Goal: Information Seeking & Learning: Learn about a topic

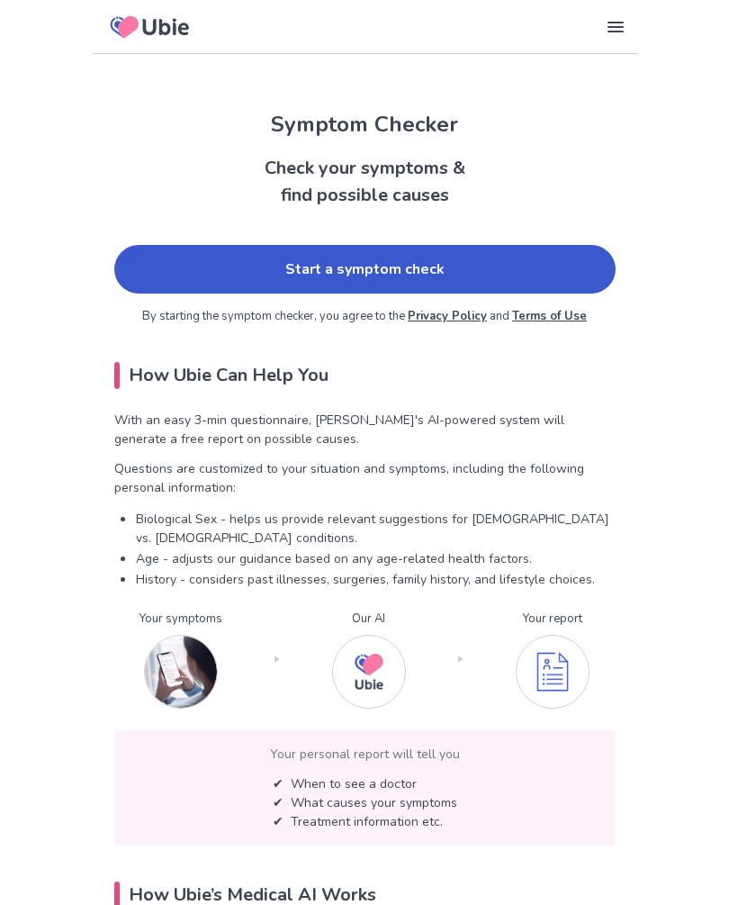
click at [470, 263] on link "Start a symptom check" at bounding box center [364, 269] width 501 height 49
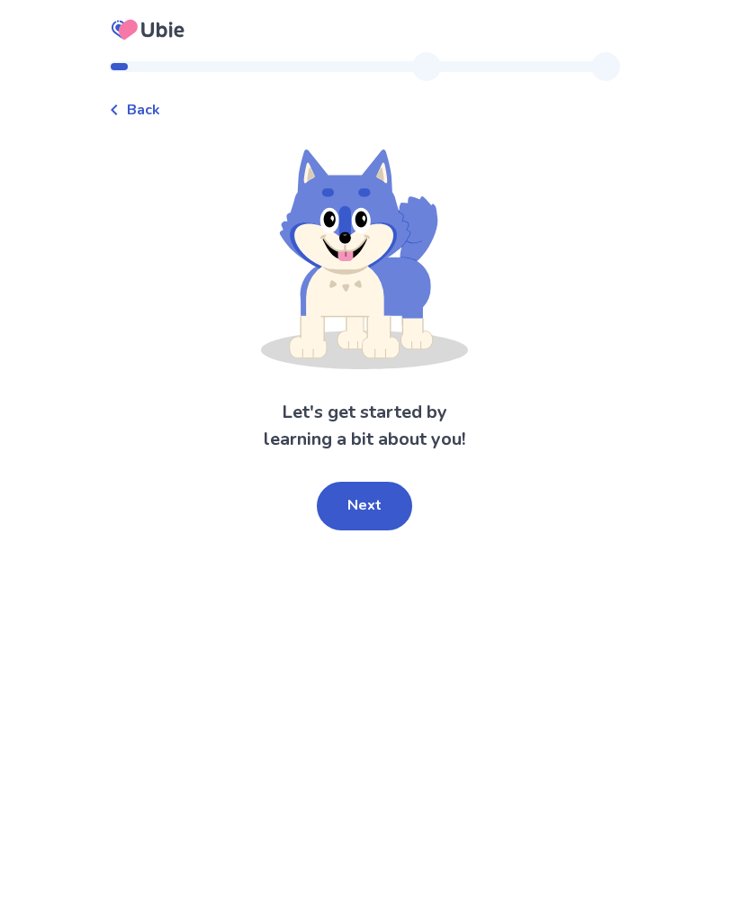
click at [375, 511] on button "Next" at bounding box center [364, 506] width 95 height 49
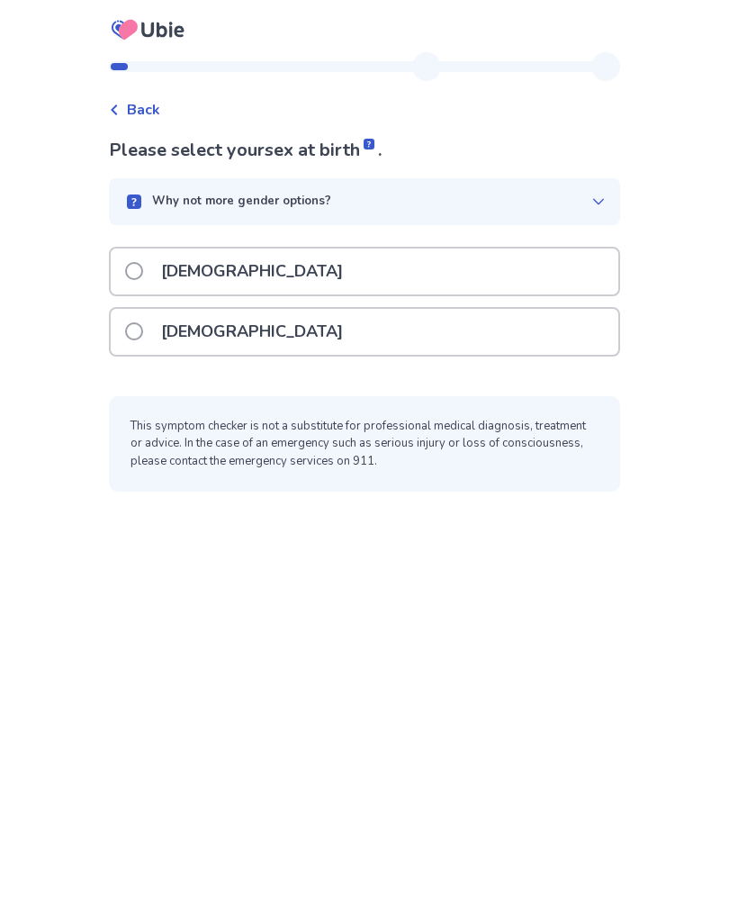
click at [143, 336] on span at bounding box center [134, 331] width 18 height 18
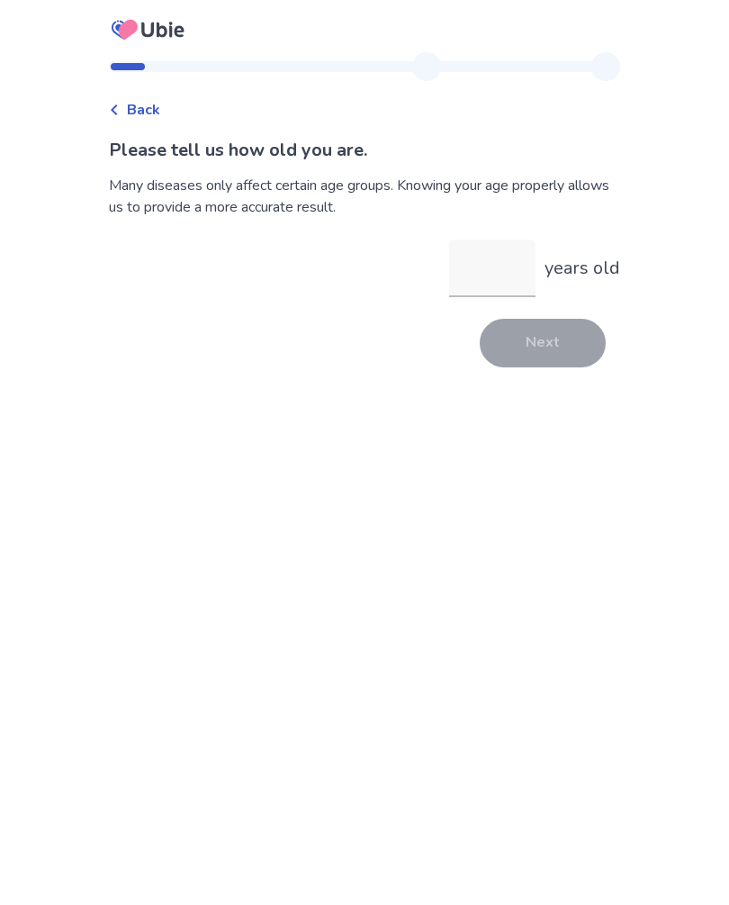
click at [505, 277] on input "years old" at bounding box center [492, 268] width 86 height 58
type input "**"
click at [560, 363] on button "Next" at bounding box center [543, 343] width 126 height 49
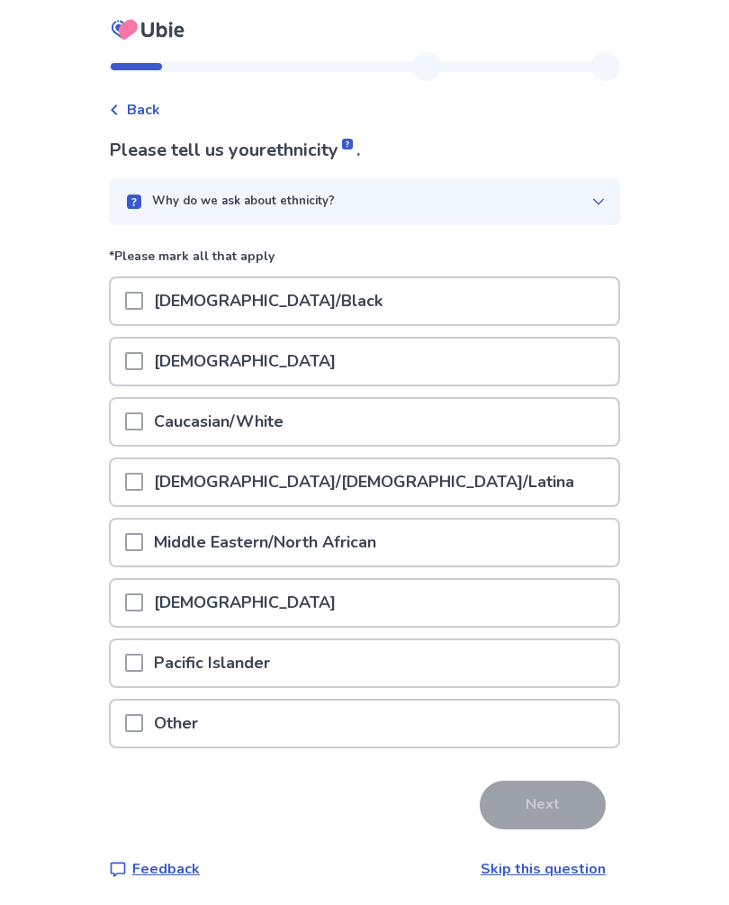
click at [143, 432] on div at bounding box center [134, 422] width 18 height 46
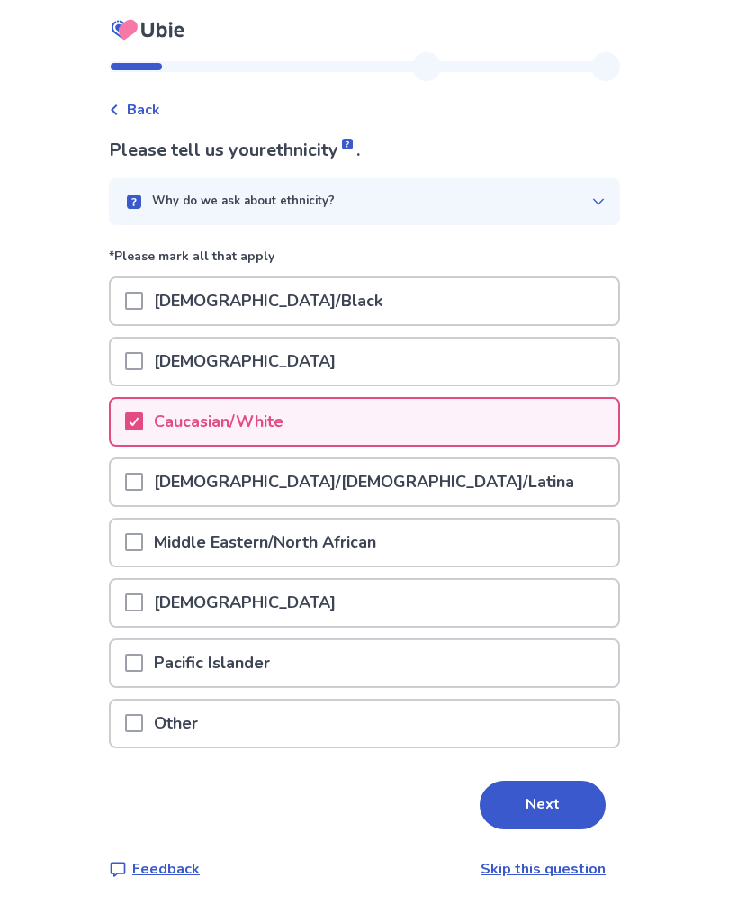
click at [536, 800] on button "Next" at bounding box center [543, 804] width 126 height 49
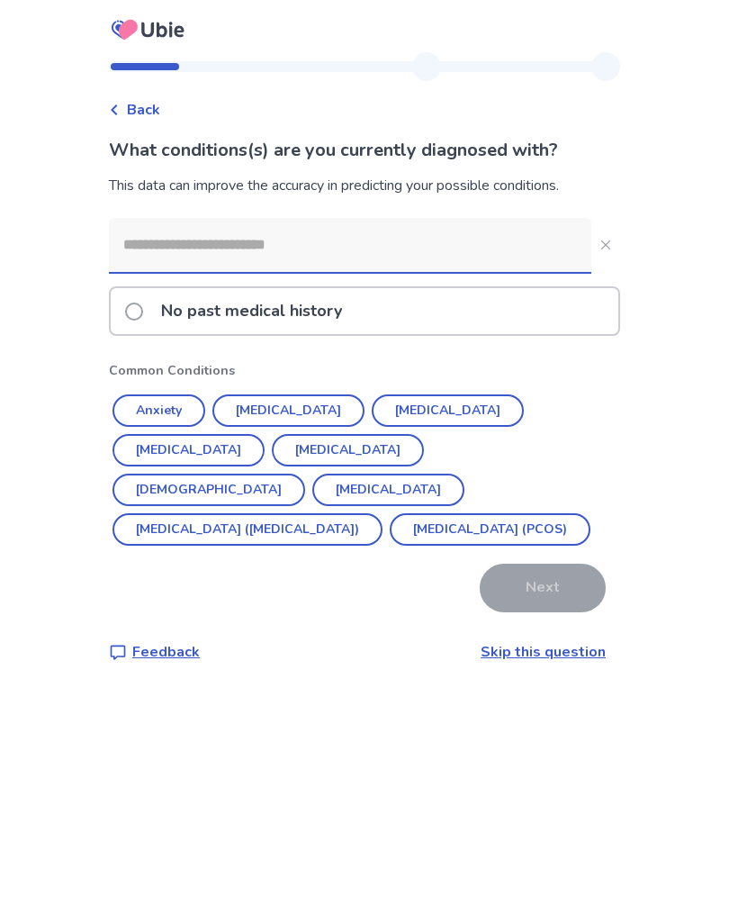
click at [299, 413] on button "Hypertension" at bounding box center [288, 410] width 152 height 32
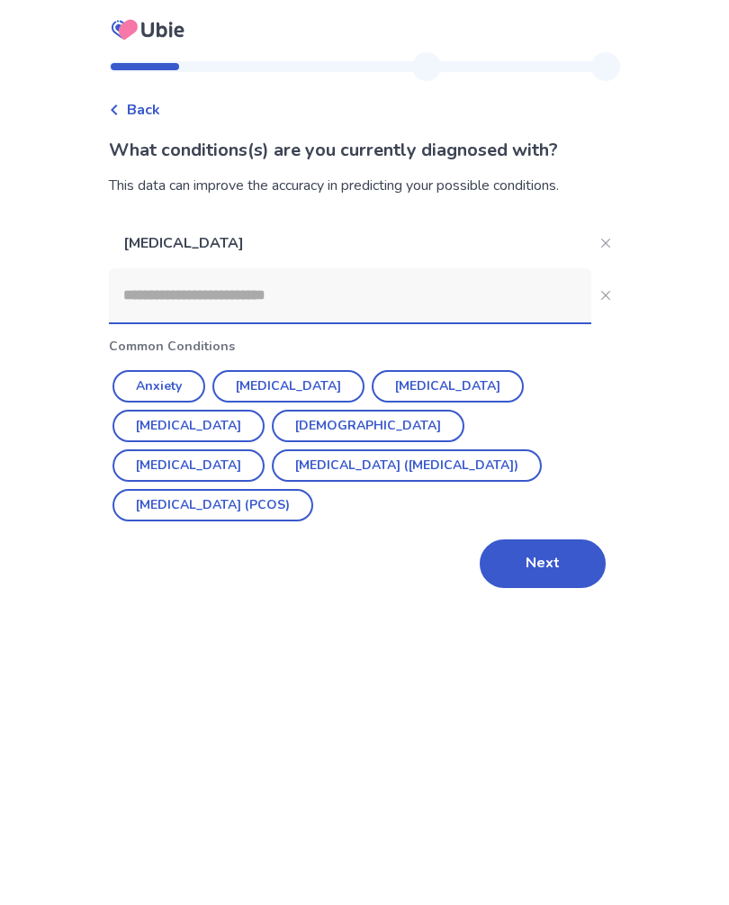
click at [364, 303] on input at bounding box center [350, 295] width 482 height 54
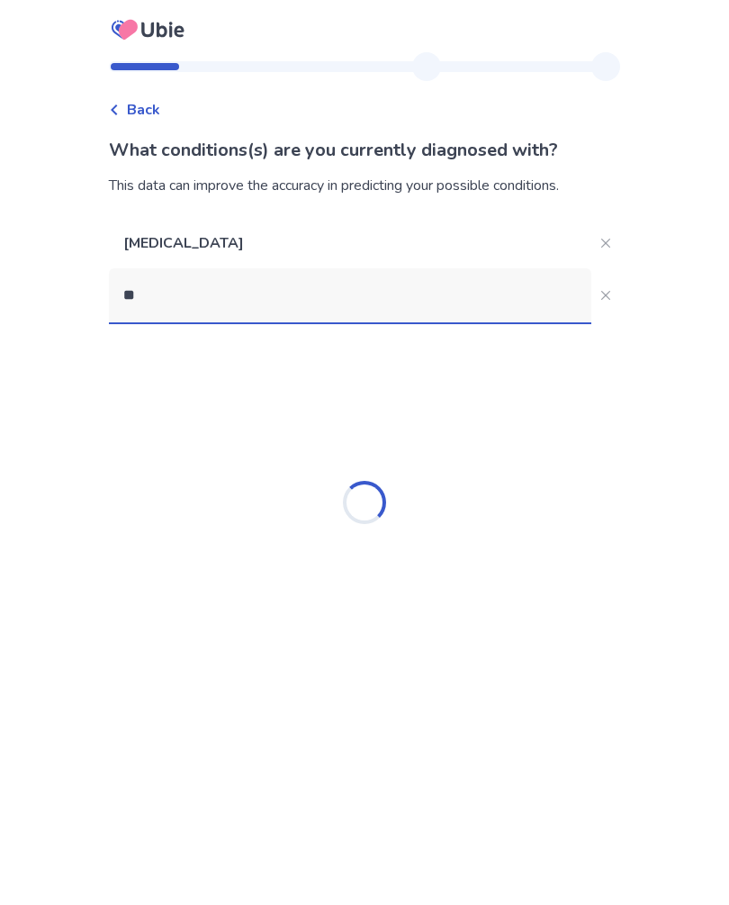
type input "*"
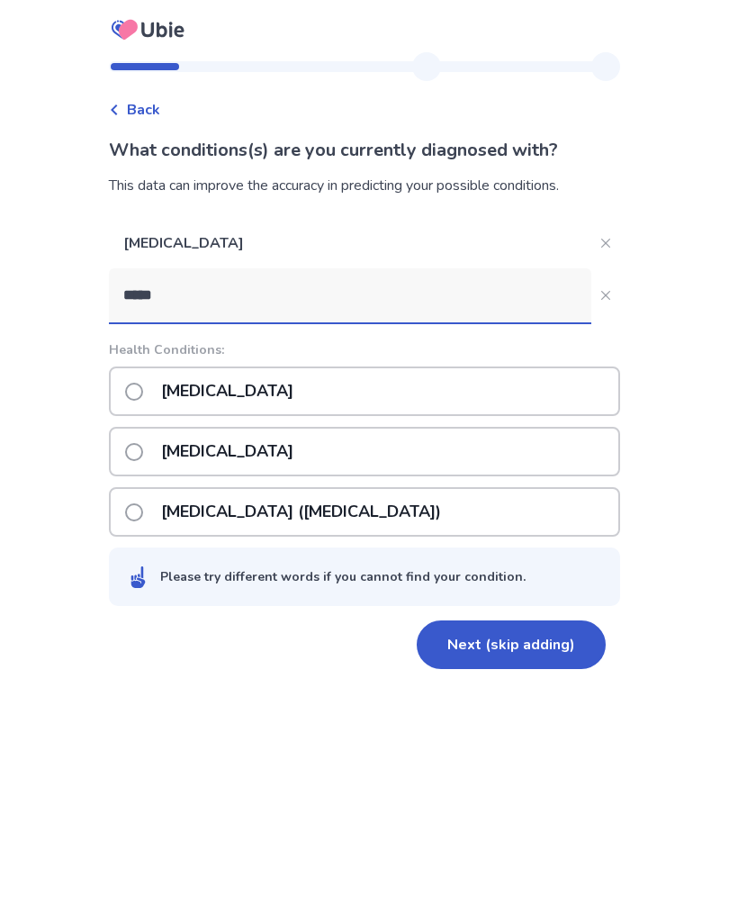
type input "*****"
click at [143, 452] on span at bounding box center [134, 452] width 18 height 18
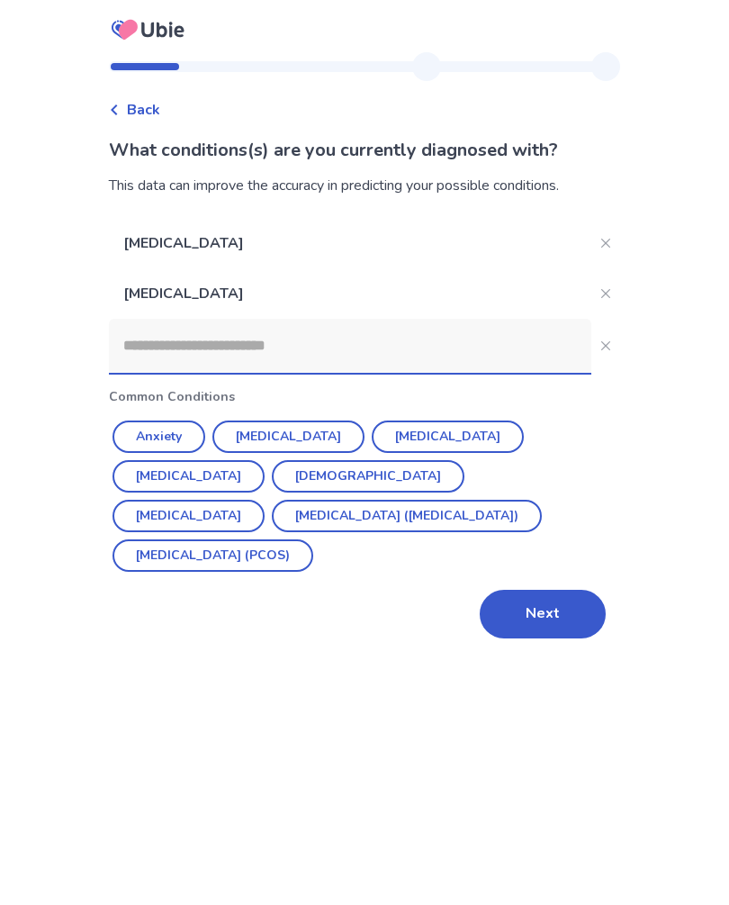
click at [356, 349] on input at bounding box center [350, 346] width 482 height 54
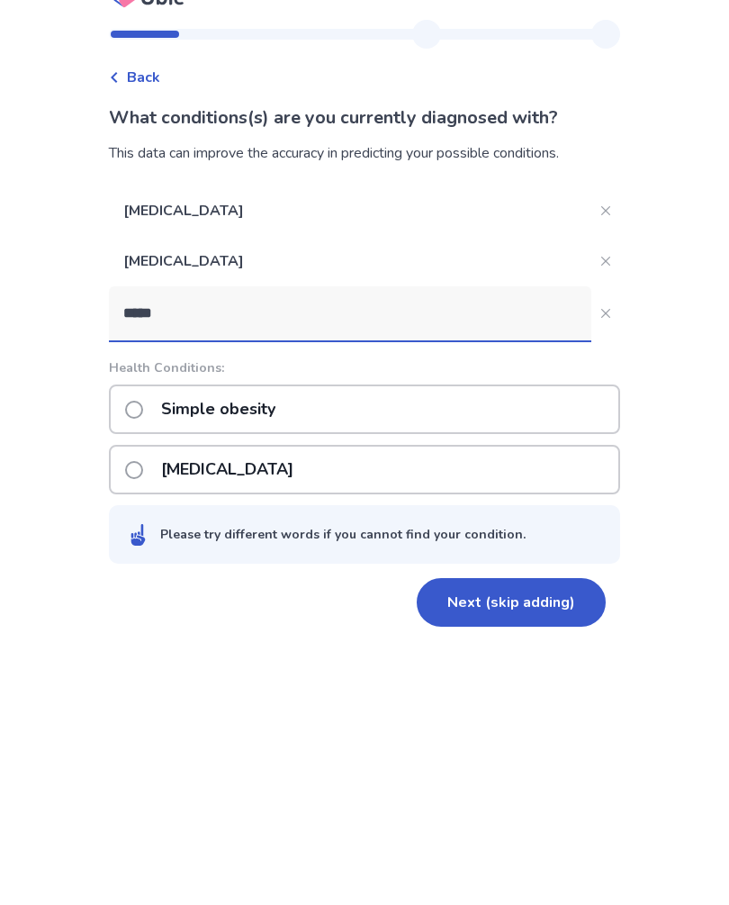
type input "*****"
click at [146, 419] on label "Simple obesity" at bounding box center [205, 442] width 161 height 46
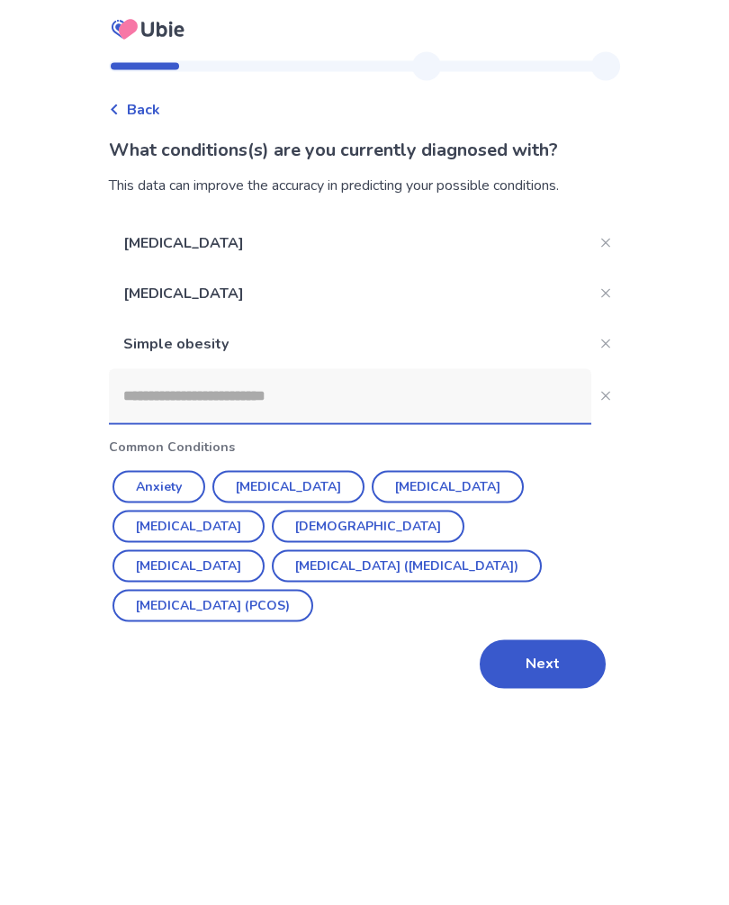
click at [293, 489] on button "Depression" at bounding box center [288, 487] width 152 height 32
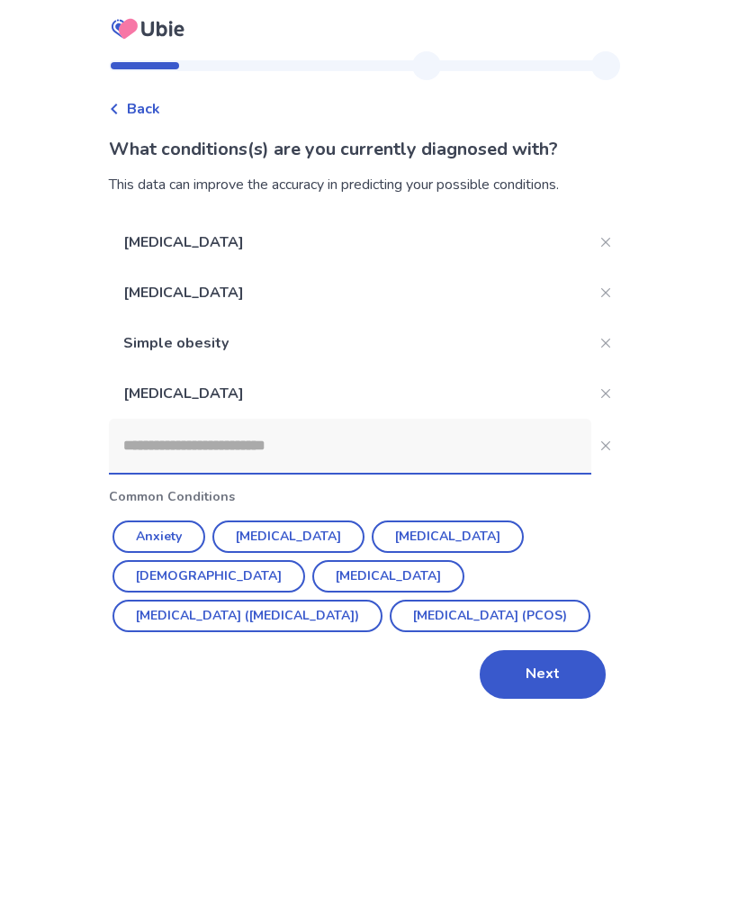
click at [193, 536] on button "Anxiety" at bounding box center [159, 537] width 93 height 32
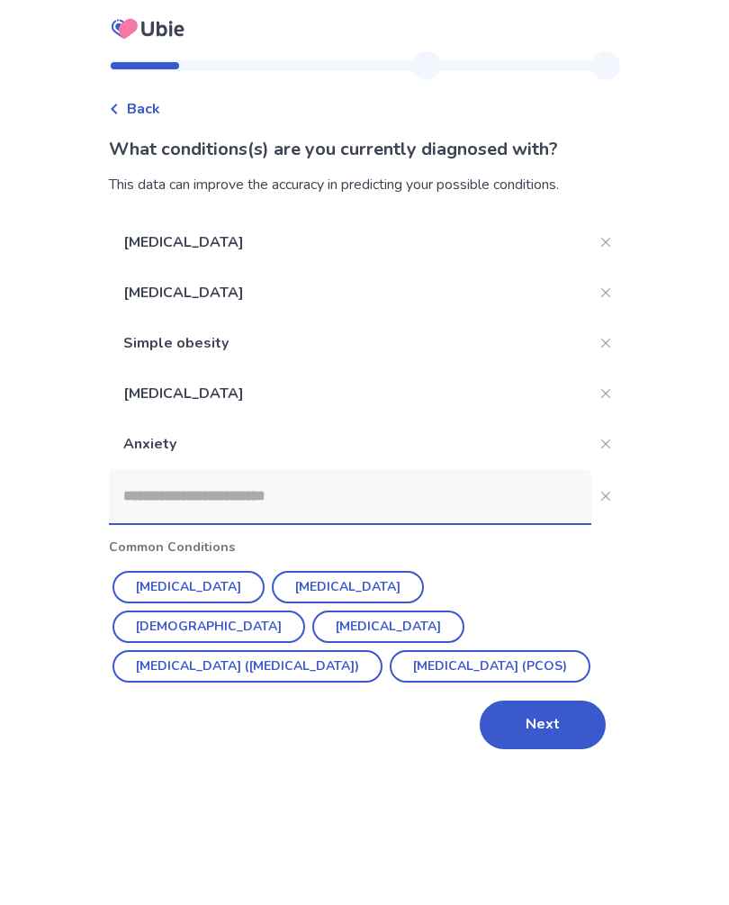
click at [439, 501] on input at bounding box center [350, 497] width 482 height 54
click at [597, 502] on button "Close" at bounding box center [605, 496] width 29 height 29
click at [601, 441] on icon "Close" at bounding box center [605, 444] width 9 height 9
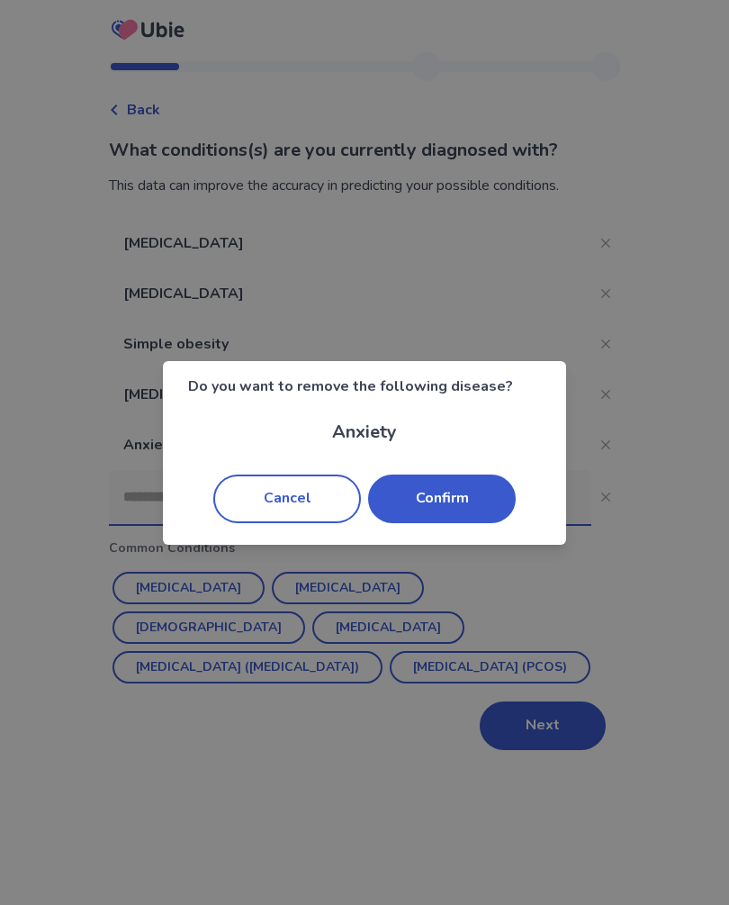
click at [604, 391] on div "Do you want to remove the following disease? Anxiety Cancel Confirm" at bounding box center [364, 452] width 729 height 905
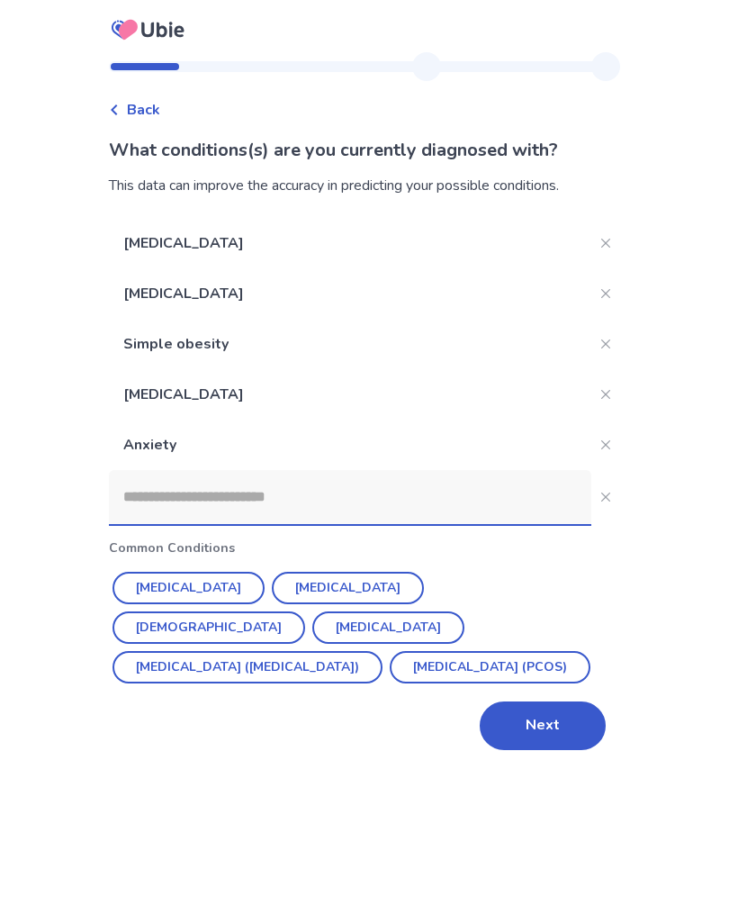
click at [599, 395] on button "Close" at bounding box center [605, 394] width 29 height 29
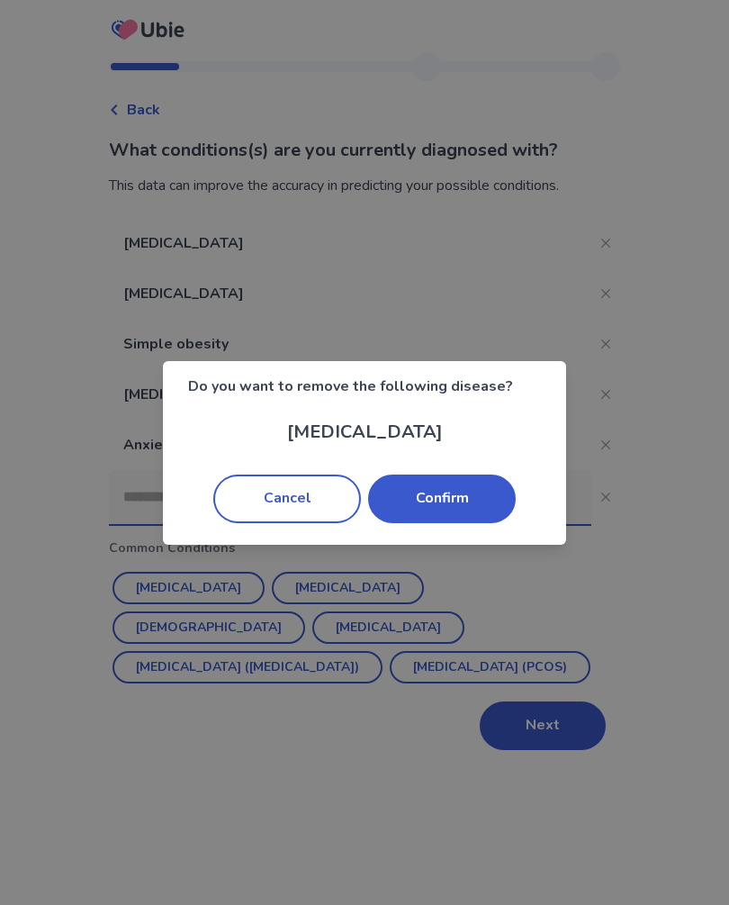
click at [449, 523] on button "Confirm" at bounding box center [442, 498] width 148 height 49
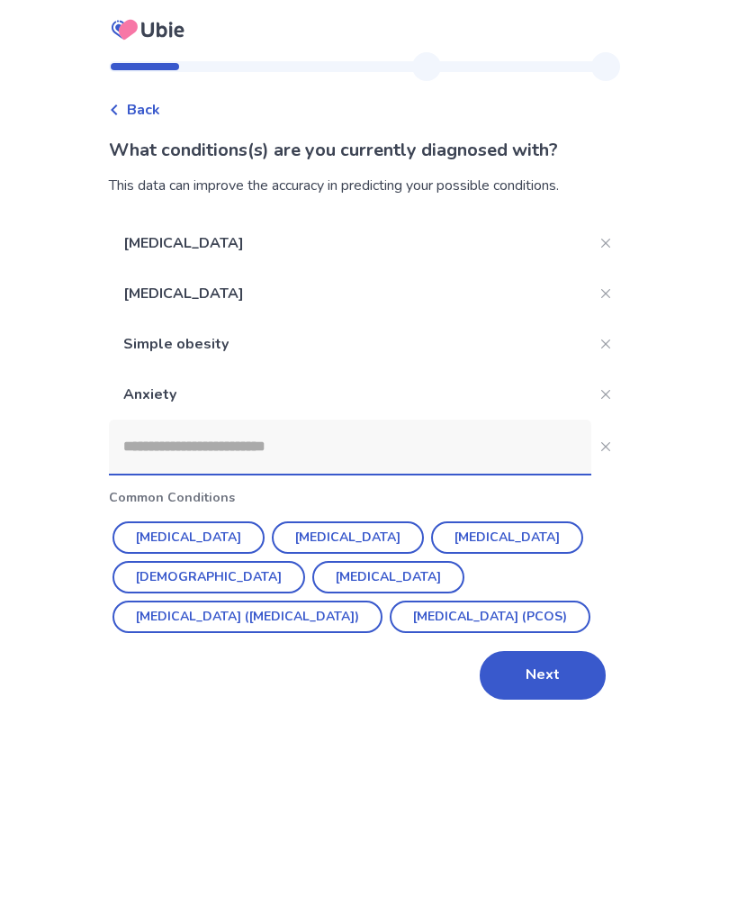
click at [601, 342] on button "Close" at bounding box center [605, 343] width 29 height 29
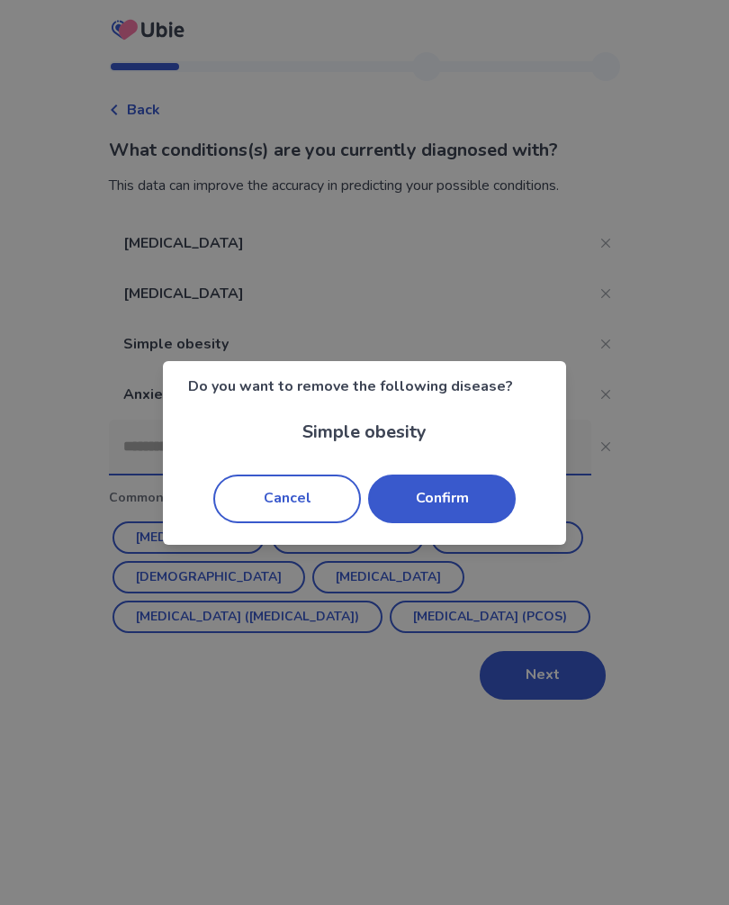
click at [478, 523] on button "Confirm" at bounding box center [442, 498] width 148 height 49
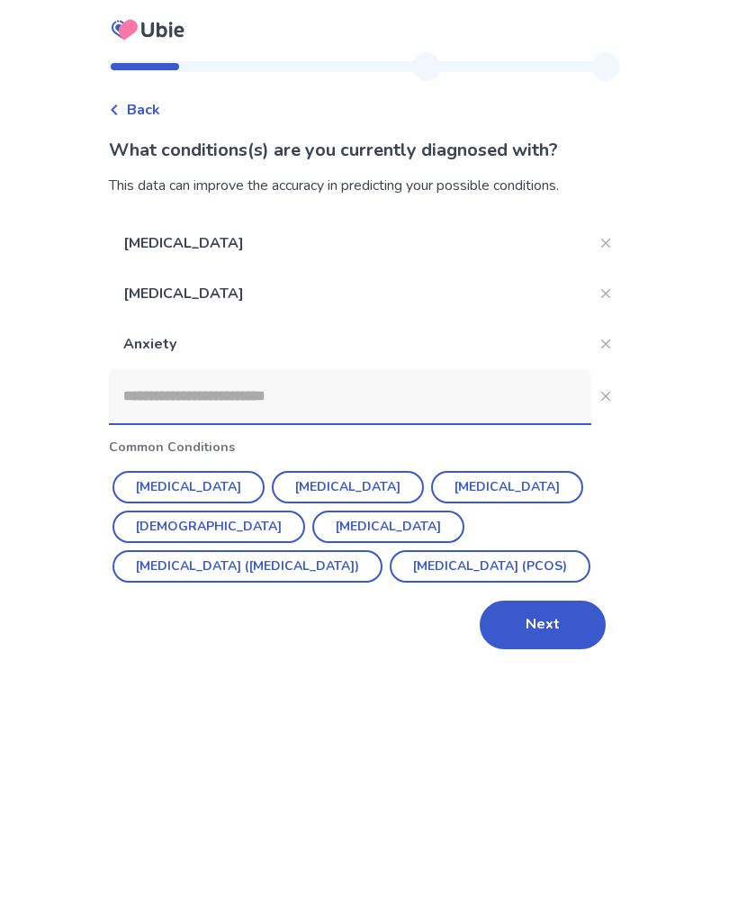
click at [601, 296] on icon "Close" at bounding box center [605, 293] width 9 height 9
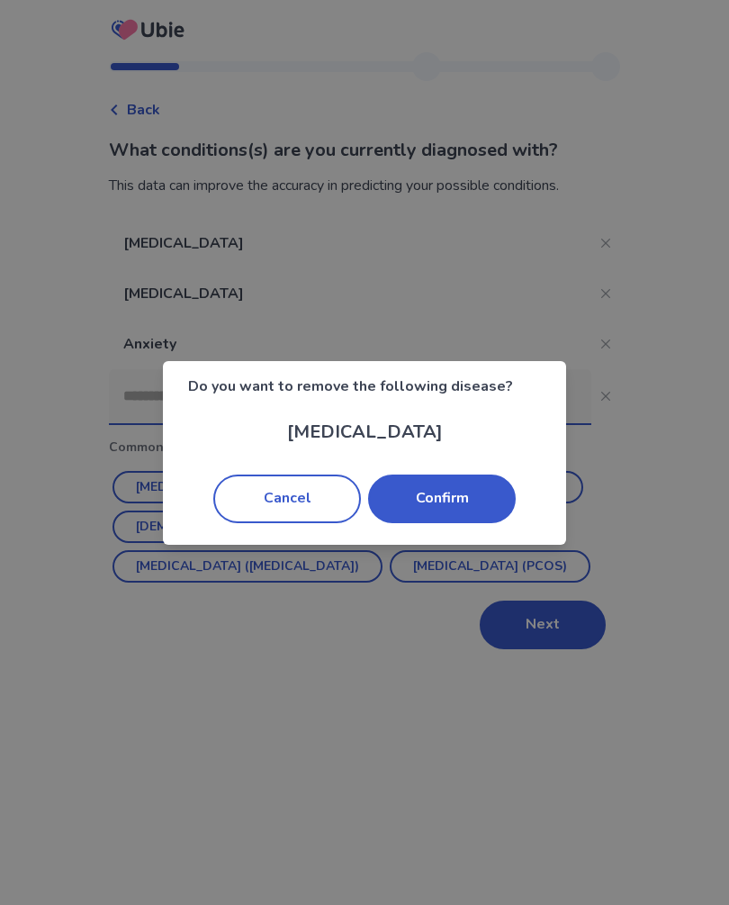
click at [464, 512] on button "Confirm" at bounding box center [442, 498] width 148 height 49
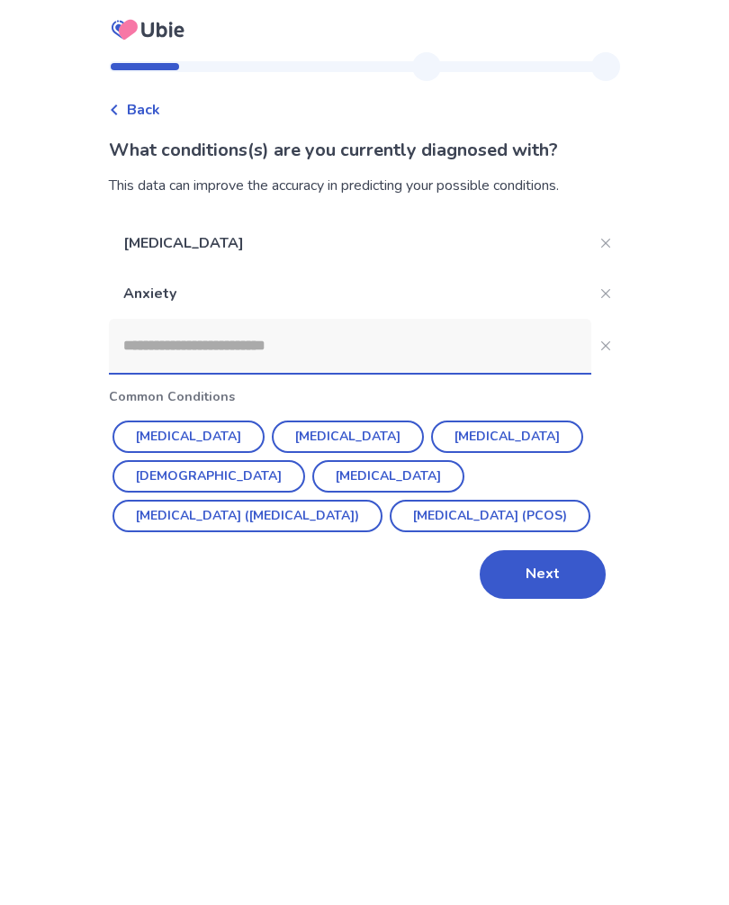
click at [601, 291] on icon "Close" at bounding box center [605, 293] width 9 height 9
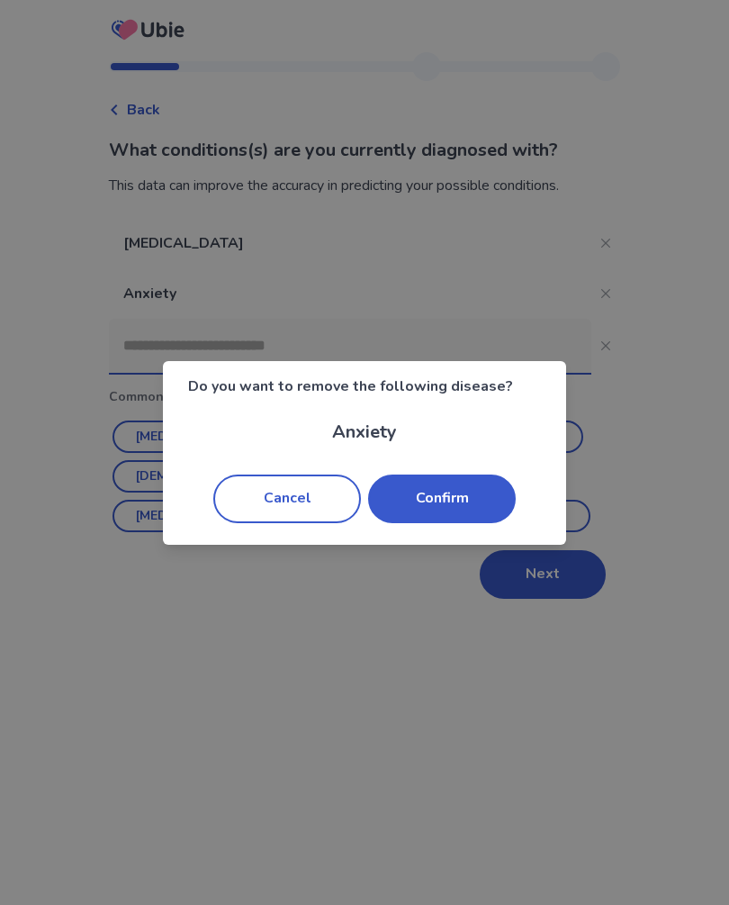
click at [466, 523] on button "Confirm" at bounding box center [442, 498] width 148 height 49
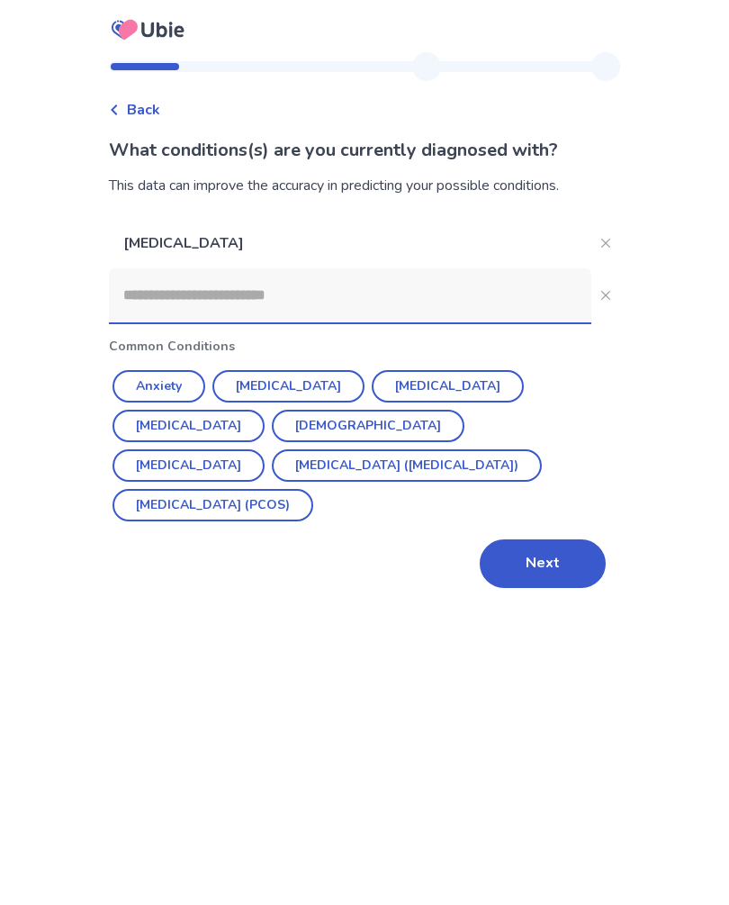
click at [528, 539] on button "Next" at bounding box center [543, 563] width 126 height 49
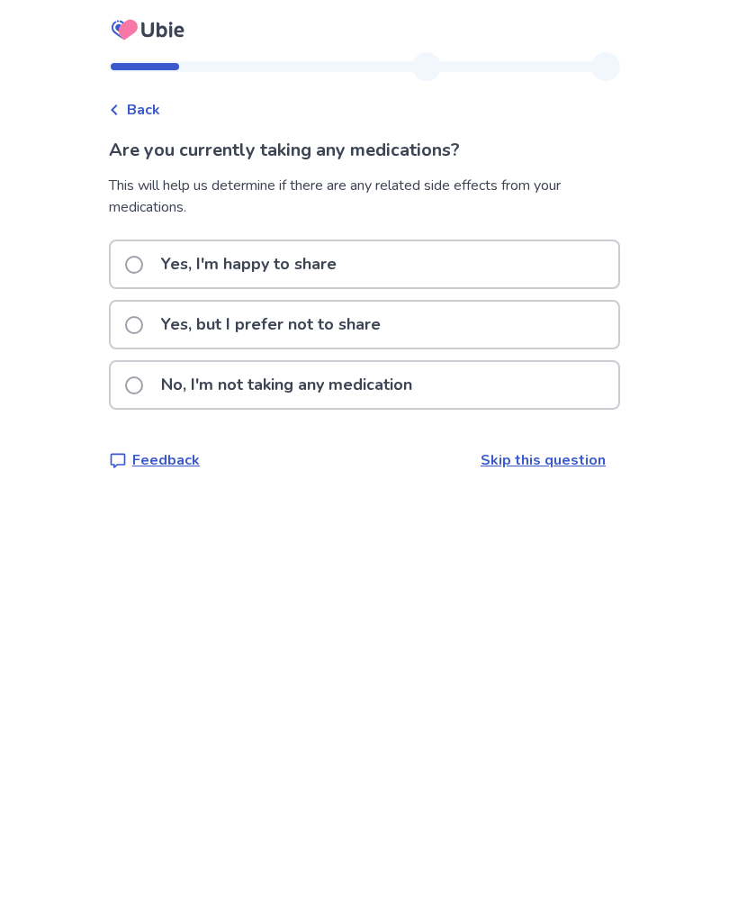
click at [200, 405] on p "No, I'm not taking any medication" at bounding box center [286, 385] width 273 height 46
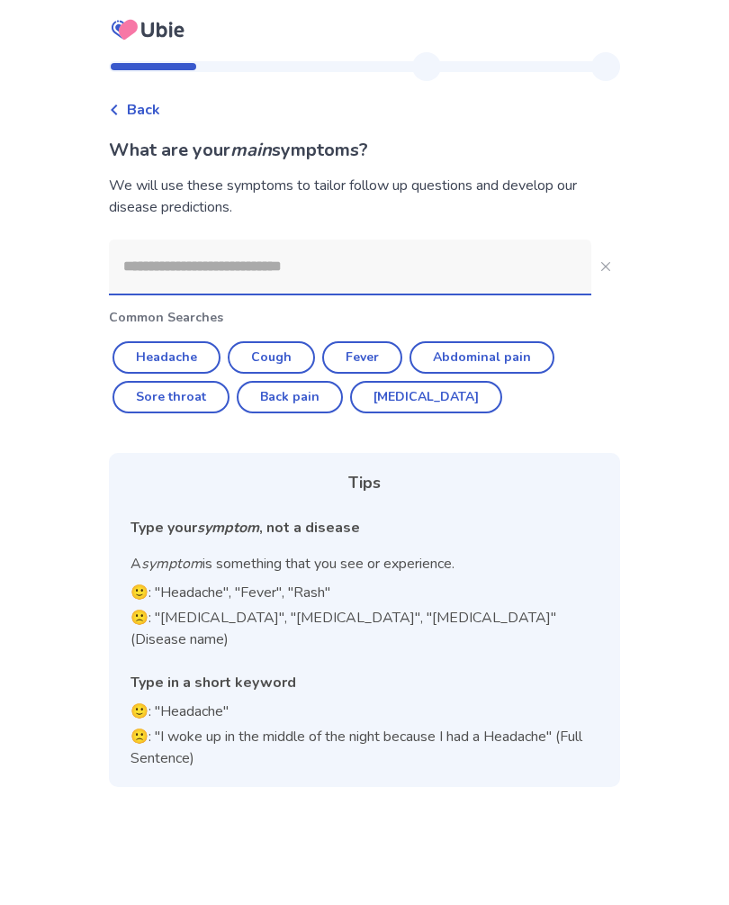
click at [120, 111] on icon at bounding box center [114, 109] width 11 height 11
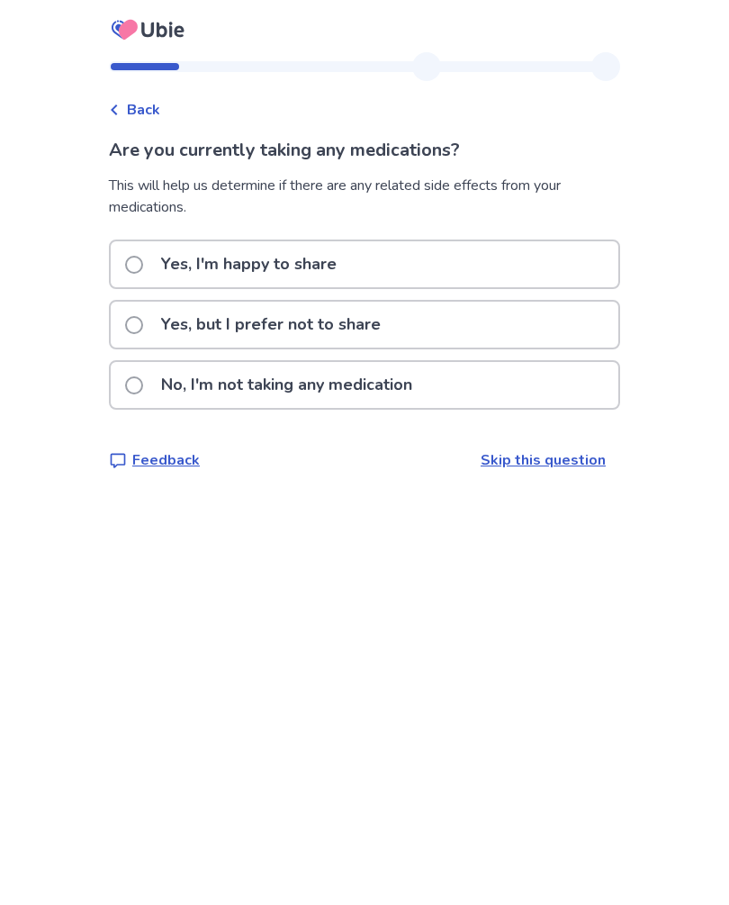
click at [143, 328] on span at bounding box center [134, 325] width 18 height 18
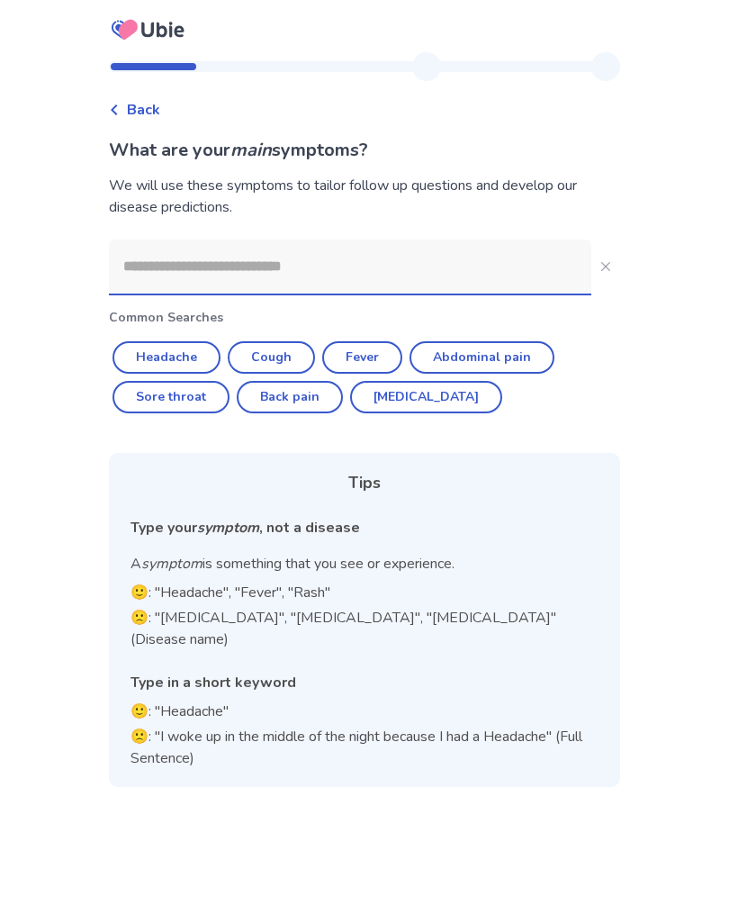
click at [290, 282] on input at bounding box center [350, 266] width 482 height 54
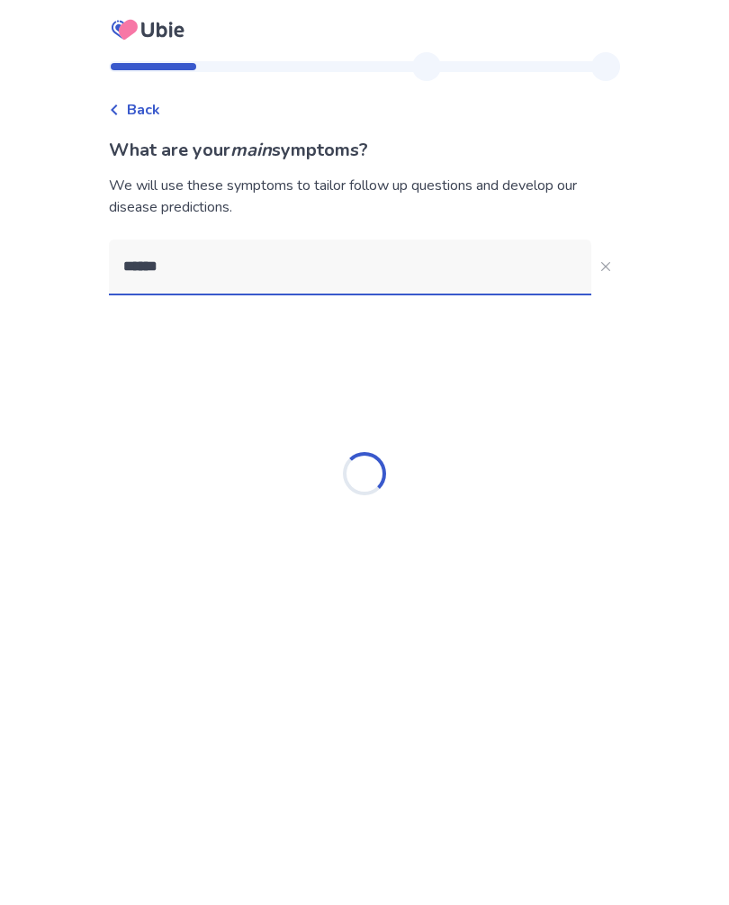
type input "*******"
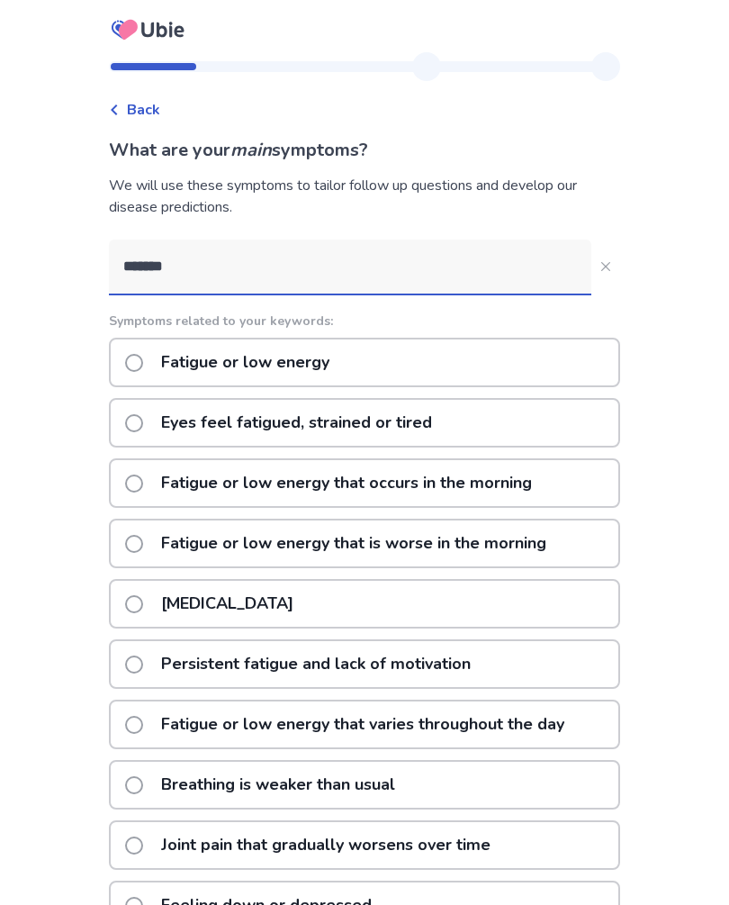
click at [143, 364] on span at bounding box center [134, 363] width 18 height 18
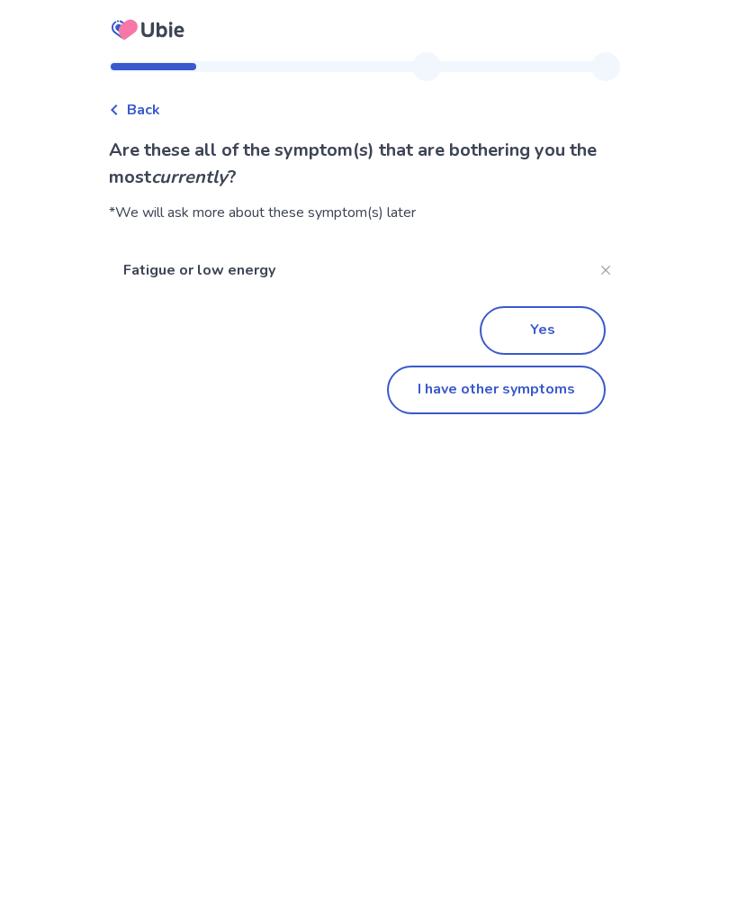
click at [518, 394] on button "I have other symptoms" at bounding box center [496, 389] width 219 height 49
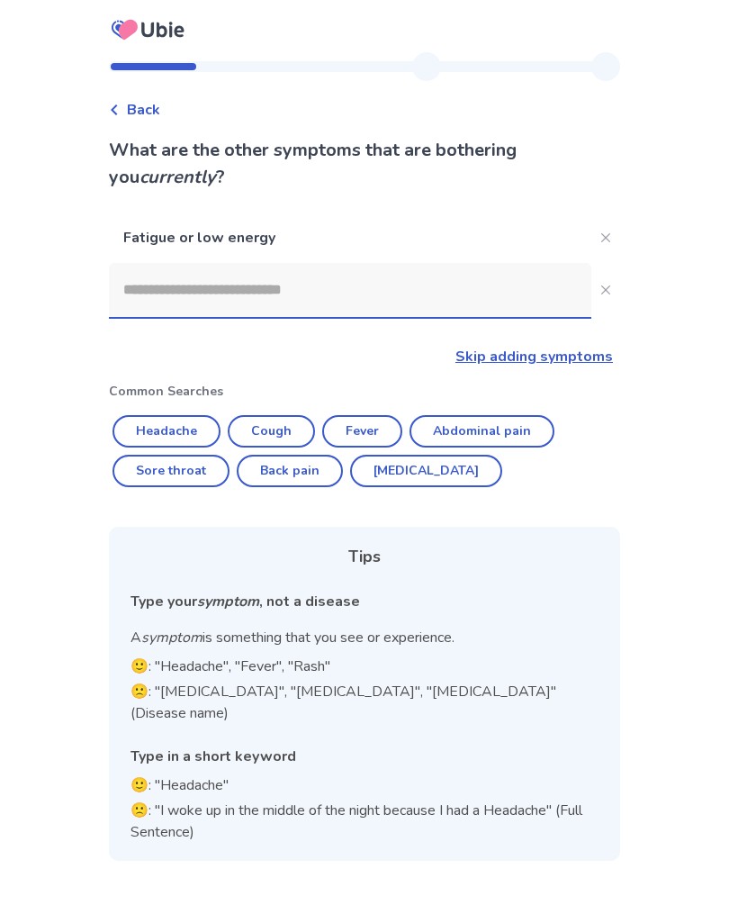
click at [297, 292] on input at bounding box center [350, 290] width 482 height 54
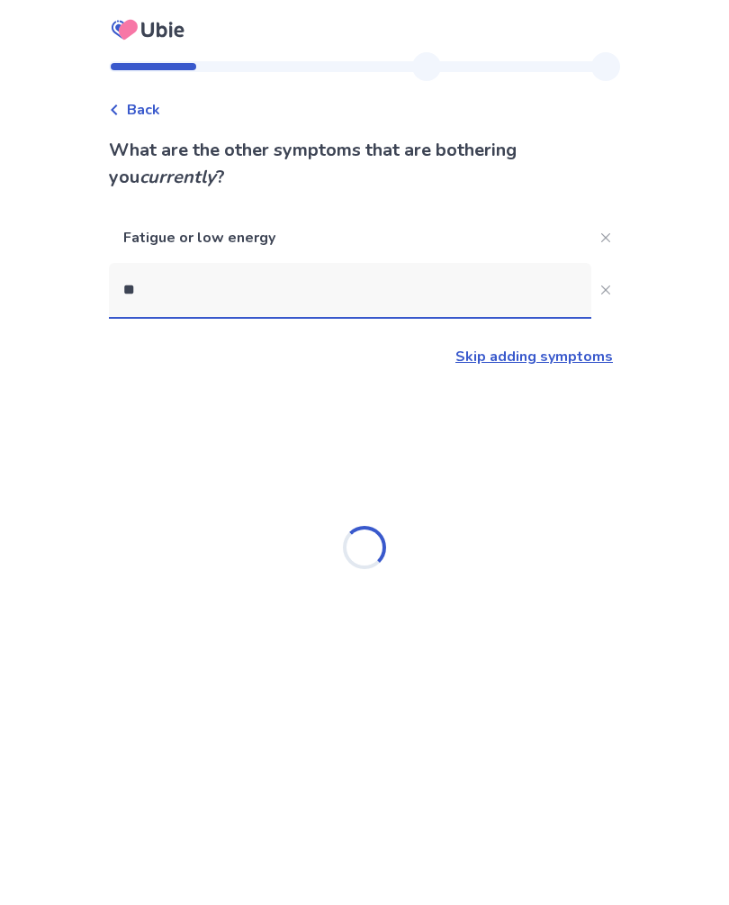
type input "*"
type input "*******"
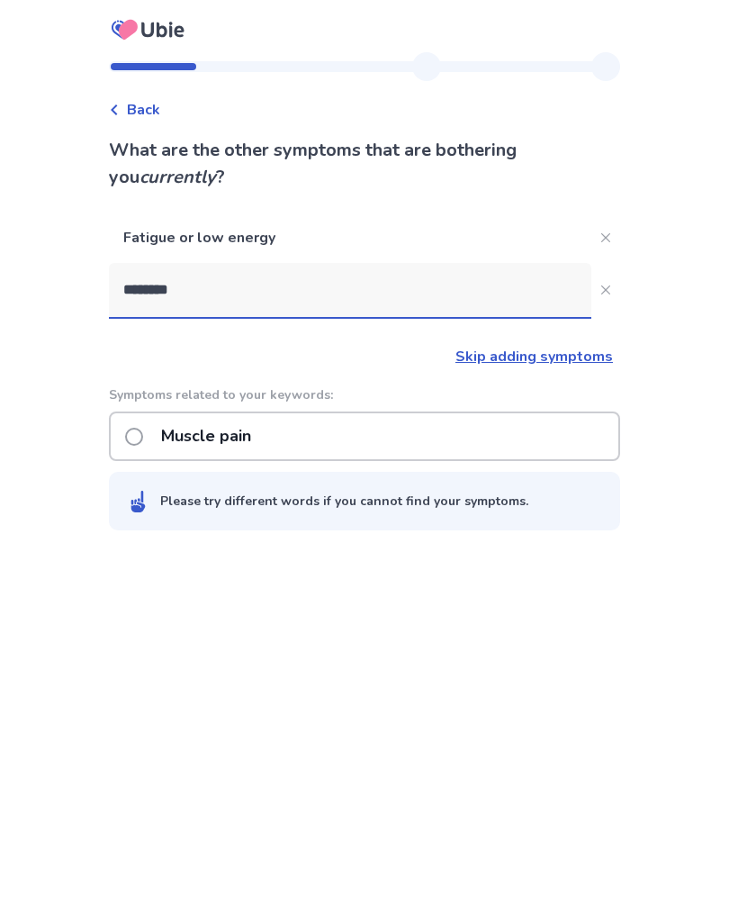
click at [158, 449] on label "Muscle pain" at bounding box center [193, 436] width 137 height 46
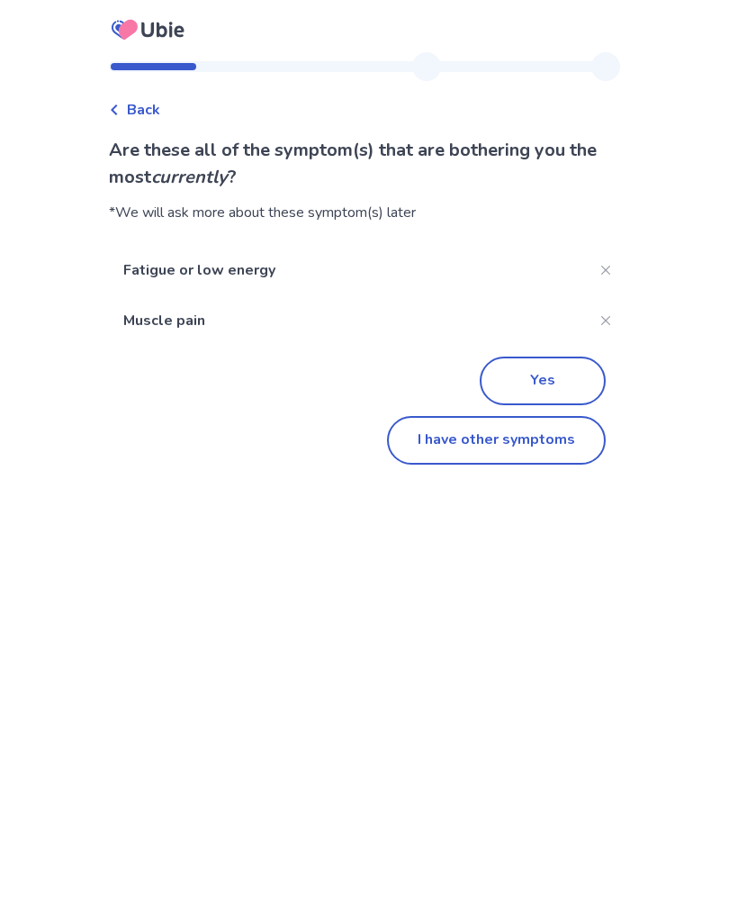
click at [513, 450] on button "I have other symptoms" at bounding box center [496, 440] width 219 height 49
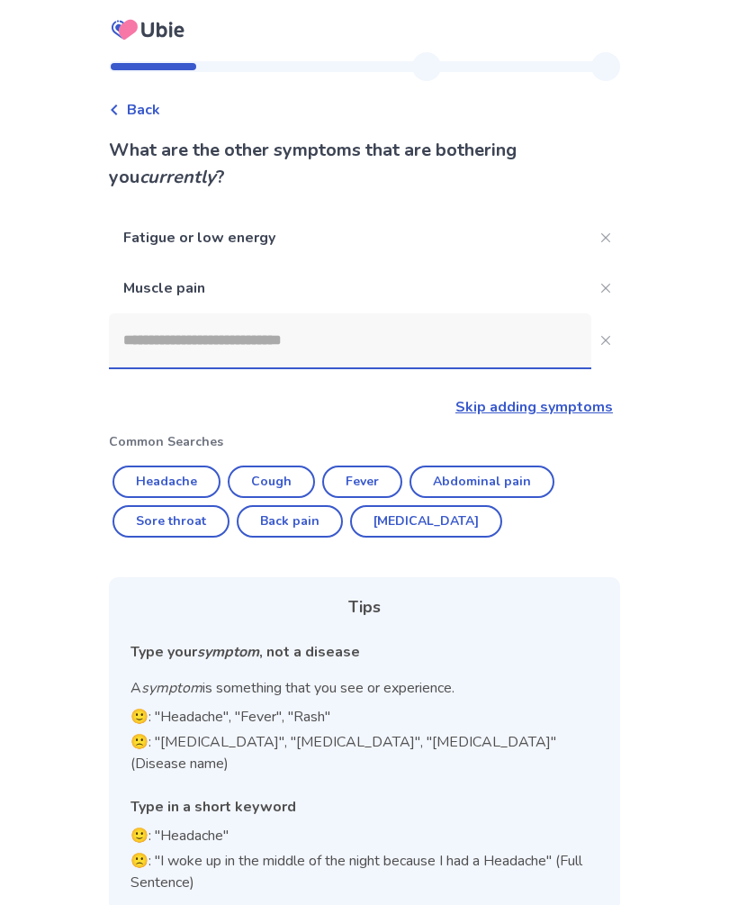
click at [374, 345] on input at bounding box center [350, 340] width 482 height 54
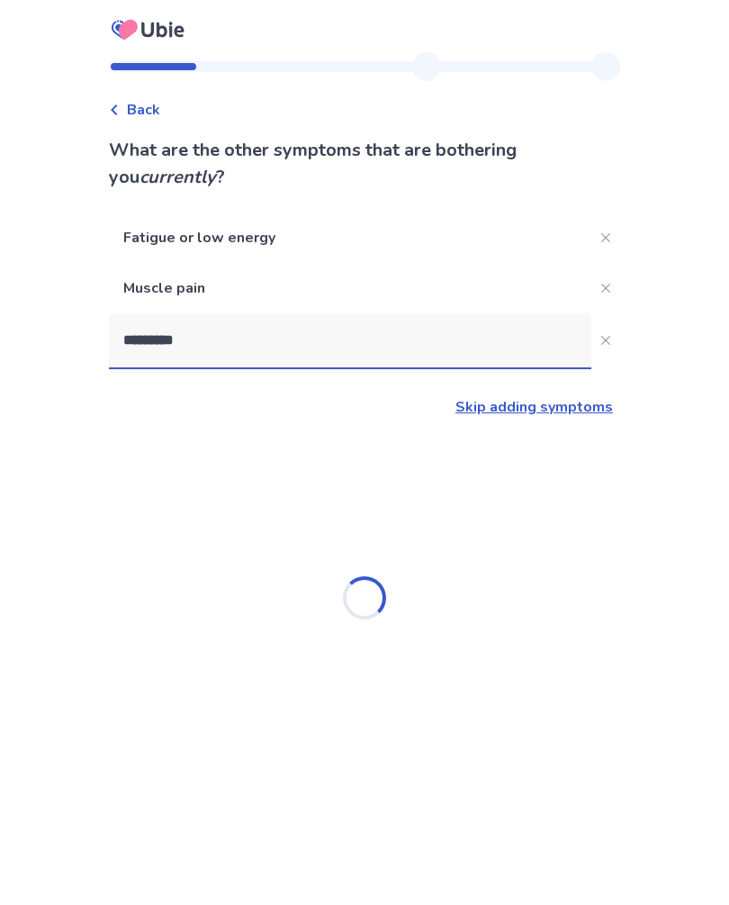
type input "**********"
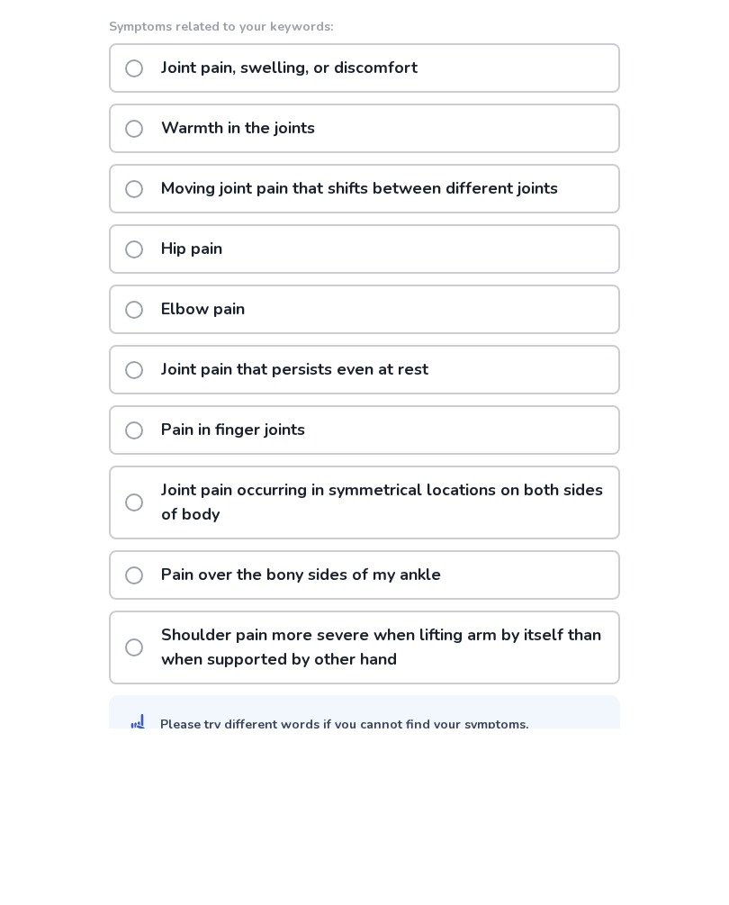
scroll to position [242, 0]
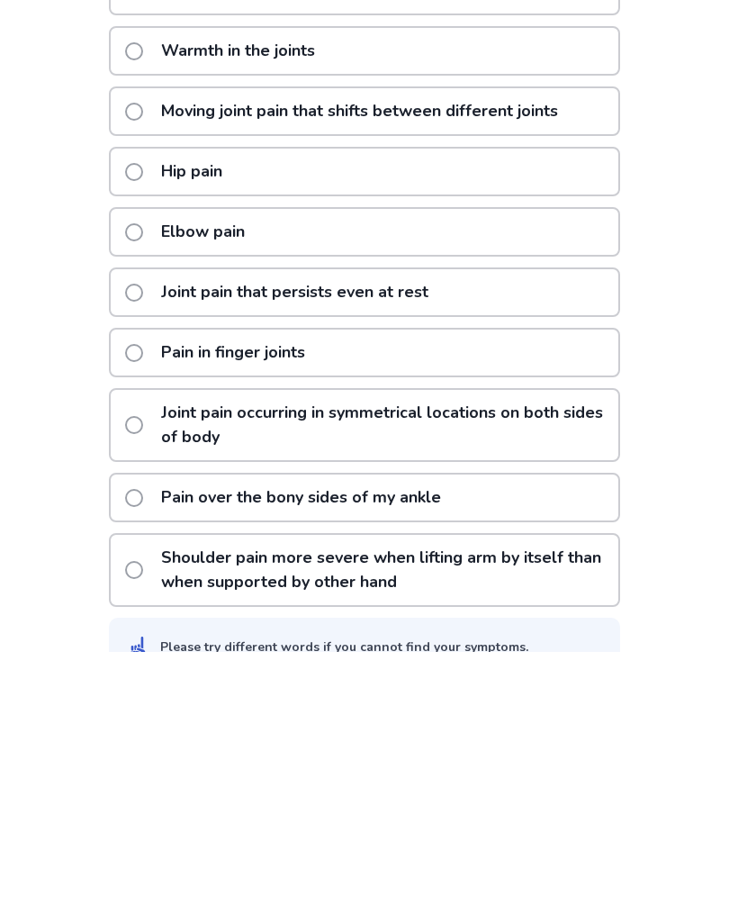
click at [242, 644] on p "Joint pain occurring in symmetrical locations on both sides of body" at bounding box center [384, 679] width 468 height 70
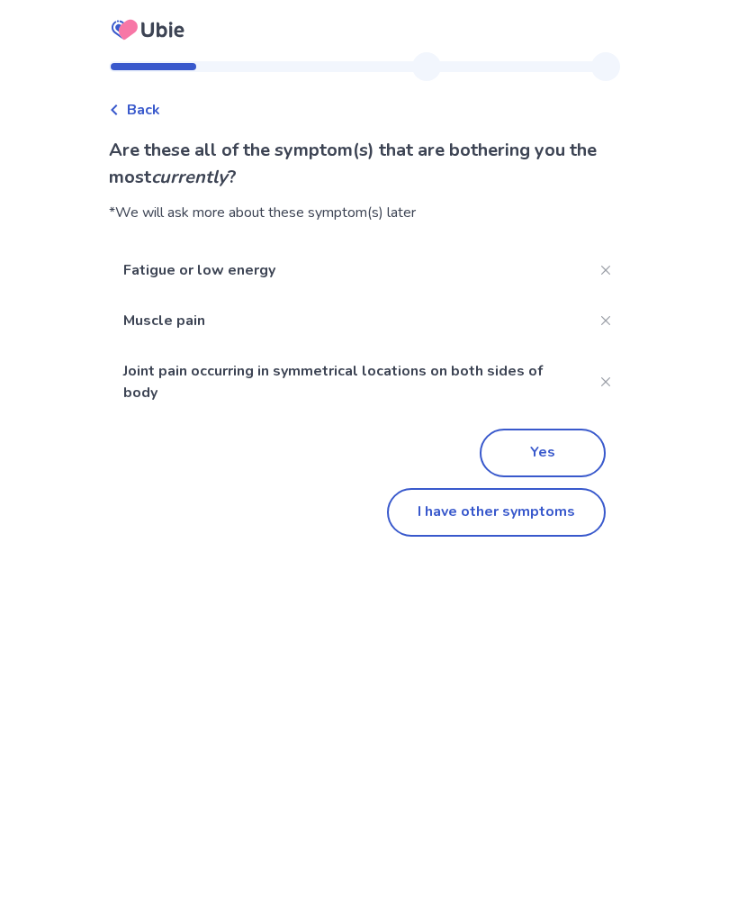
click at [520, 527] on button "I have other symptoms" at bounding box center [496, 512] width 219 height 49
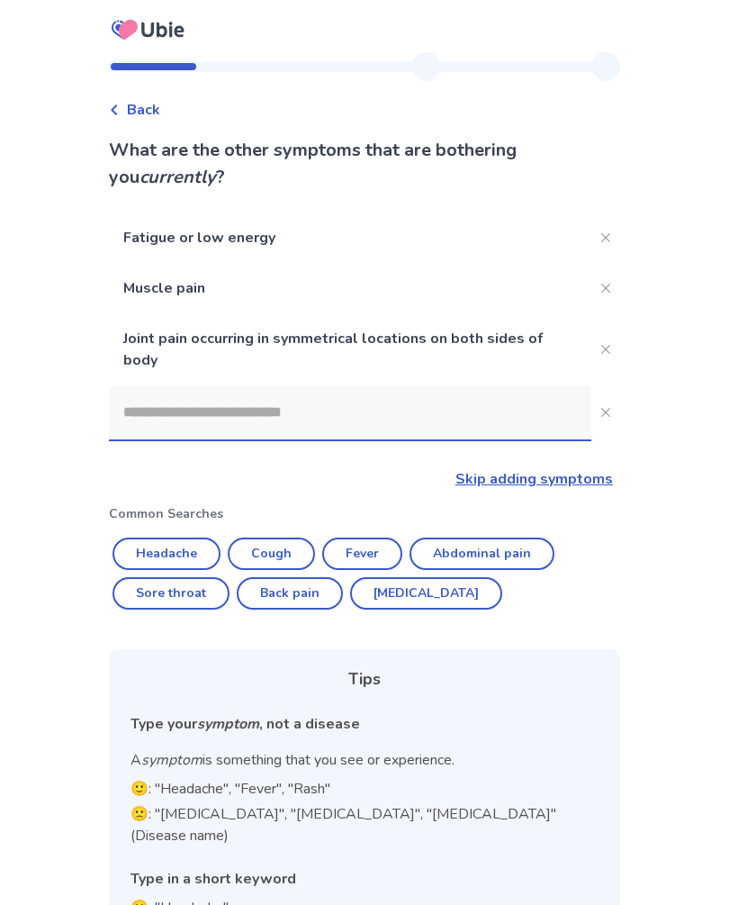
scroll to position [78, 0]
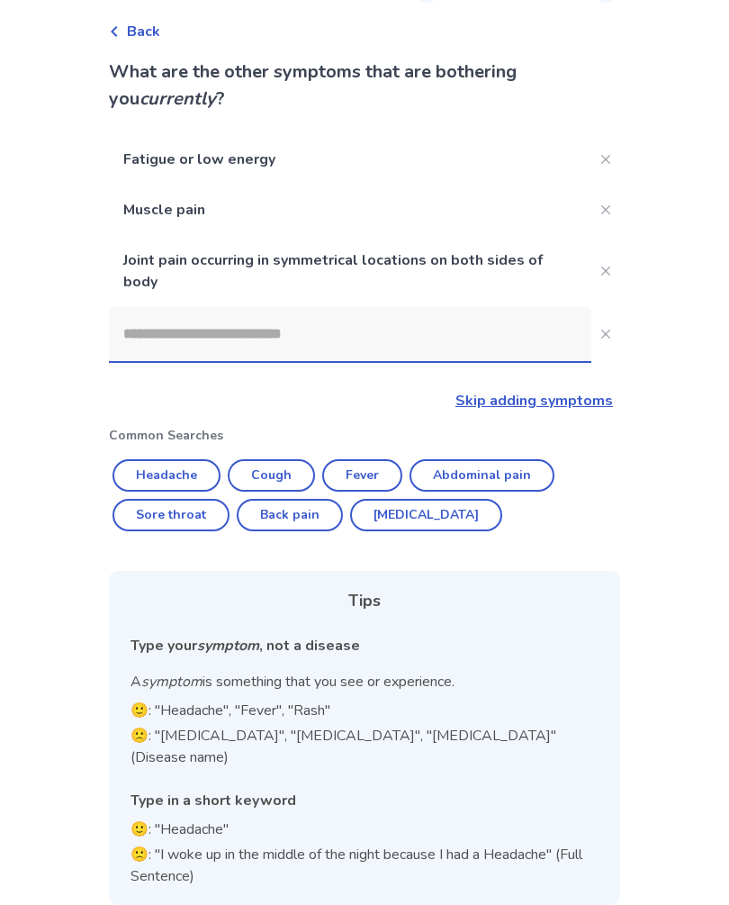
click at [401, 338] on input at bounding box center [350, 334] width 482 height 54
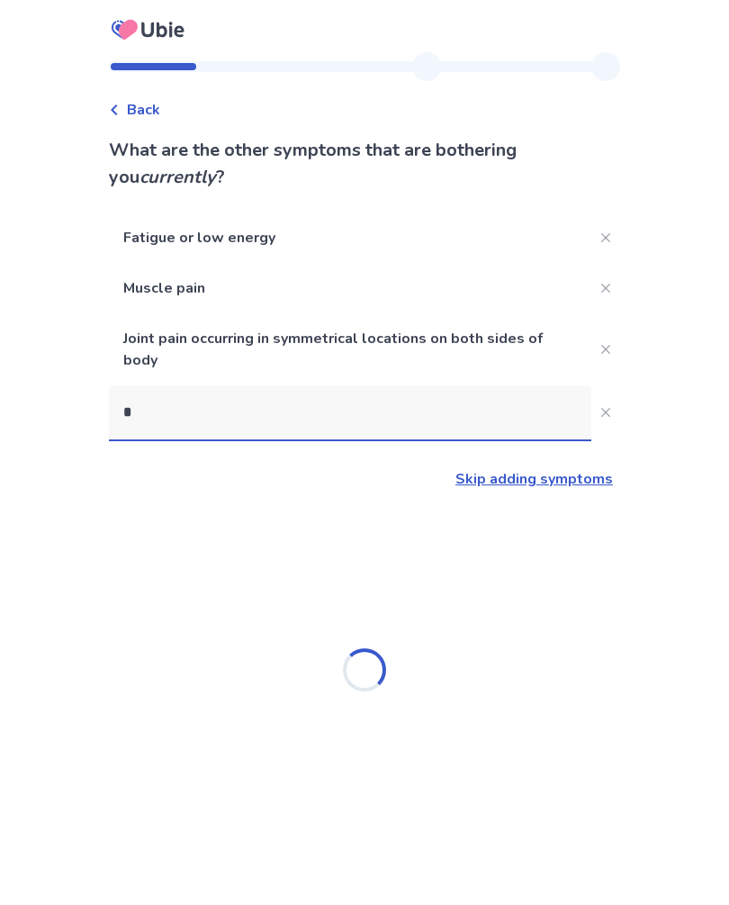
scroll to position [35, 0]
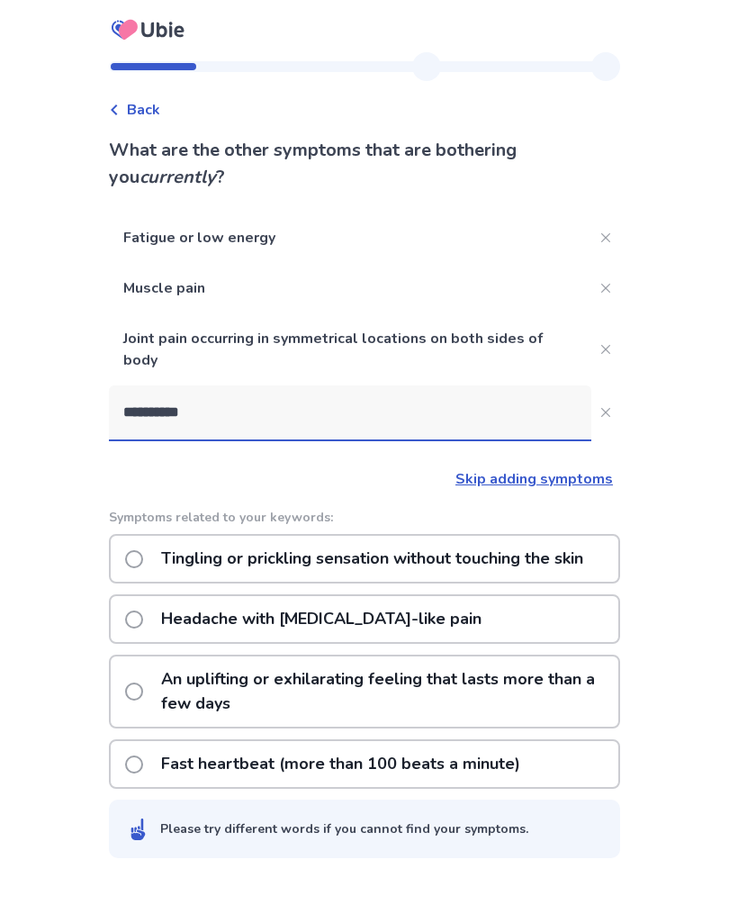
type input "**********"
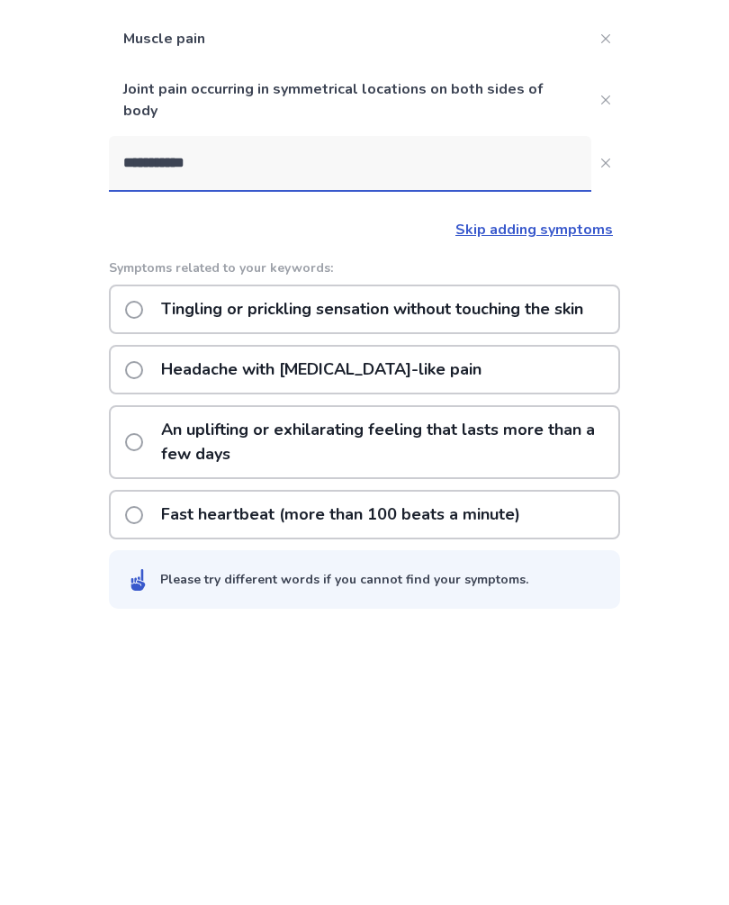
click at [553, 536] on p "Tingling or prickling sensation without touching the skin" at bounding box center [372, 559] width 444 height 46
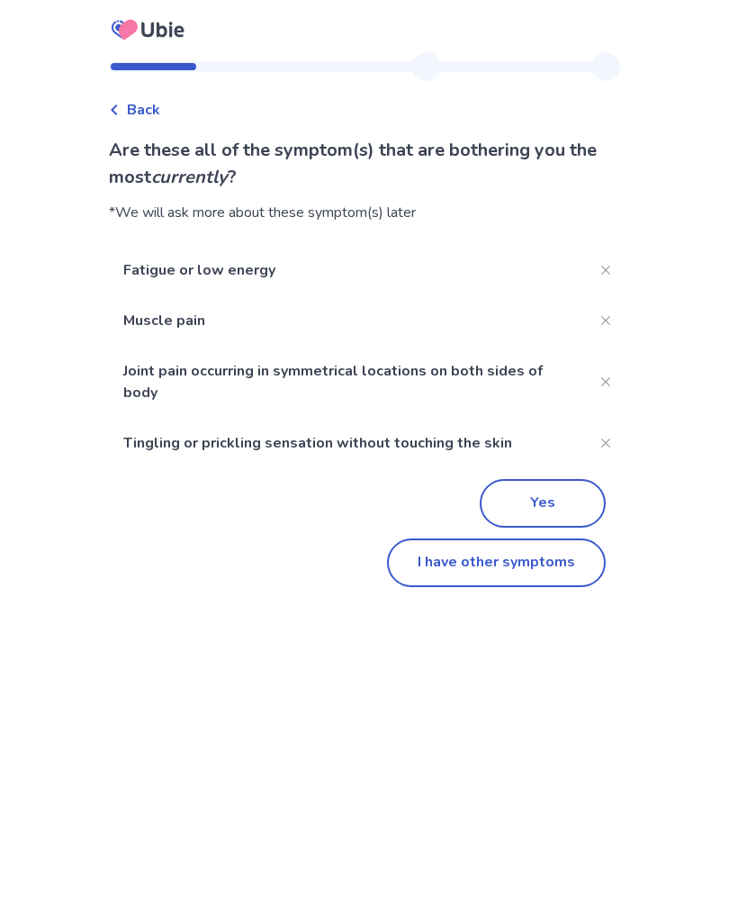
click at [537, 584] on button "I have other symptoms" at bounding box center [496, 562] width 219 height 49
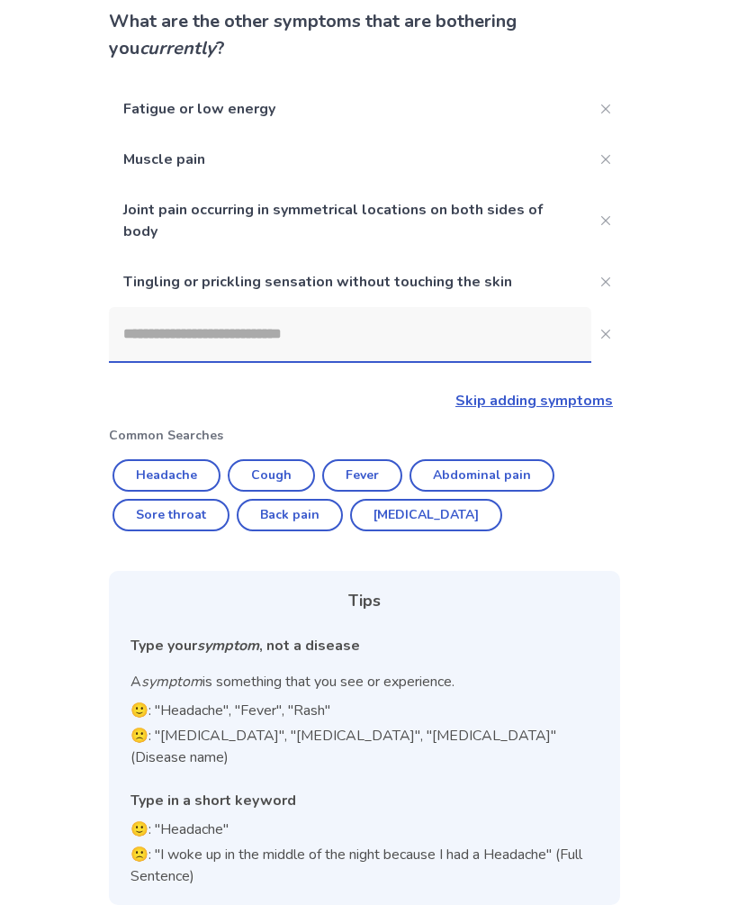
click at [437, 341] on input at bounding box center [350, 334] width 482 height 54
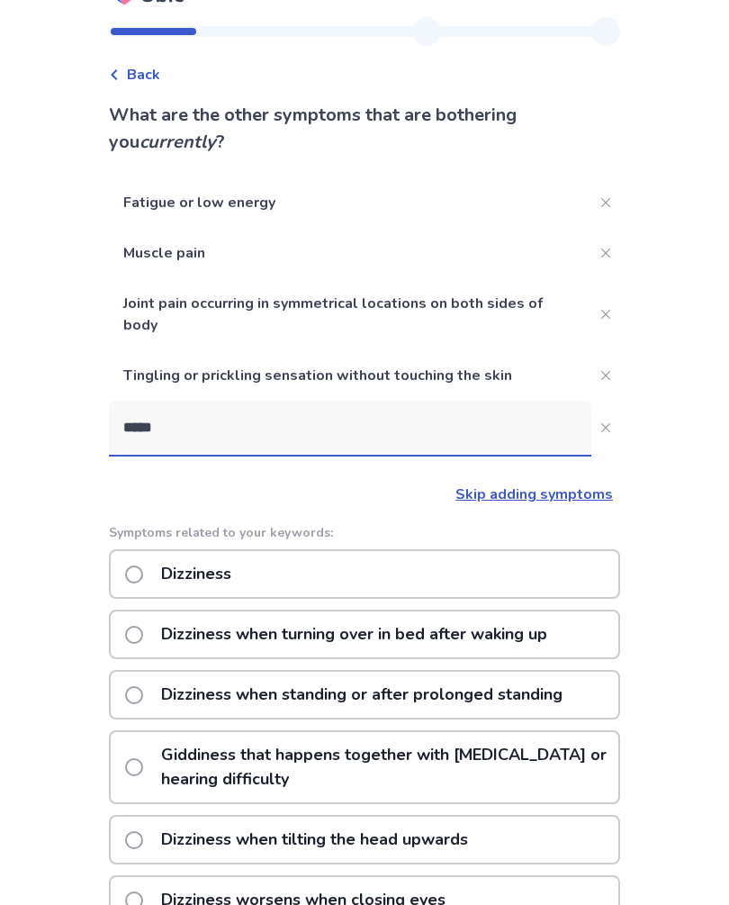
type input "*****"
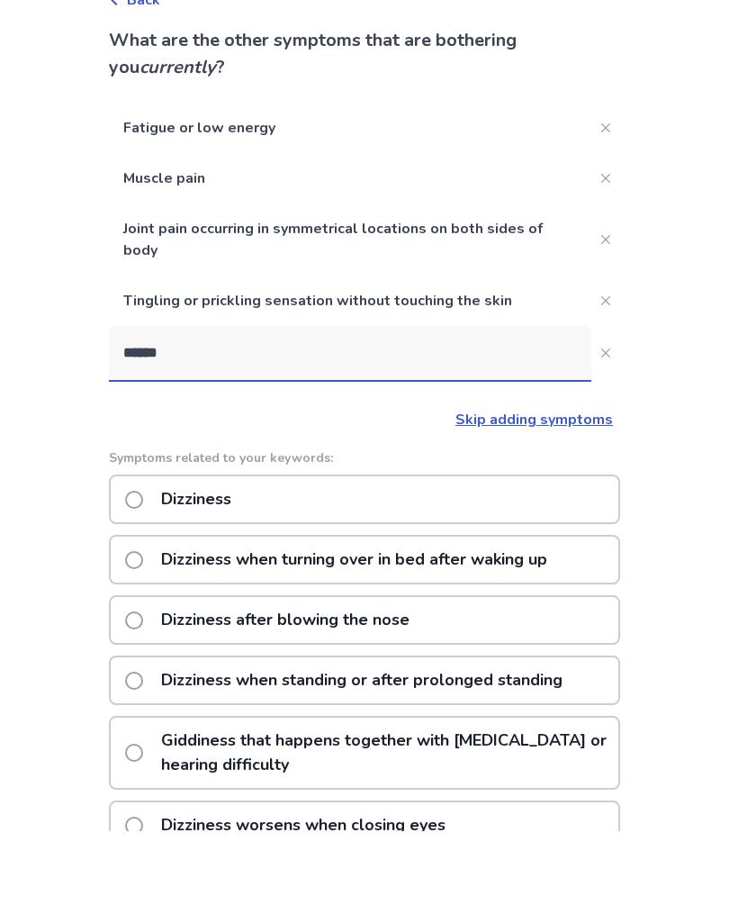
click at [459, 549] on div "Dizziness" at bounding box center [364, 574] width 511 height 50
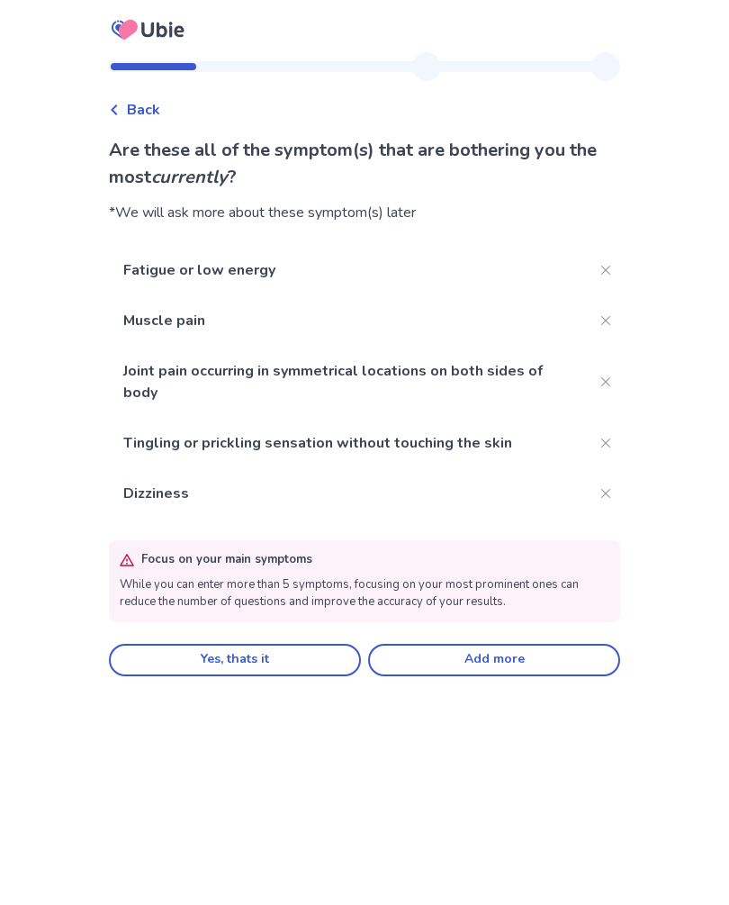
click at [511, 499] on p "Dizziness" at bounding box center [350, 493] width 482 height 50
click at [591, 502] on button "Close" at bounding box center [605, 493] width 29 height 29
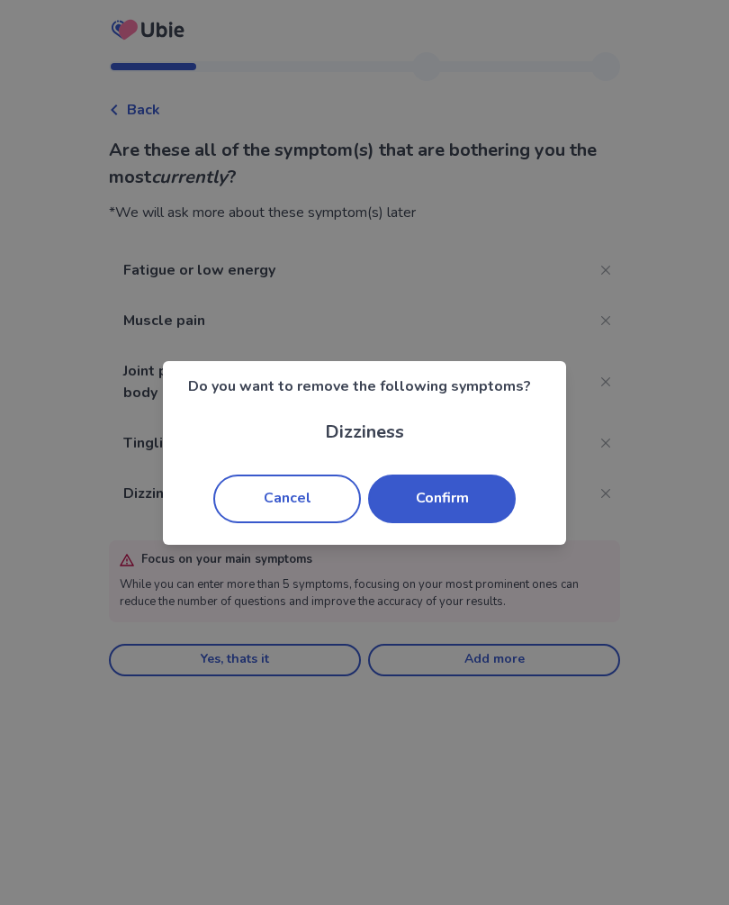
click at [457, 500] on button "Confirm" at bounding box center [442, 498] width 148 height 49
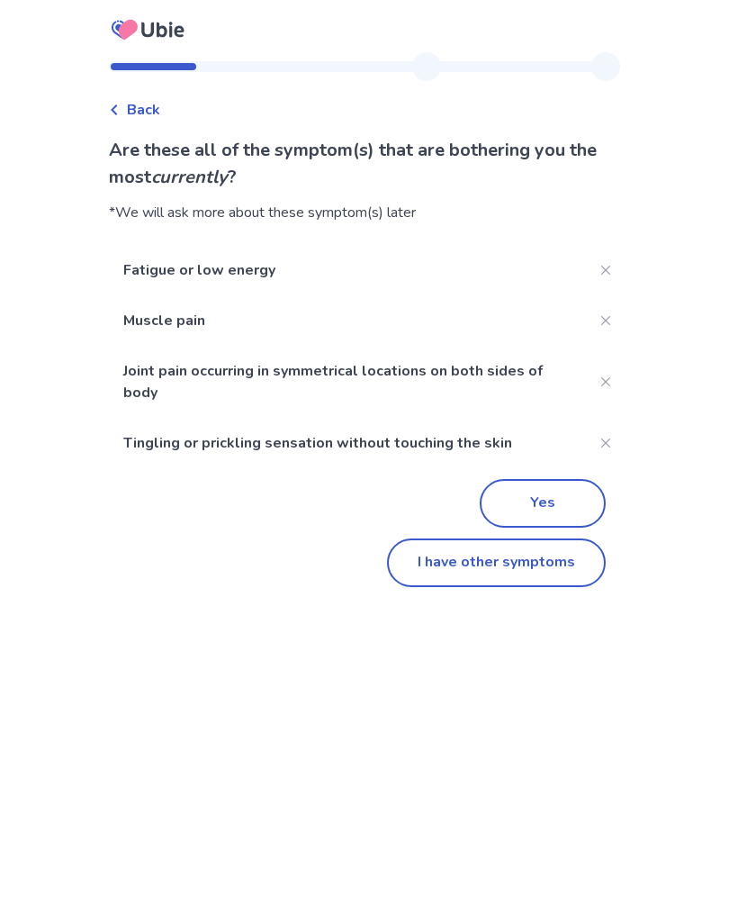
click at [482, 568] on button "I have other symptoms" at bounding box center [496, 562] width 219 height 49
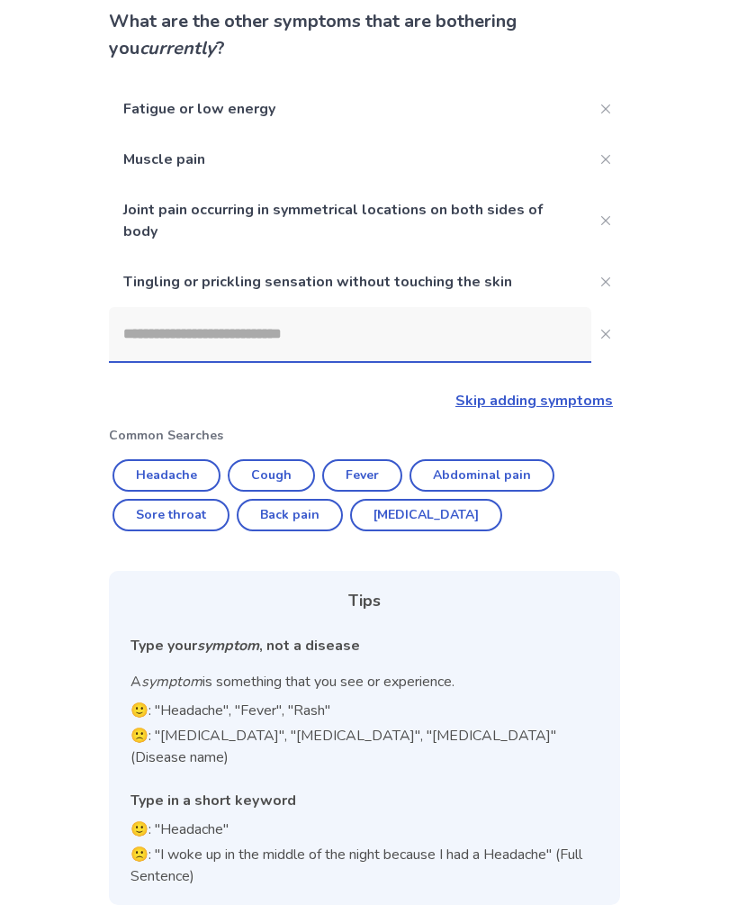
click at [395, 346] on input at bounding box center [350, 334] width 482 height 54
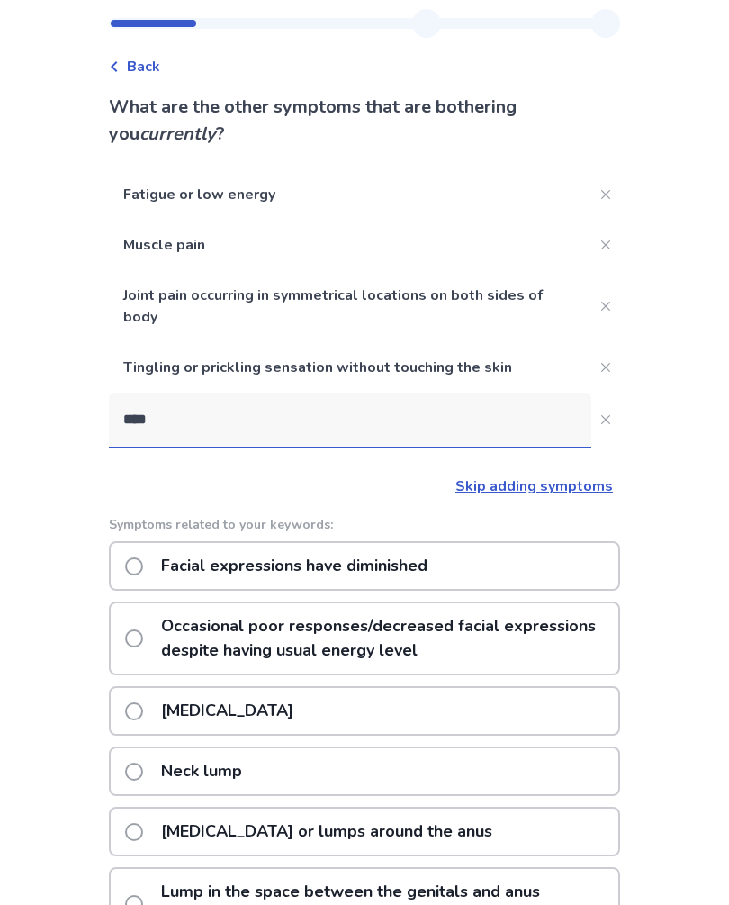
scroll to position [0, 0]
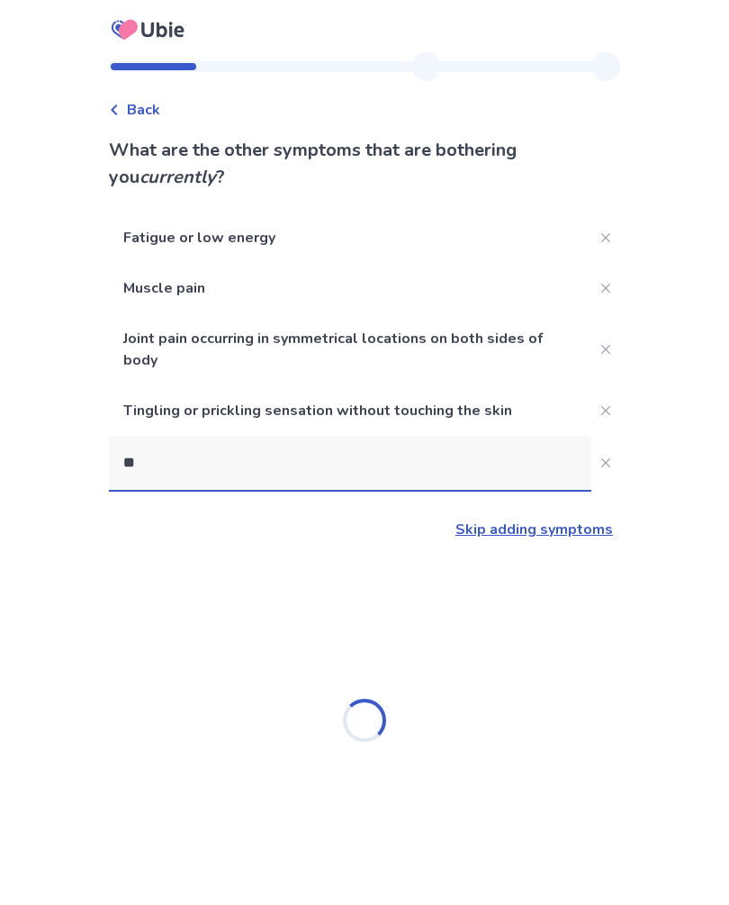
type input "*"
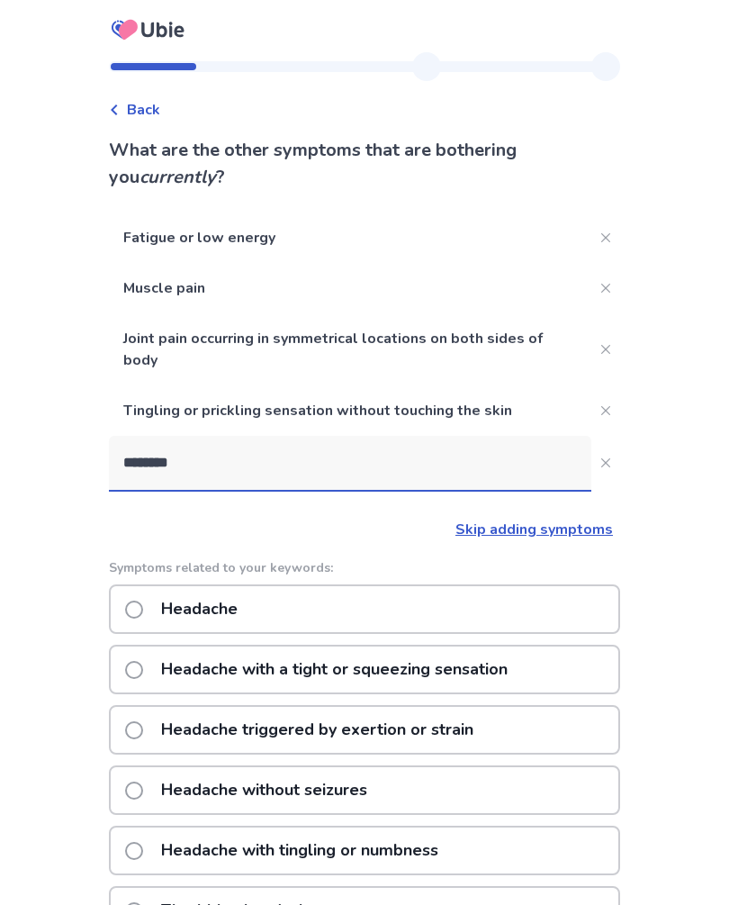
type input "********"
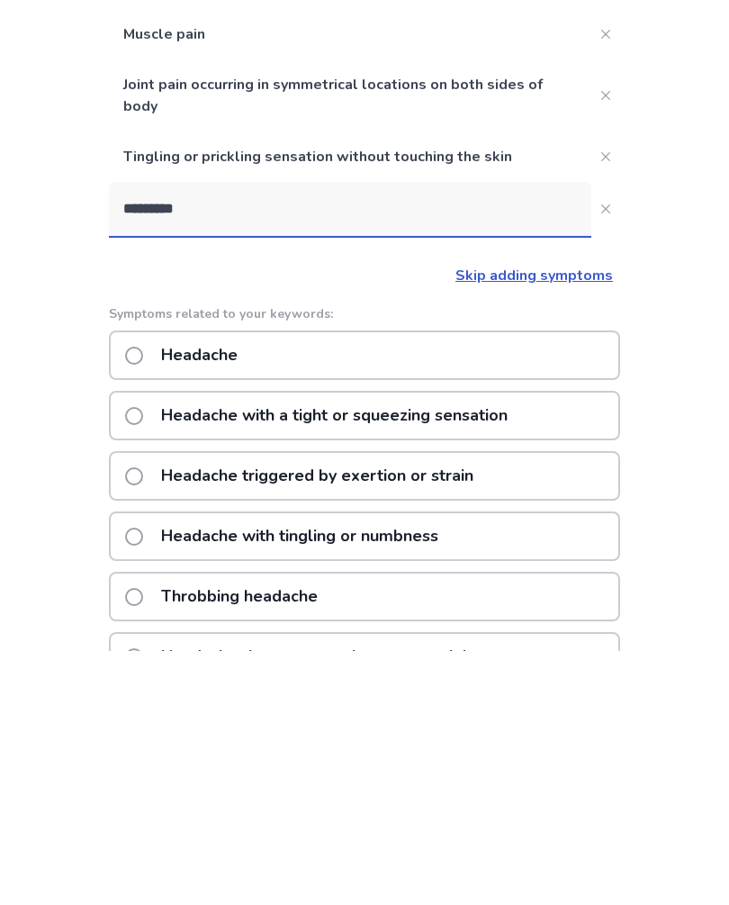
click at [549, 584] on div "Headache" at bounding box center [364, 609] width 511 height 50
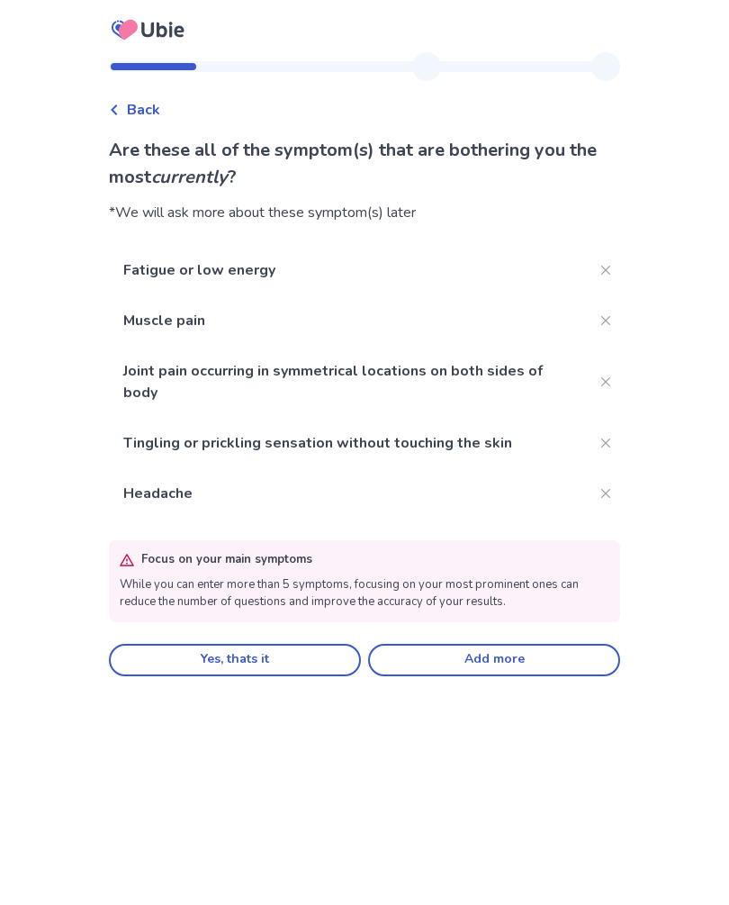
click at [461, 669] on button "Add more" at bounding box center [494, 660] width 252 height 32
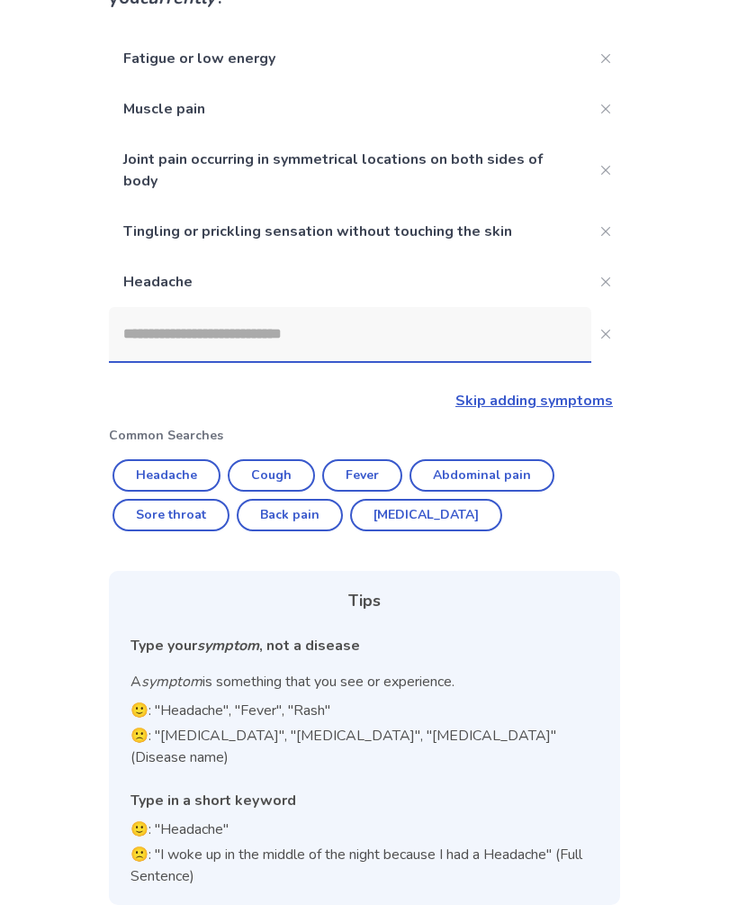
click at [390, 338] on input at bounding box center [350, 334] width 482 height 54
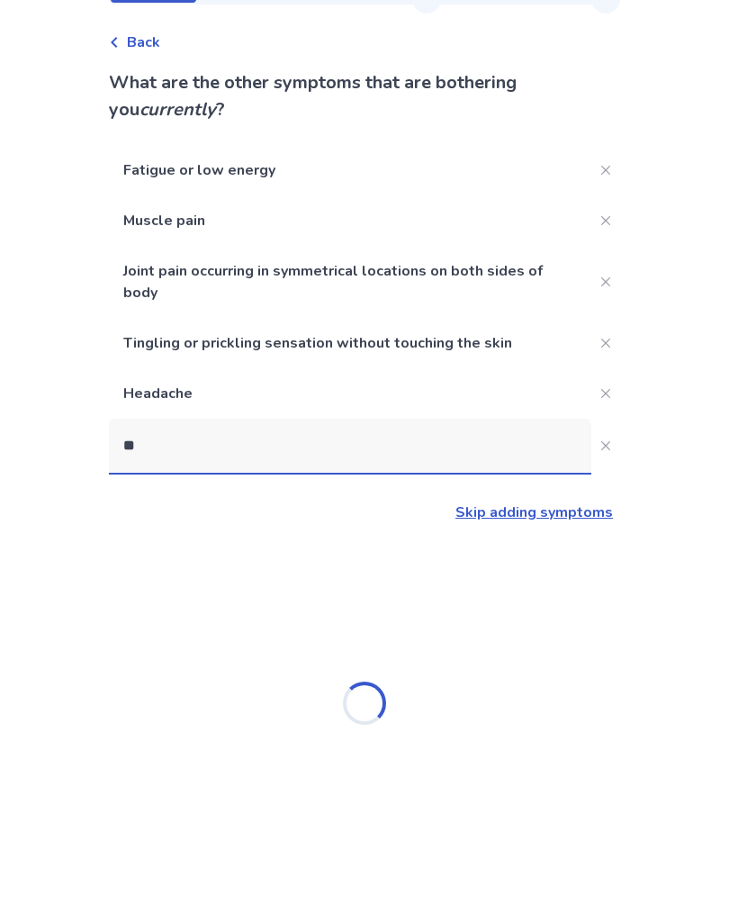
scroll to position [35, 0]
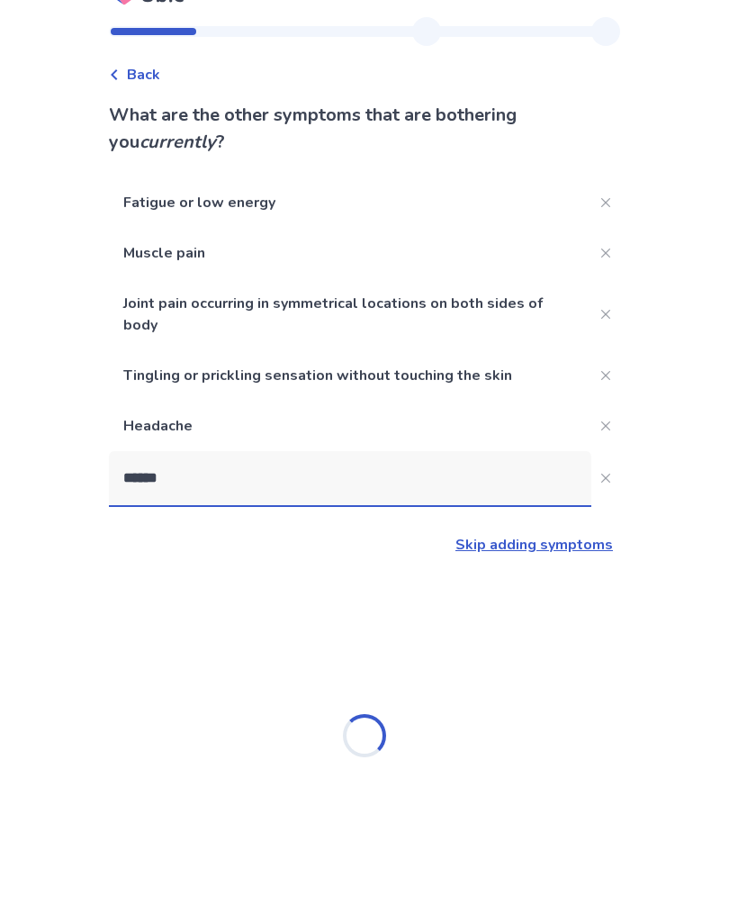
type input "*******"
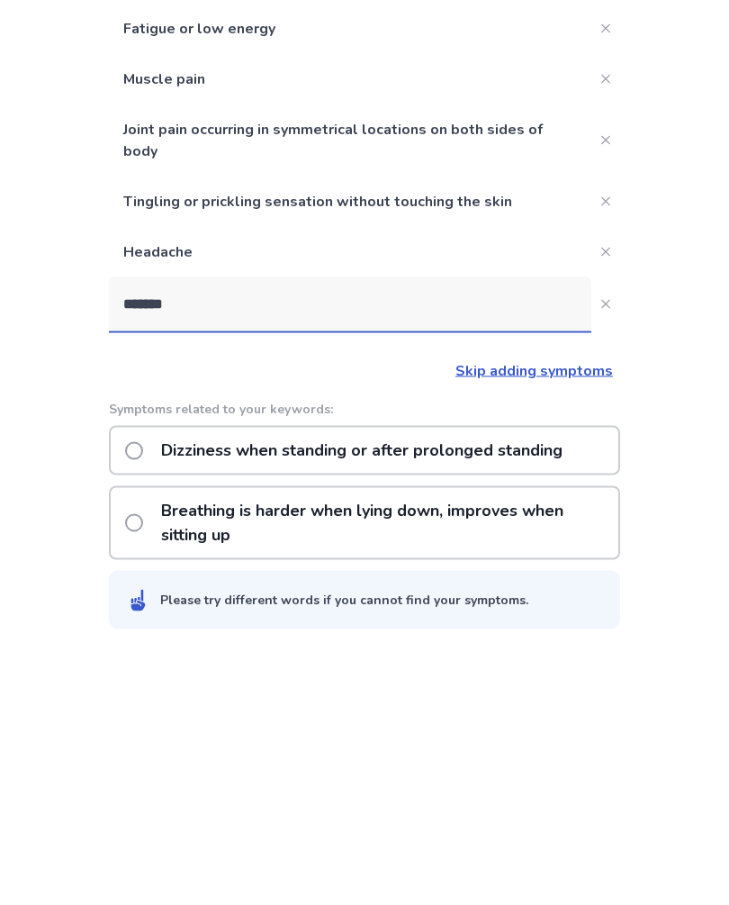
click at [513, 636] on p "Dizziness when standing or after prolonged standing" at bounding box center [361, 659] width 423 height 46
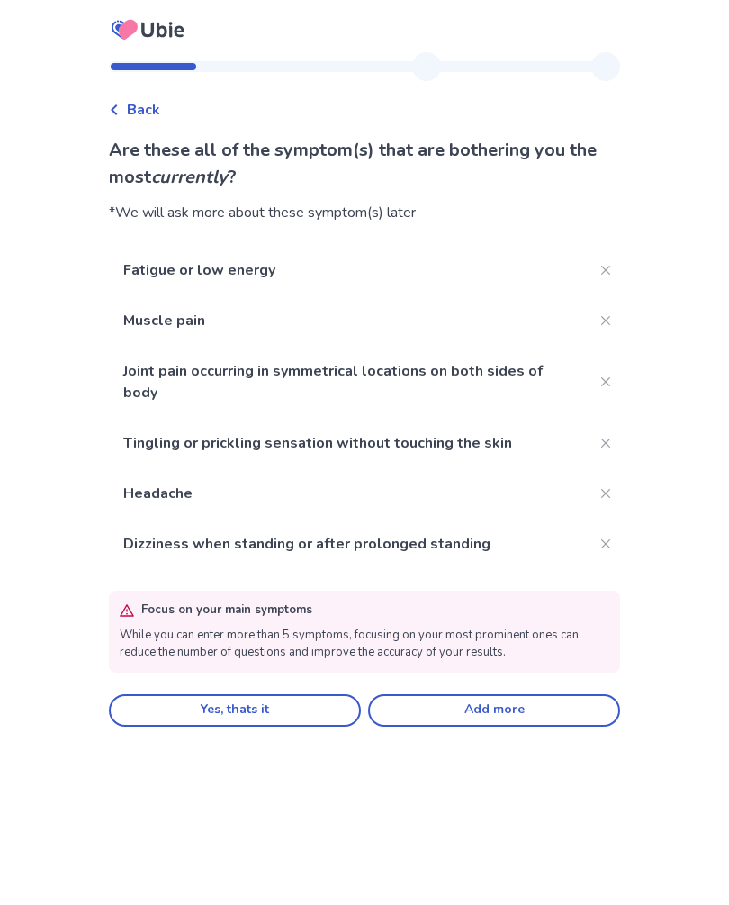
click at [591, 557] on button "Close" at bounding box center [605, 543] width 29 height 29
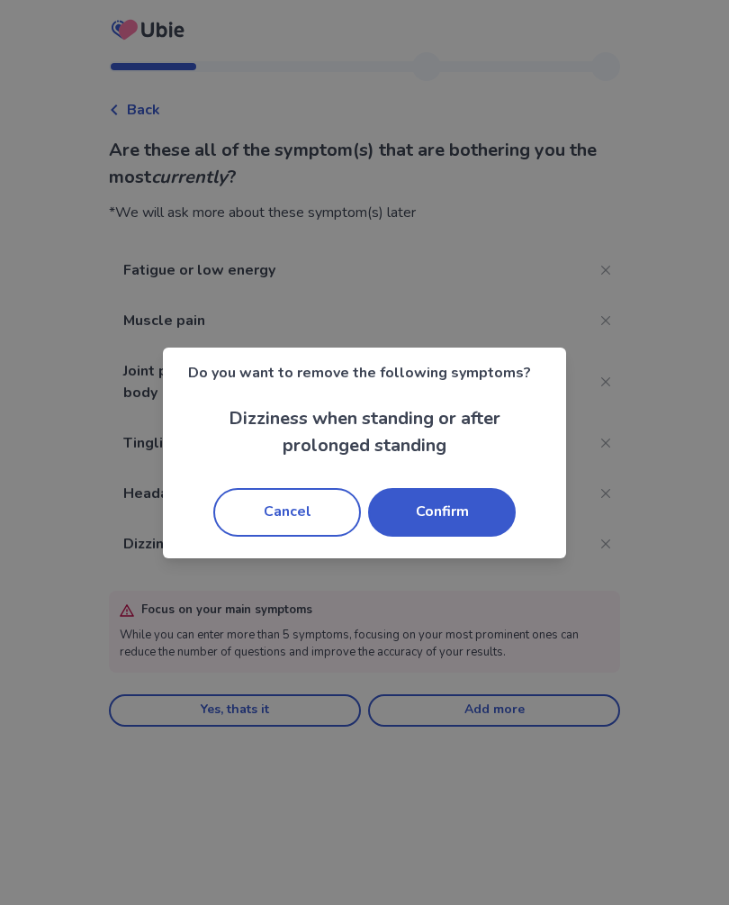
click at [474, 514] on button "Confirm" at bounding box center [442, 512] width 148 height 49
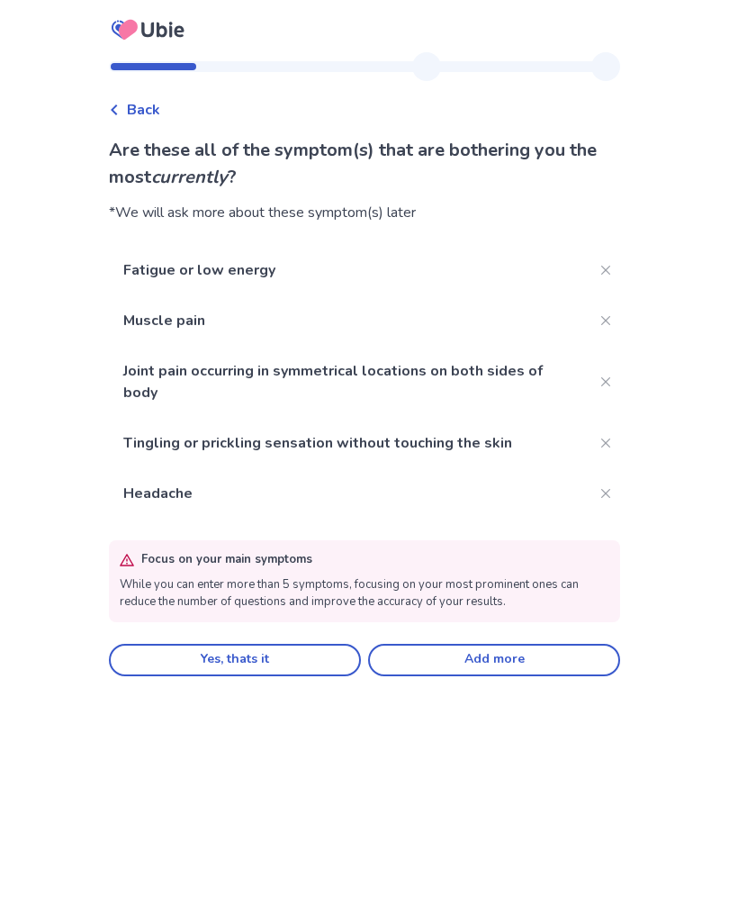
click at [480, 651] on button "Add more" at bounding box center [494, 660] width 252 height 32
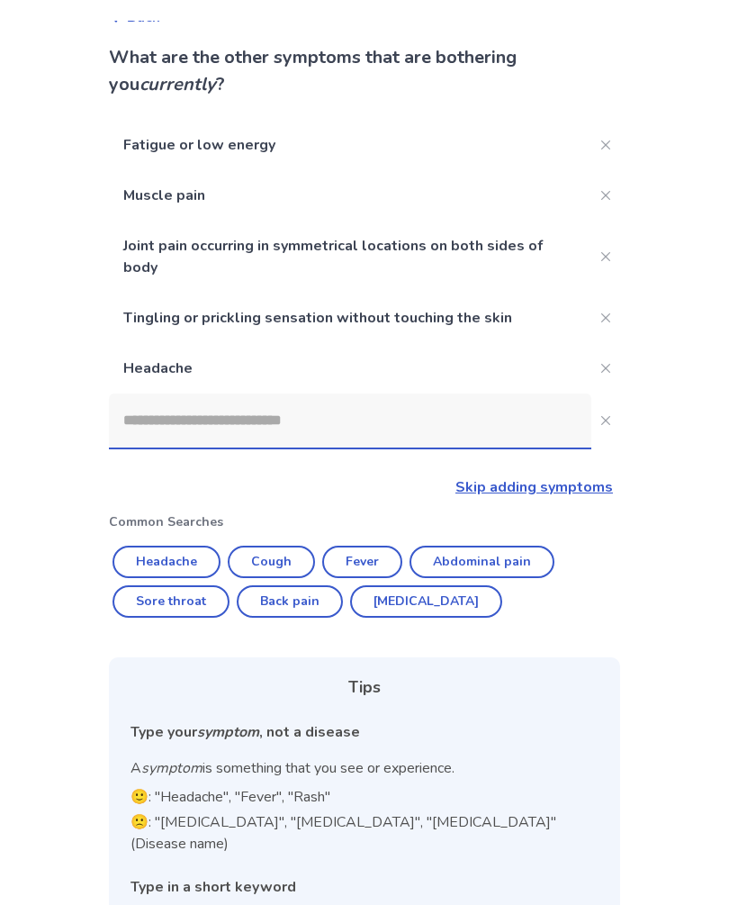
scroll to position [91, 0]
click at [451, 437] on input at bounding box center [350, 422] width 482 height 54
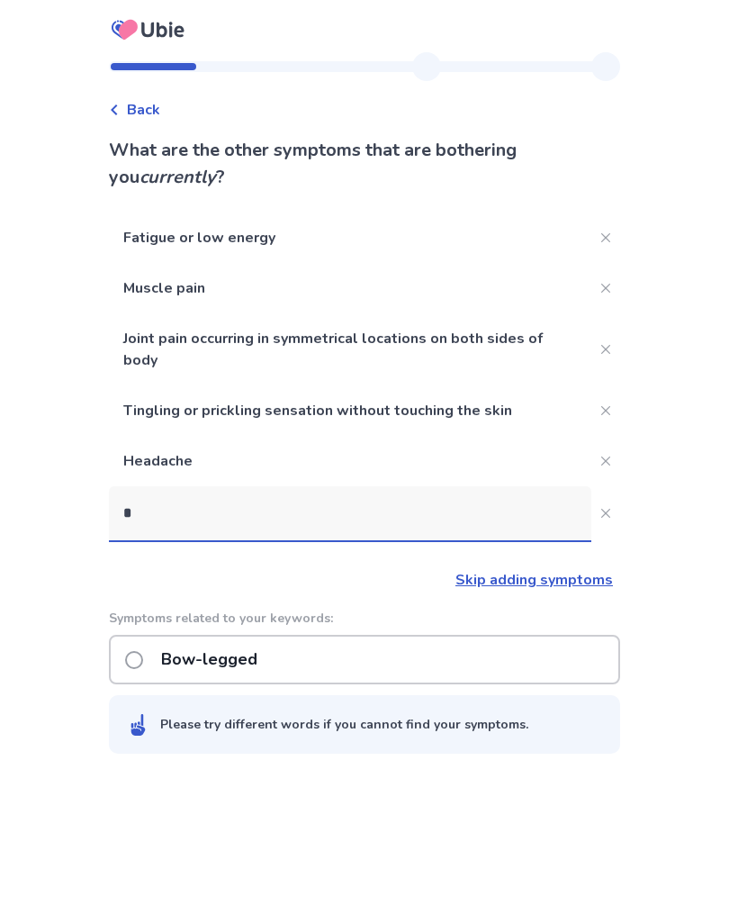
scroll to position [0, 0]
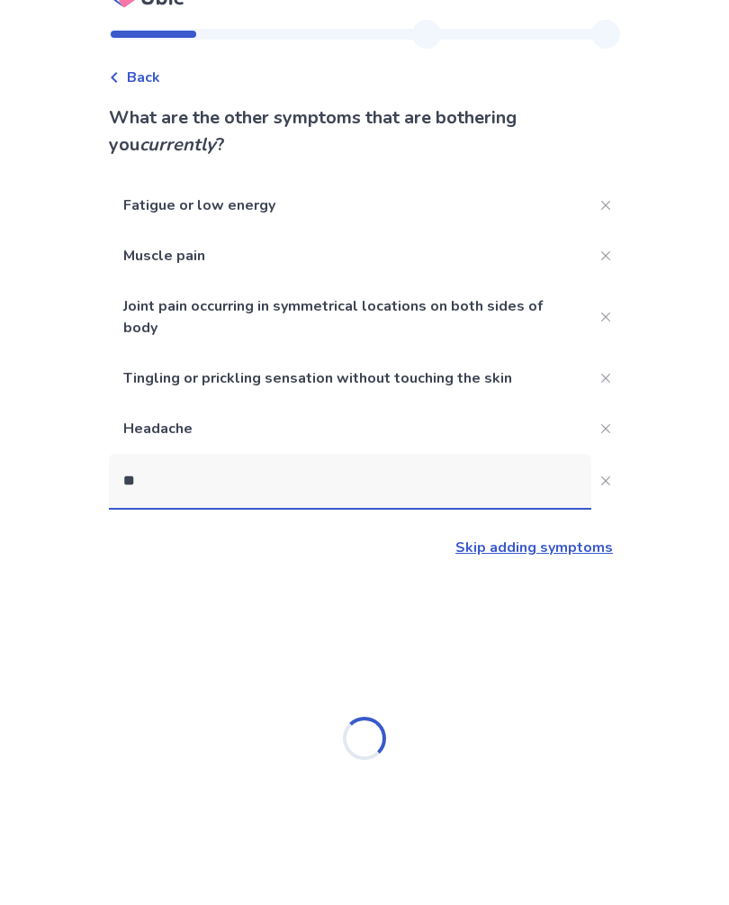
type input "*"
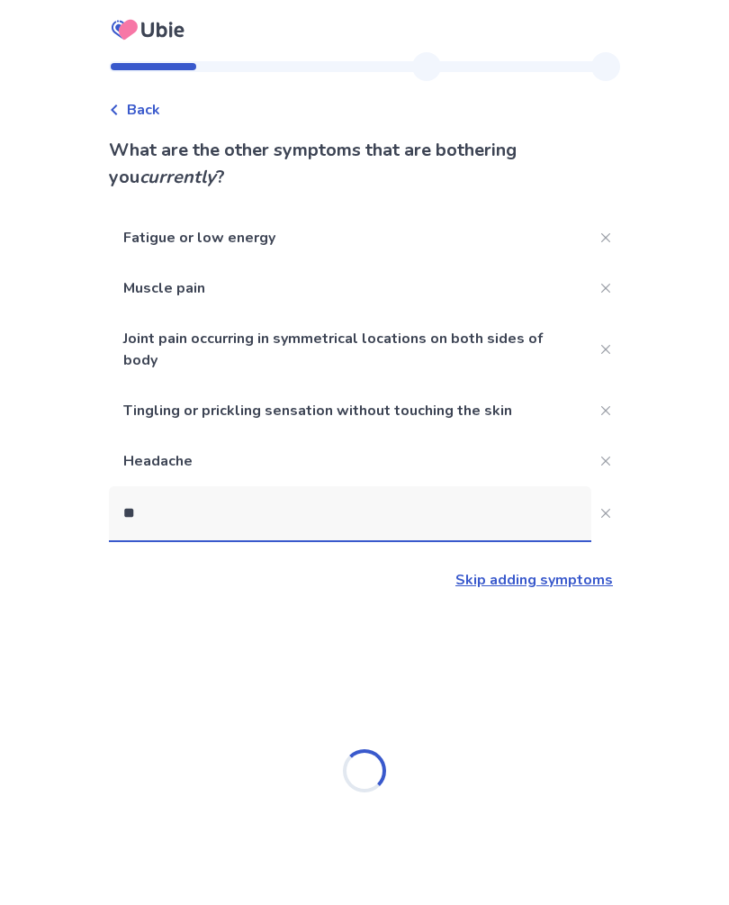
type input "*"
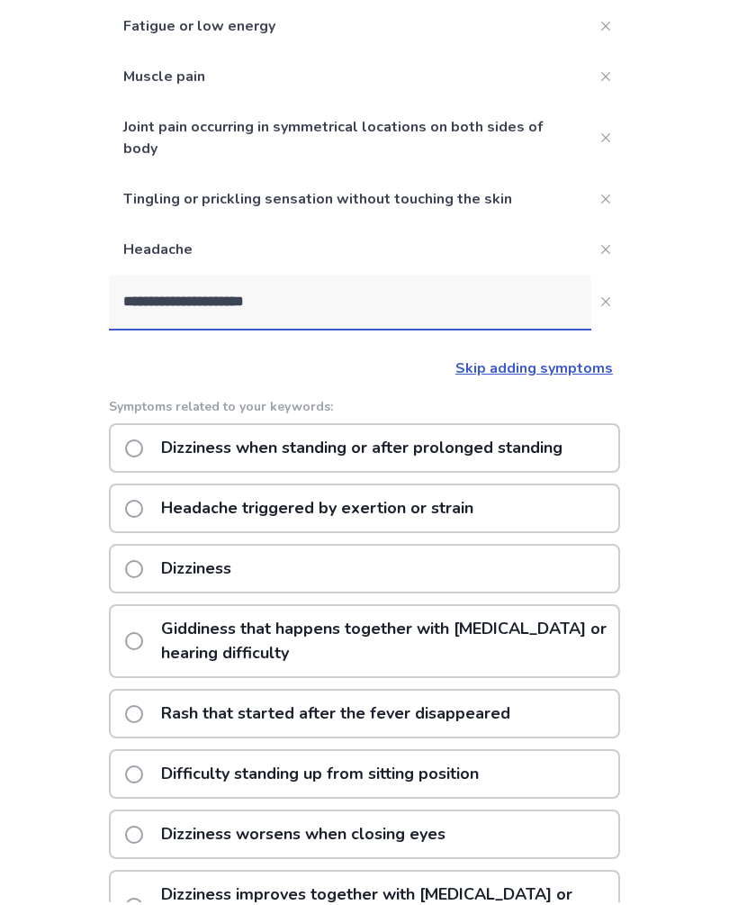
scroll to position [68, 0]
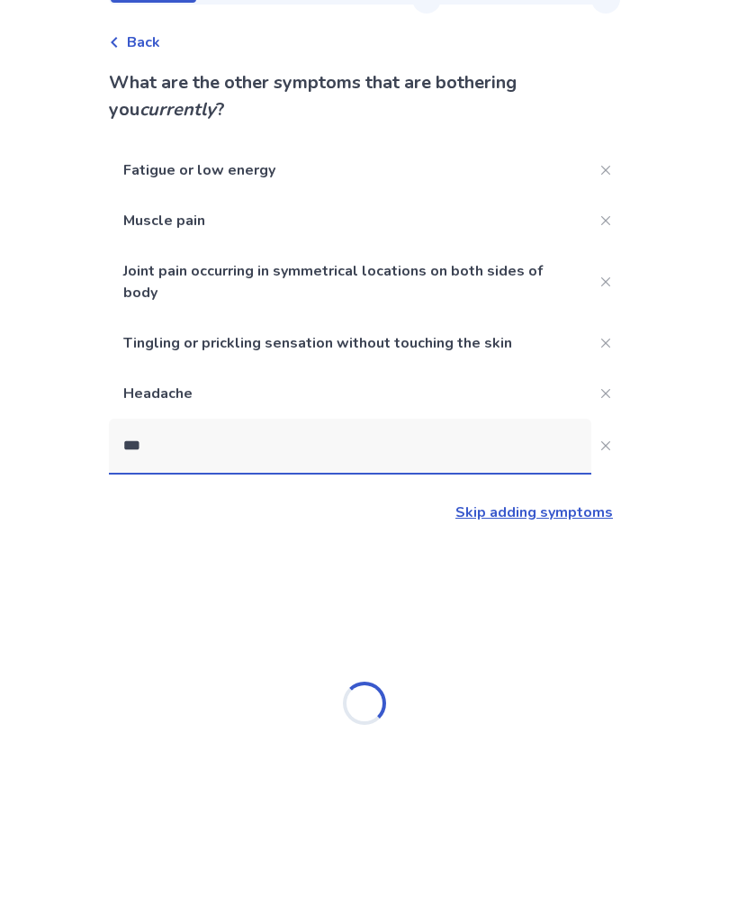
type input "**"
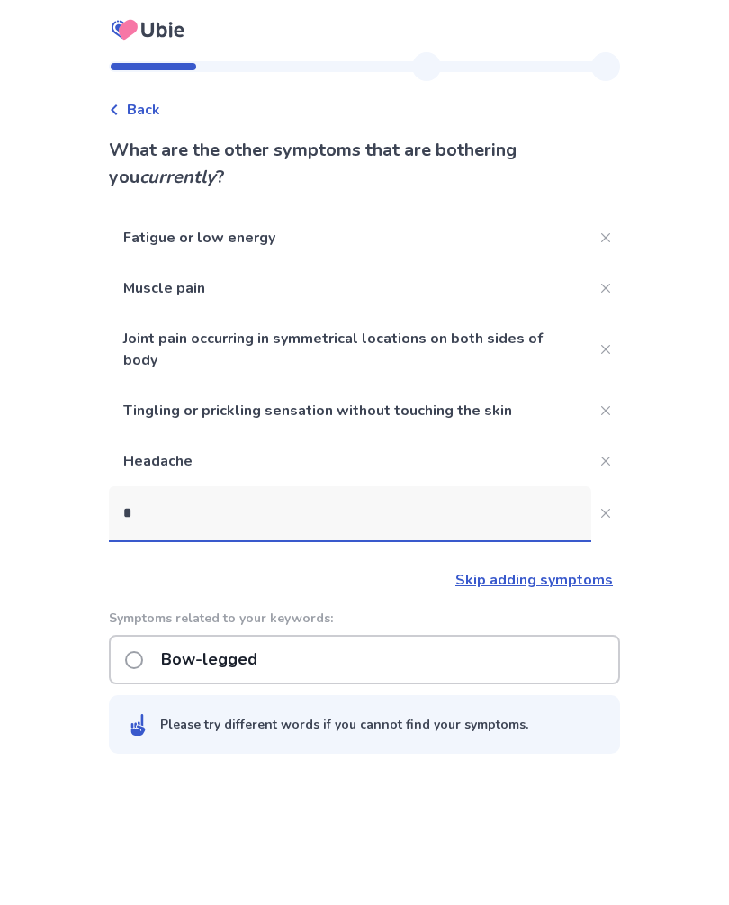
scroll to position [35, 0]
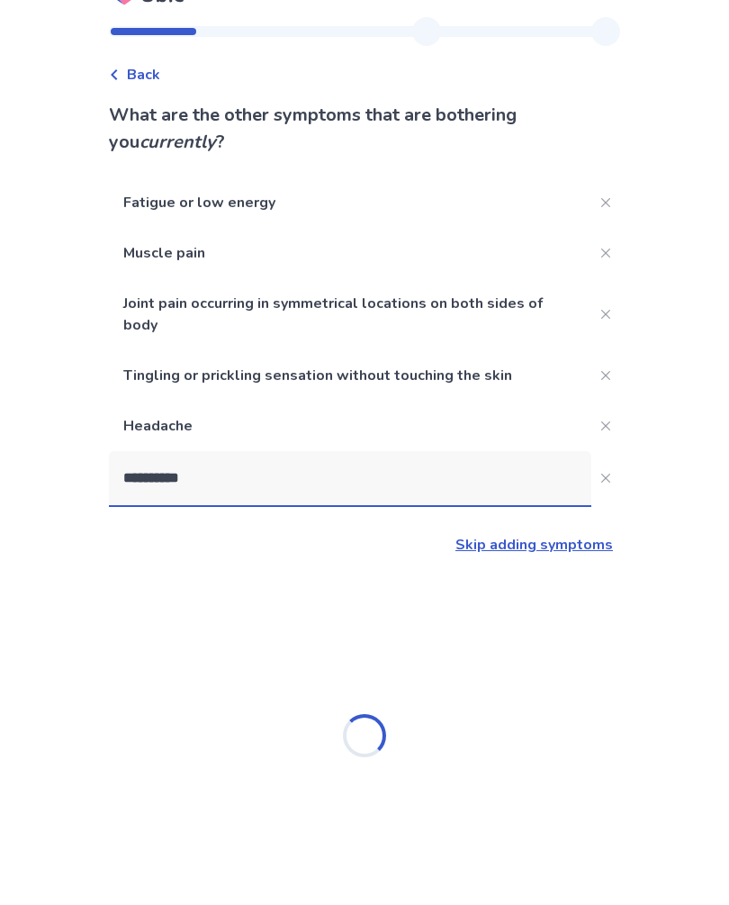
type input "**********"
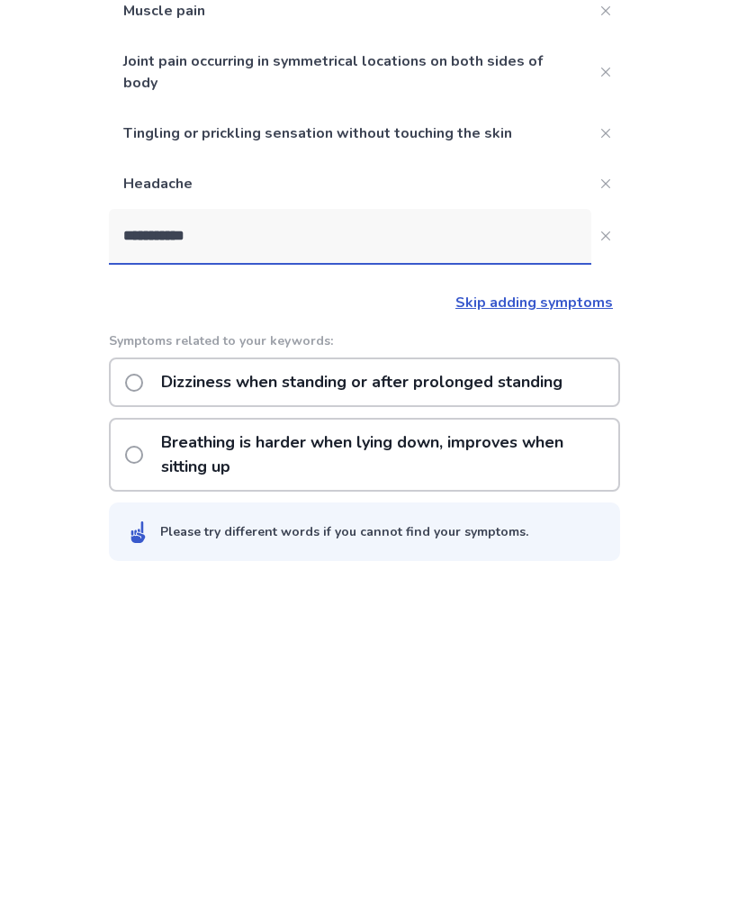
click at [432, 636] on p "Dizziness when standing or after prolonged standing" at bounding box center [361, 659] width 423 height 46
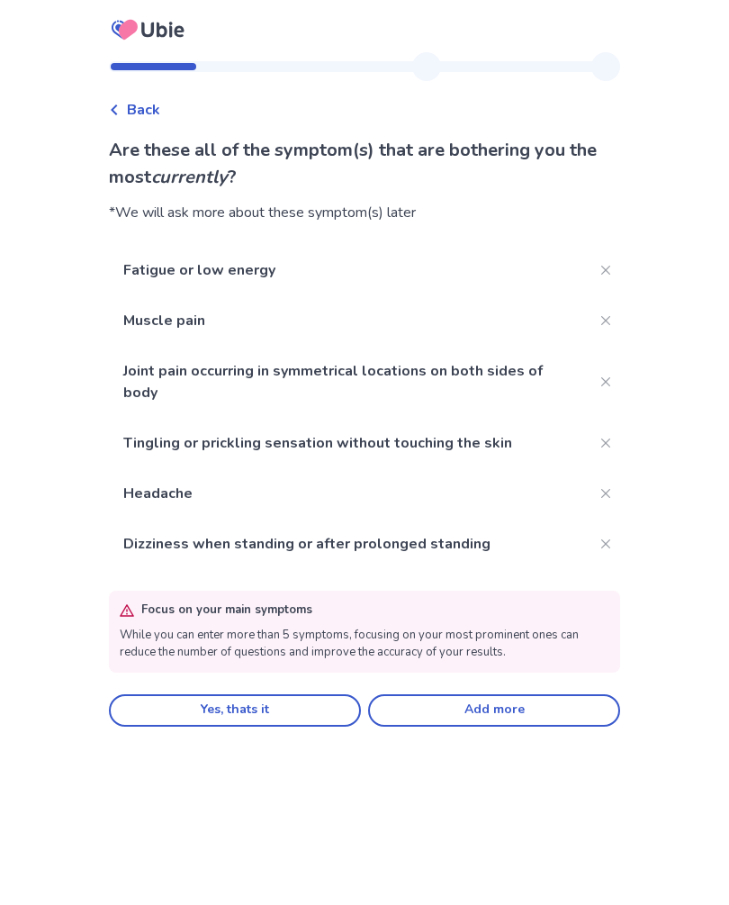
click at [508, 722] on button "Add more" at bounding box center [494, 710] width 252 height 32
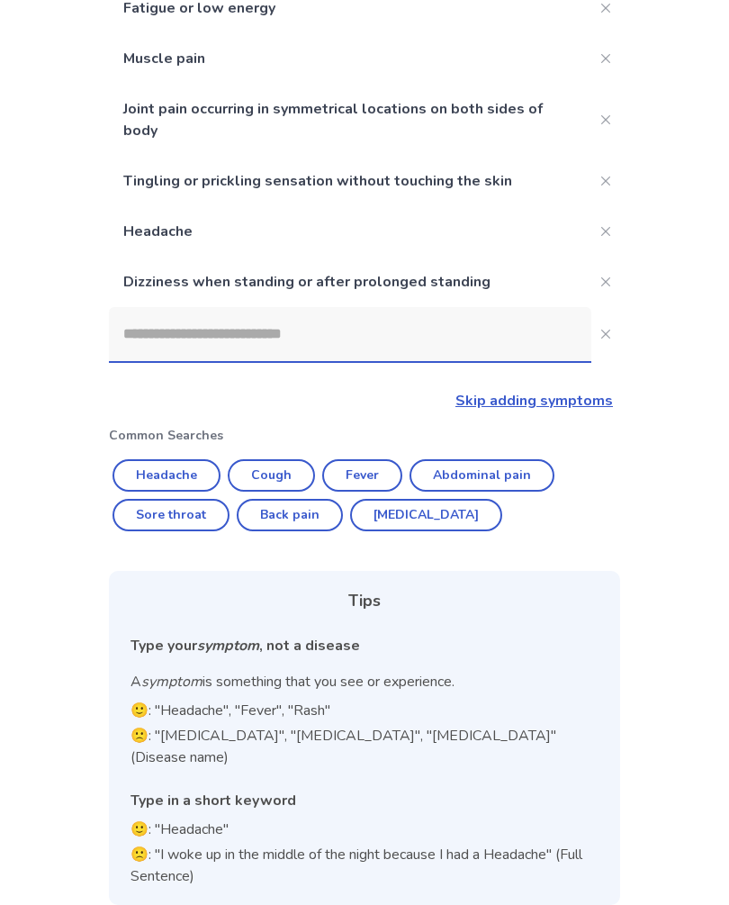
click at [343, 342] on input at bounding box center [350, 334] width 482 height 54
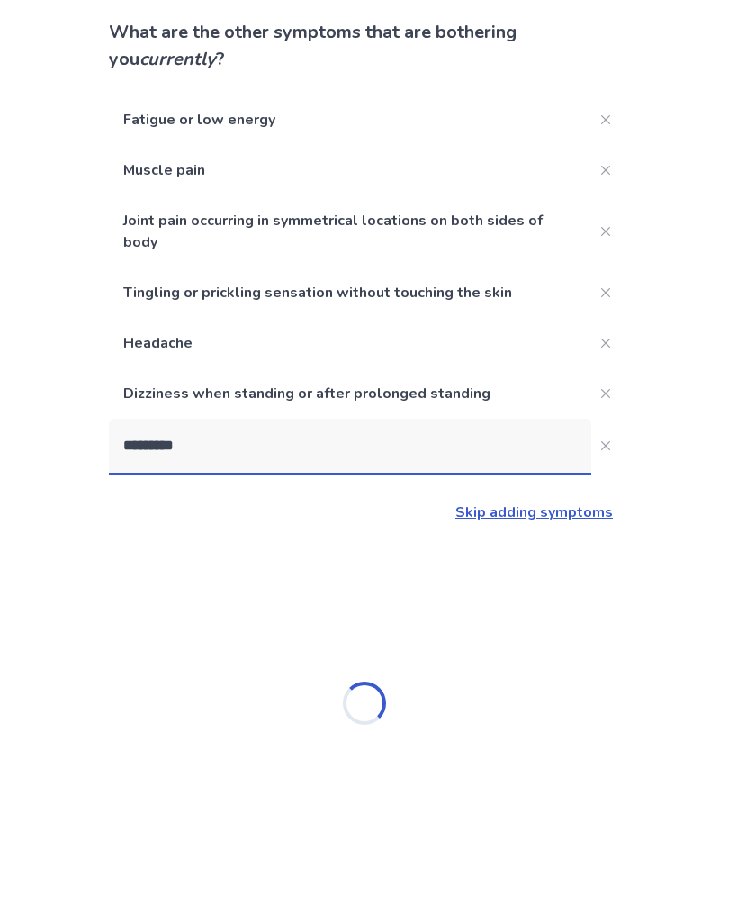
type input "**********"
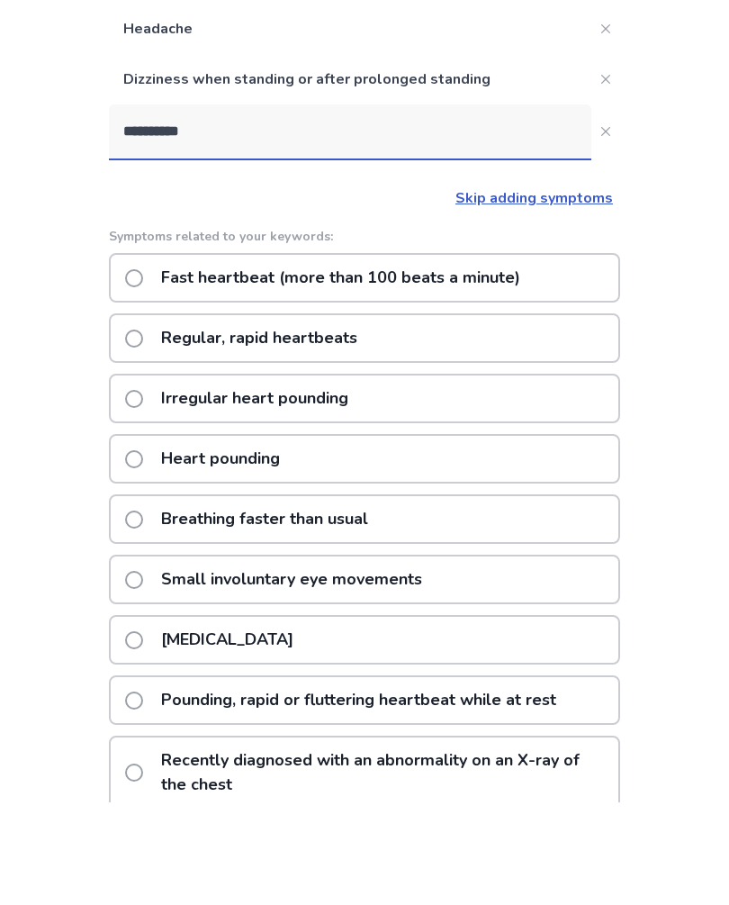
scroll to position [329, 0]
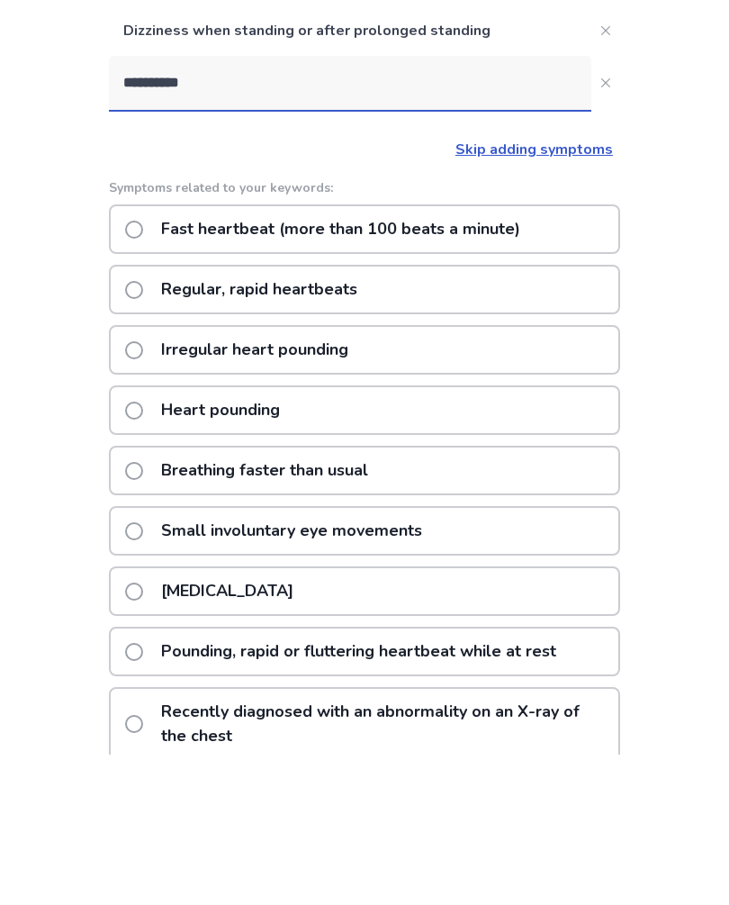
click at [430, 416] on div "Regular, rapid heartbeats" at bounding box center [364, 441] width 511 height 50
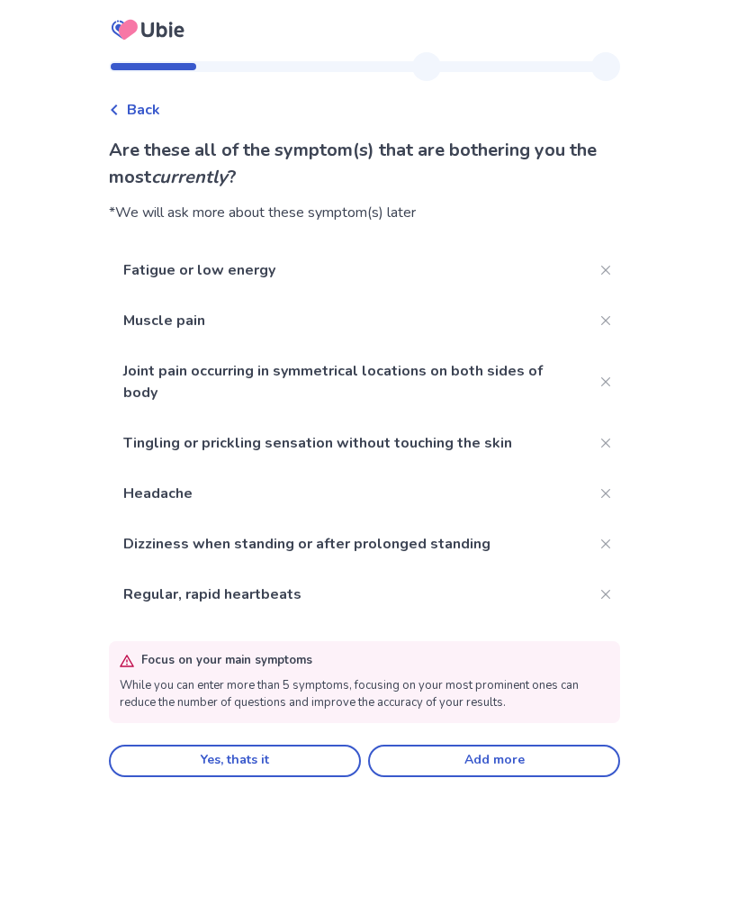
click at [591, 599] on button "Close" at bounding box center [605, 594] width 29 height 29
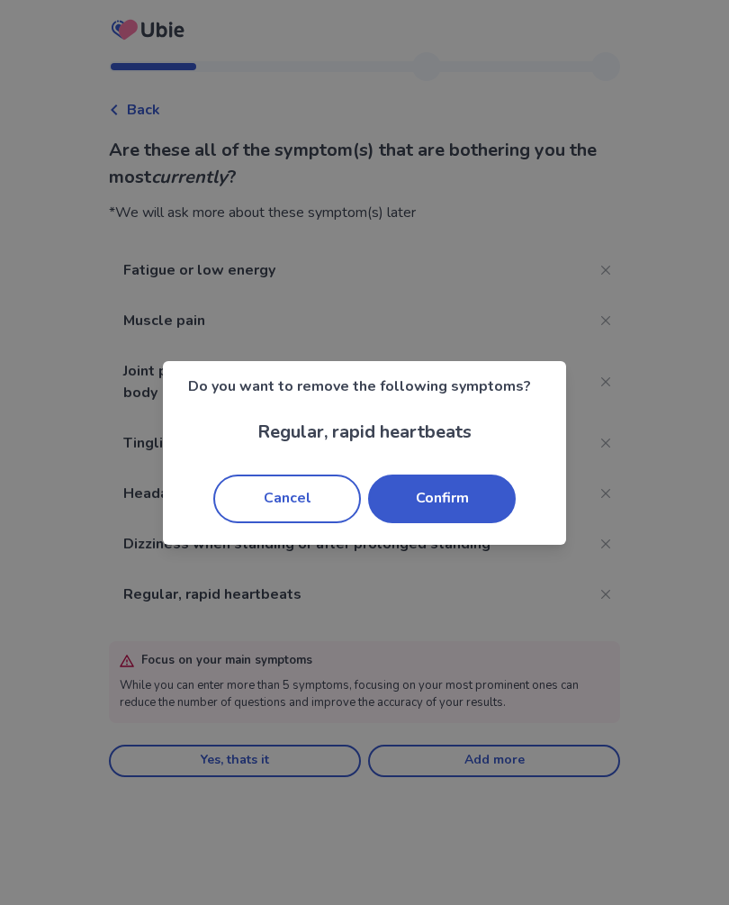
click at [486, 508] on button "Confirm" at bounding box center [442, 498] width 148 height 49
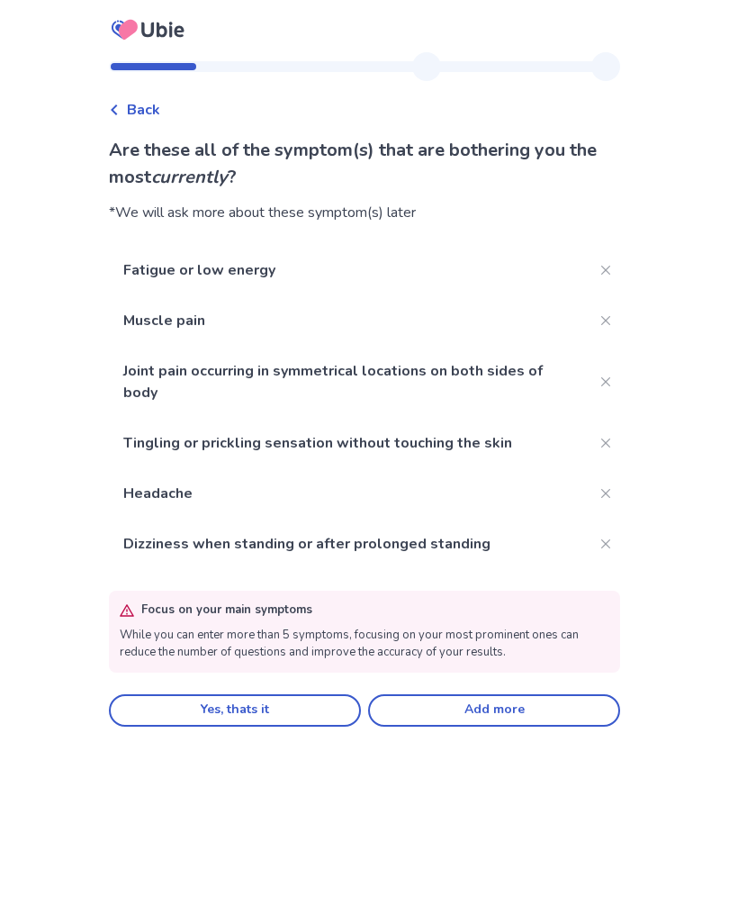
click at [456, 714] on button "Add more" at bounding box center [494, 710] width 252 height 32
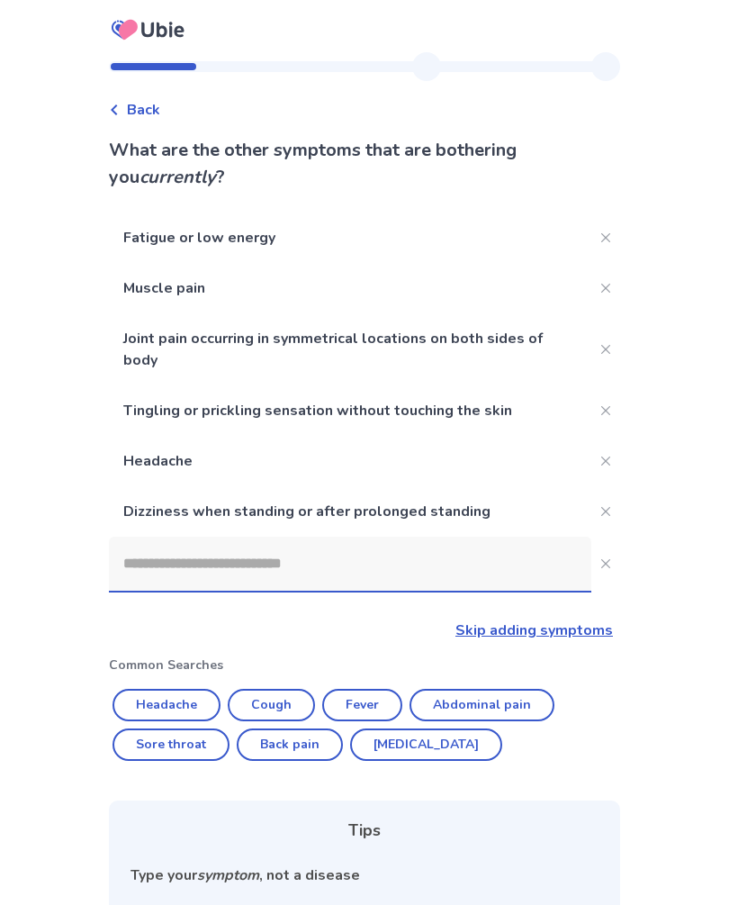
scroll to position [230, 0]
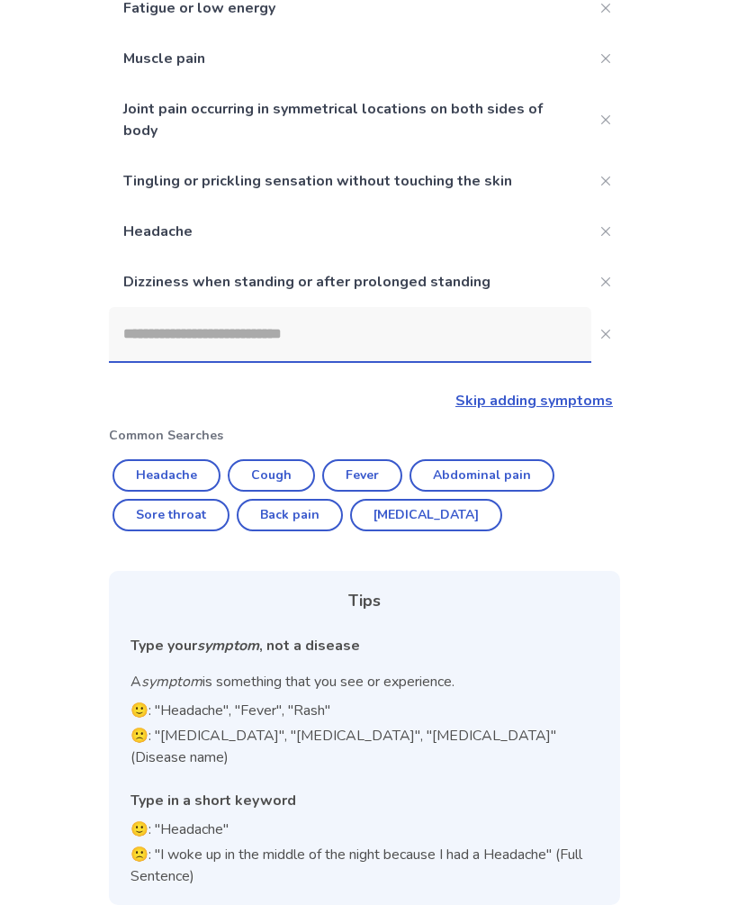
click at [380, 356] on input at bounding box center [350, 334] width 482 height 54
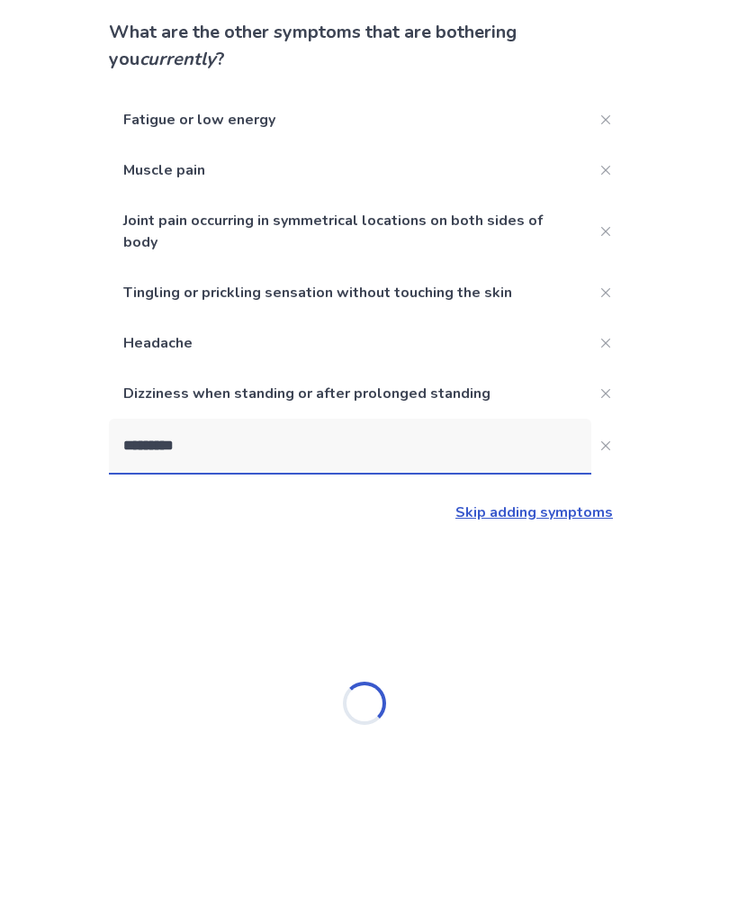
type input "**********"
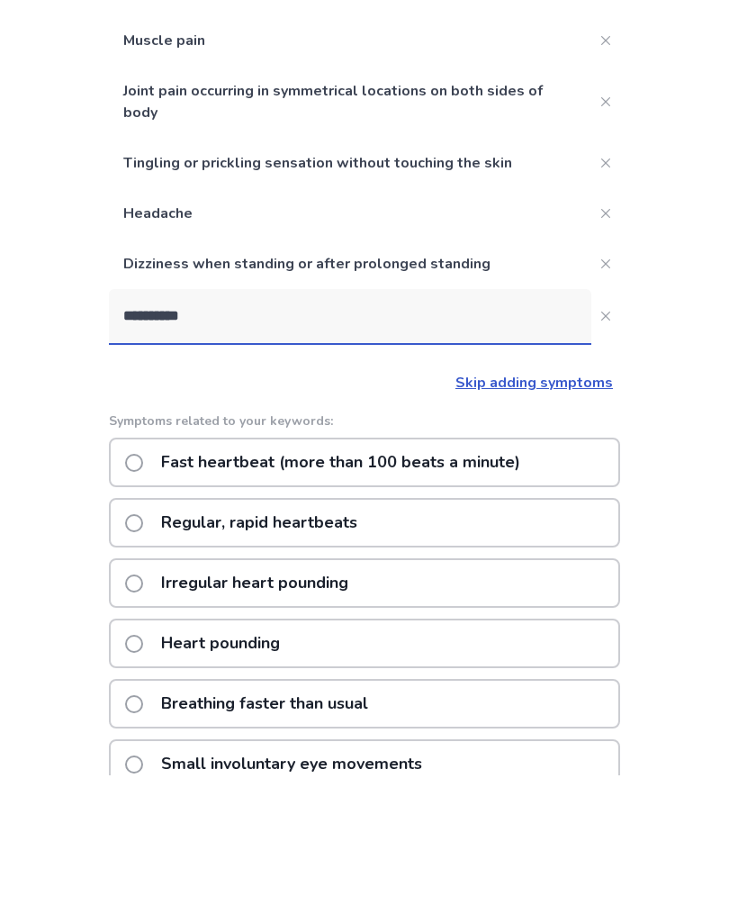
click at [413, 569] on p "Fast heartbeat (more than 100 beats a minute)" at bounding box center [340, 592] width 381 height 46
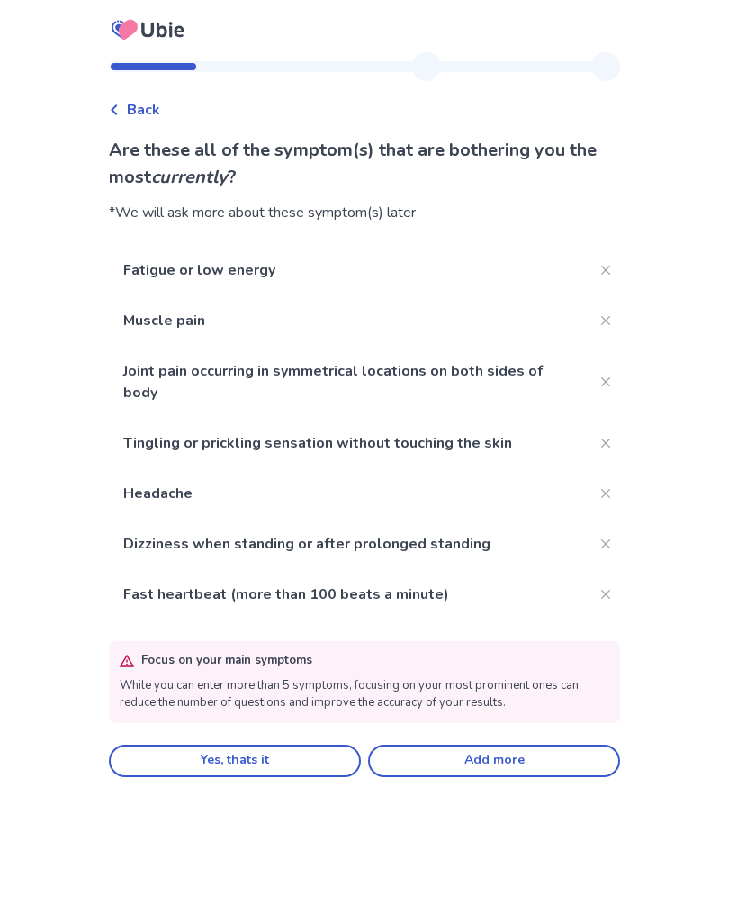
click at [437, 752] on button "Add more" at bounding box center [494, 760] width 252 height 32
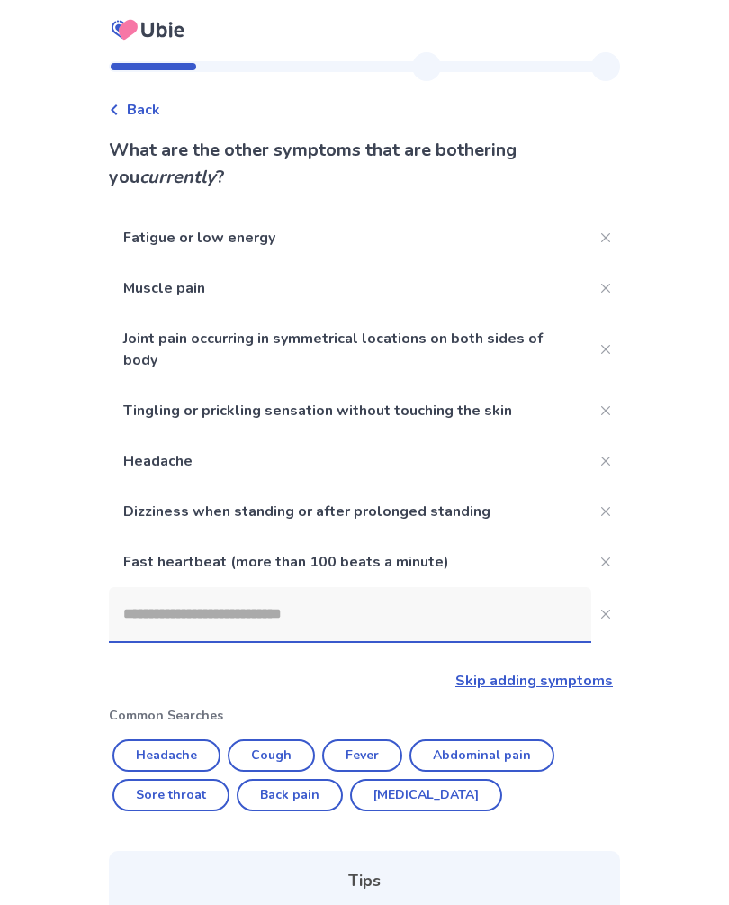
scroll to position [280, 0]
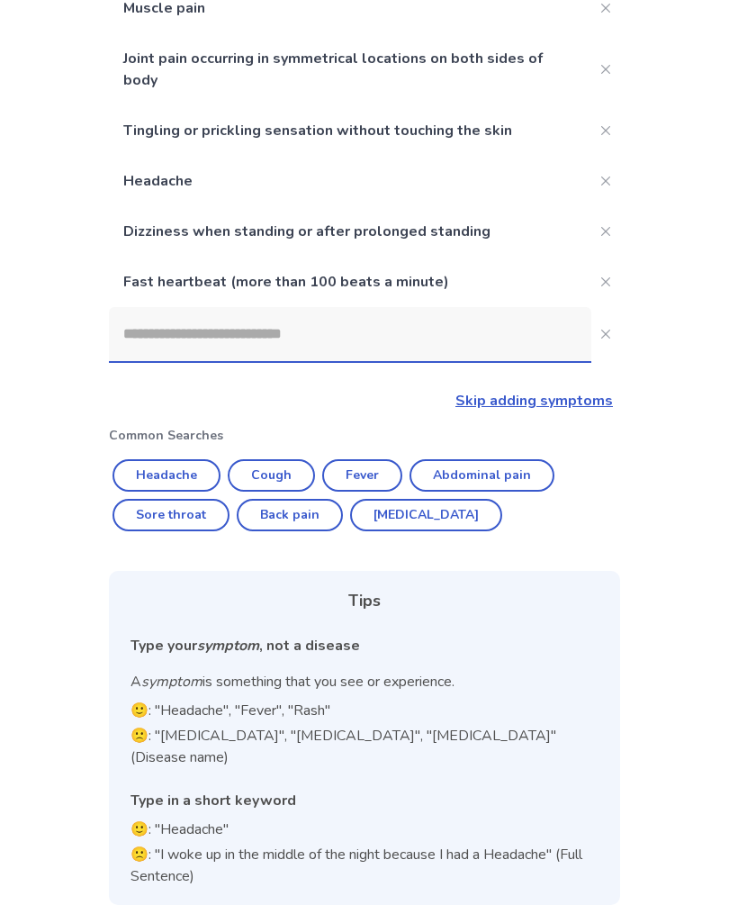
click at [392, 340] on input at bounding box center [350, 334] width 482 height 54
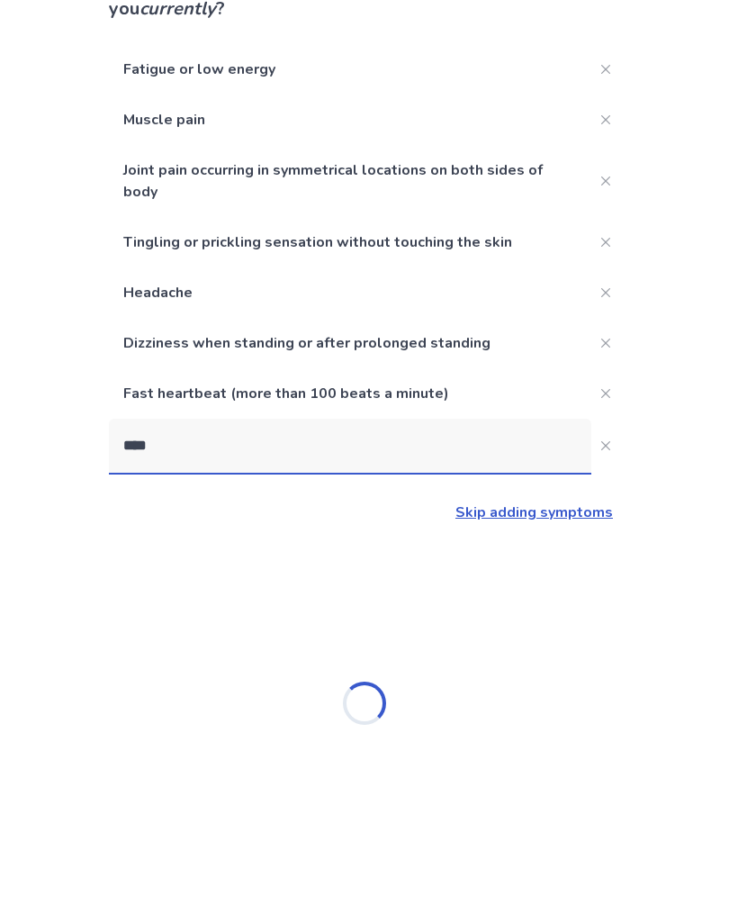
scroll to position [35, 0]
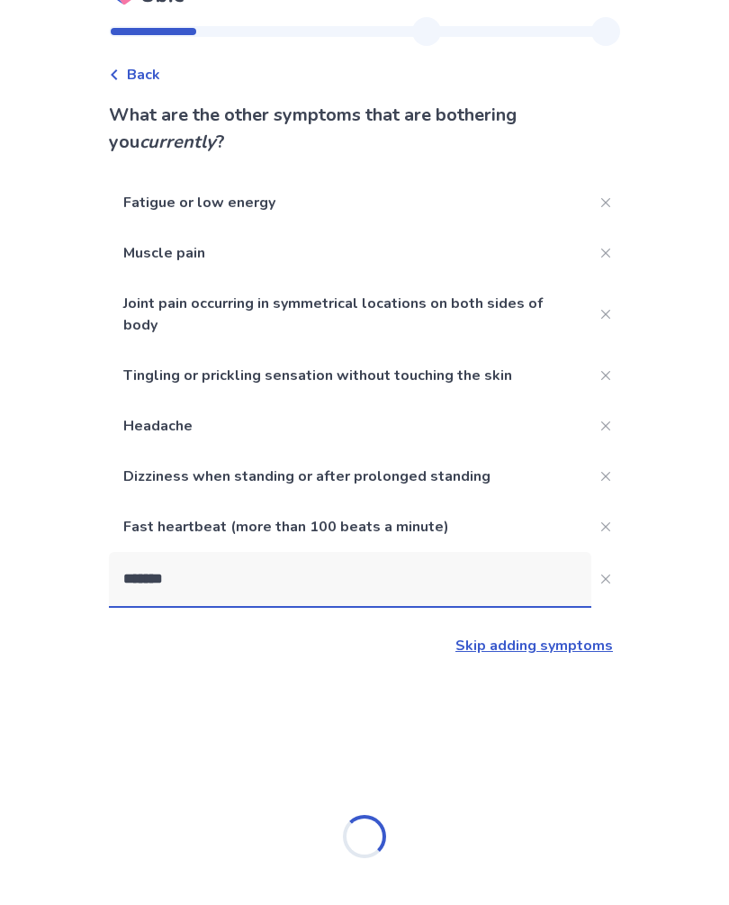
type input "********"
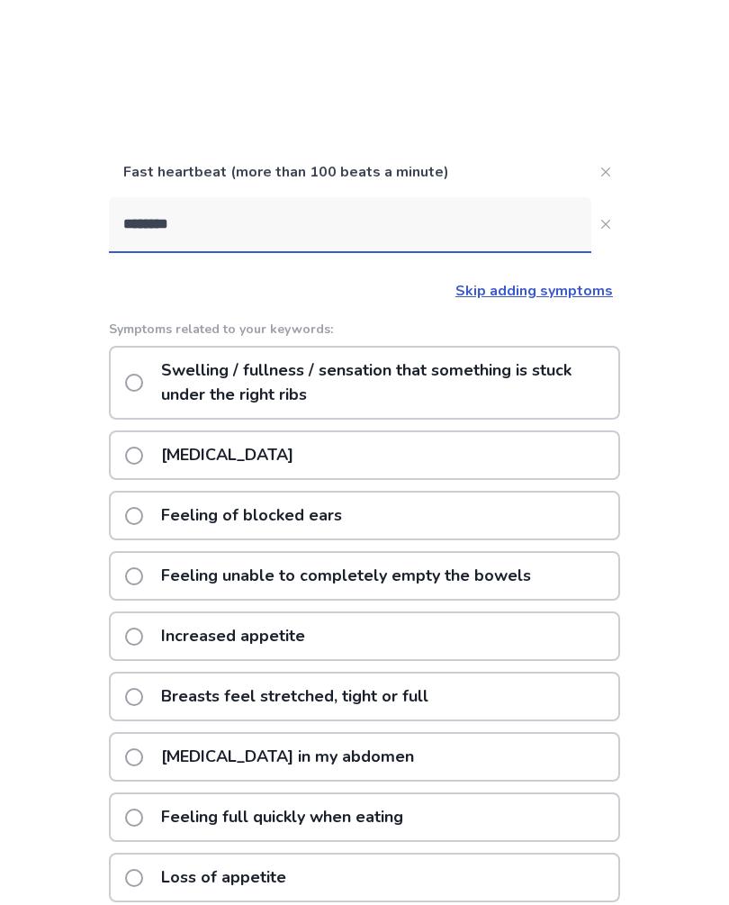
scroll to position [520, 0]
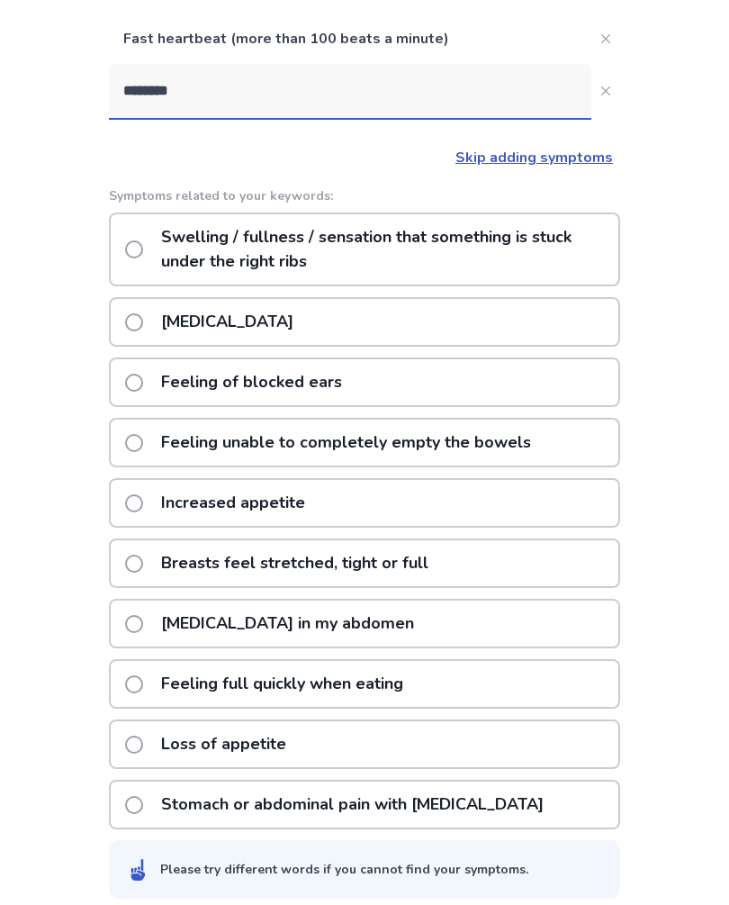
click at [362, 329] on div "Abdominal bloating" at bounding box center [364, 325] width 511 height 50
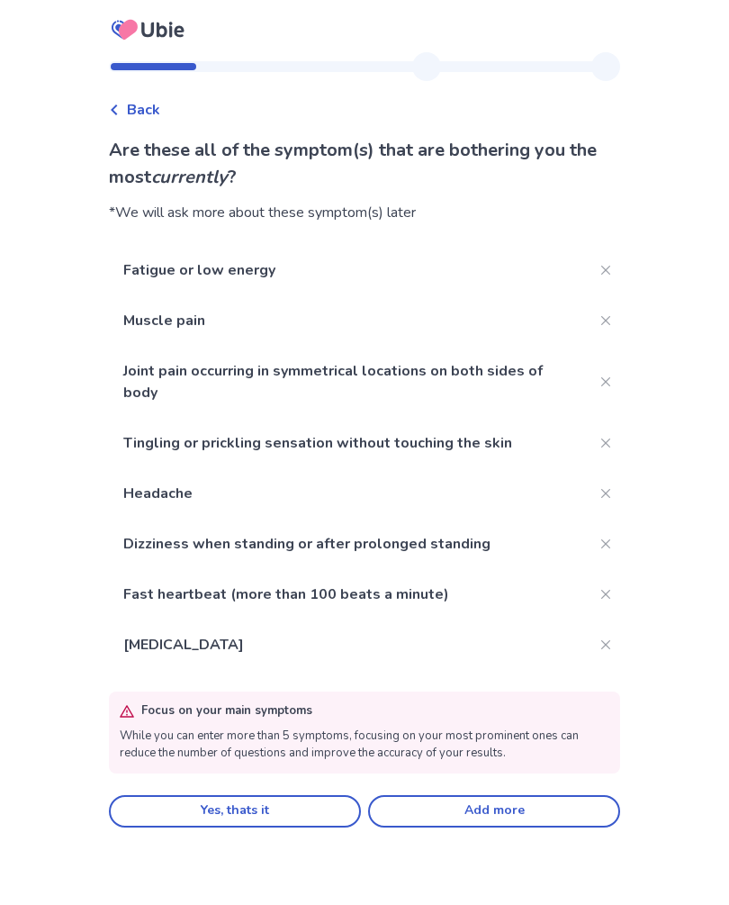
click at [509, 806] on button "Add more" at bounding box center [494, 811] width 252 height 32
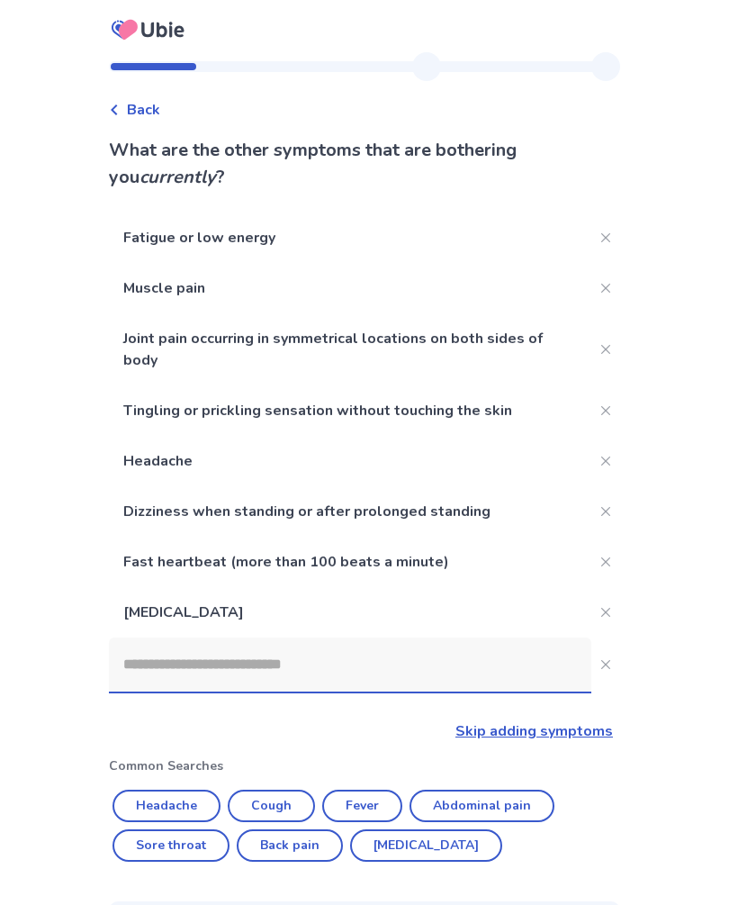
scroll to position [330, 0]
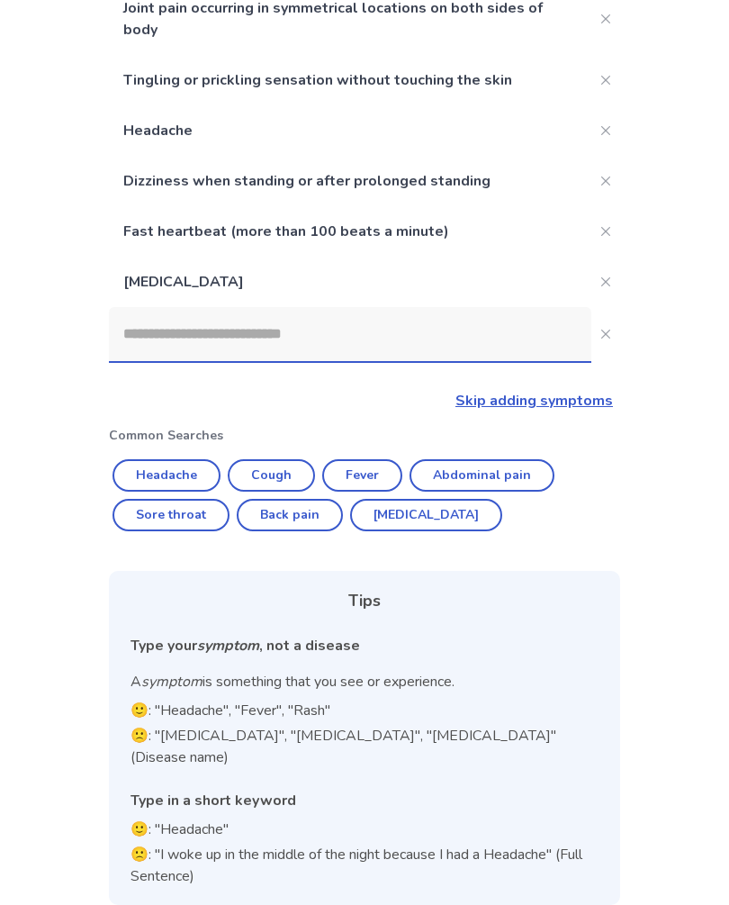
click at [305, 338] on input at bounding box center [350, 334] width 482 height 54
type input "*"
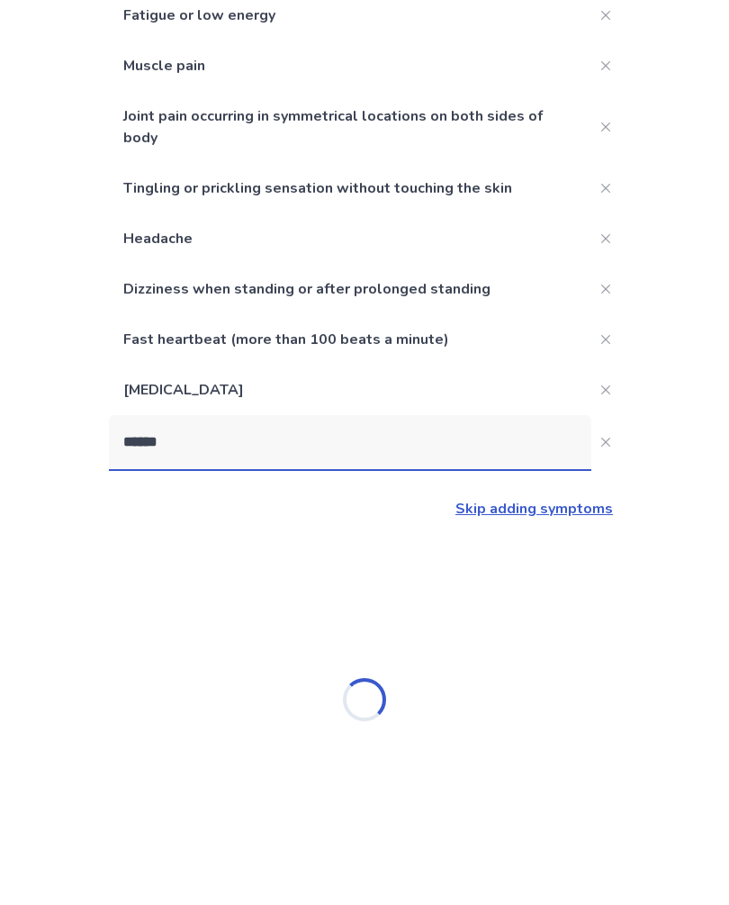
scroll to position [219, 0]
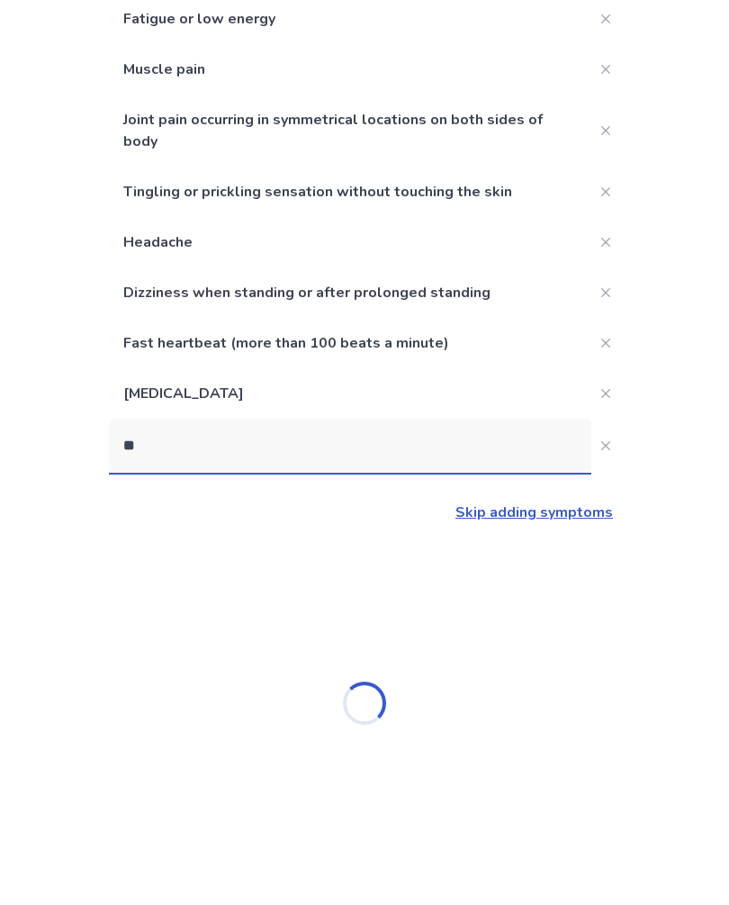
type input "*"
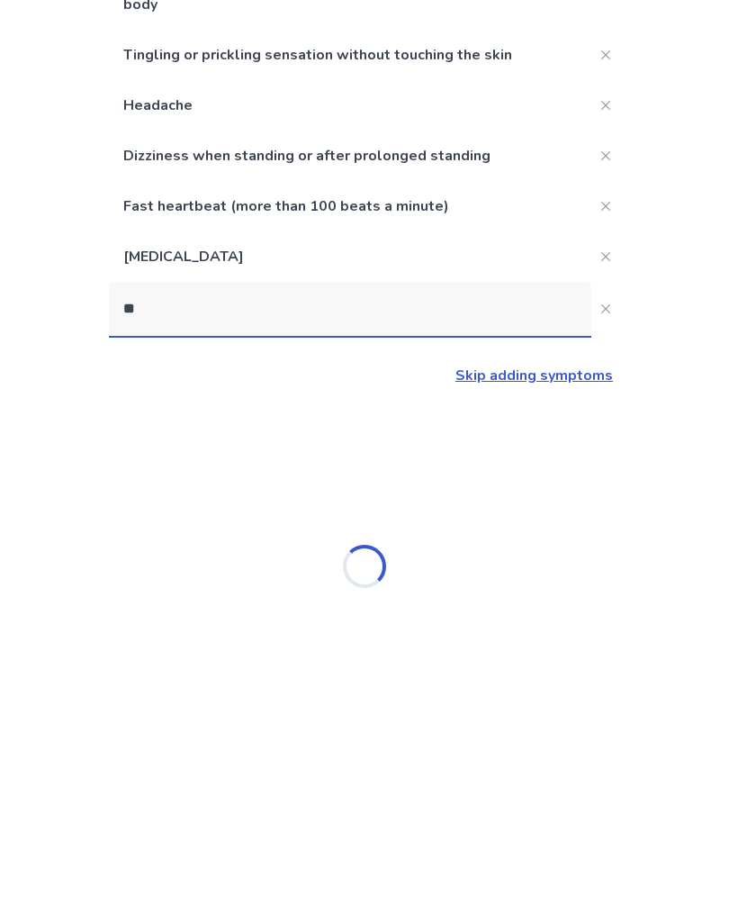
type input "***"
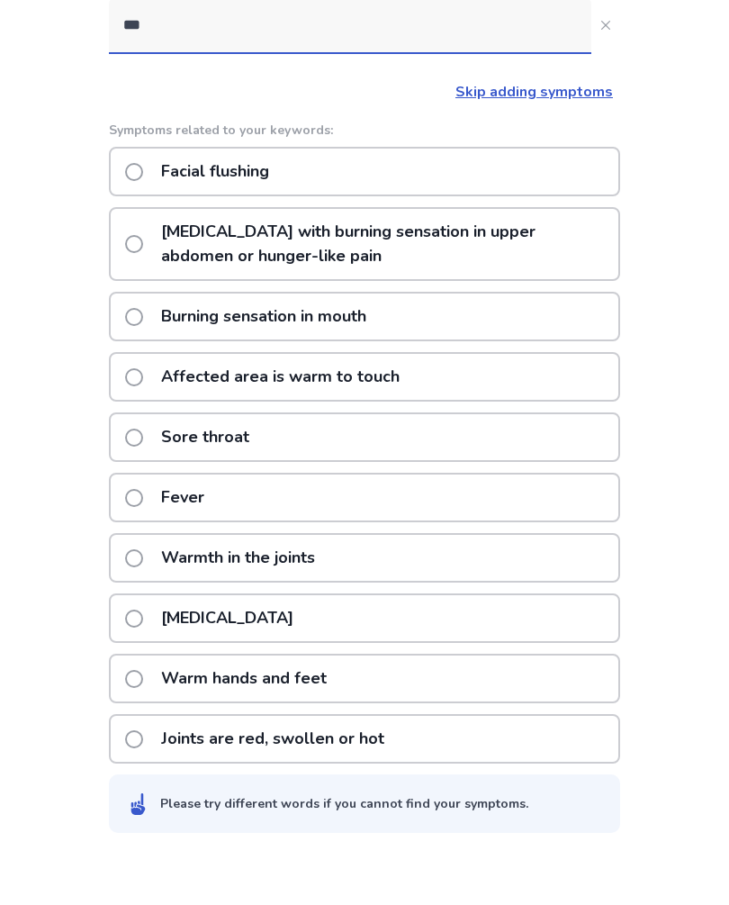
scroll to position [590, 0]
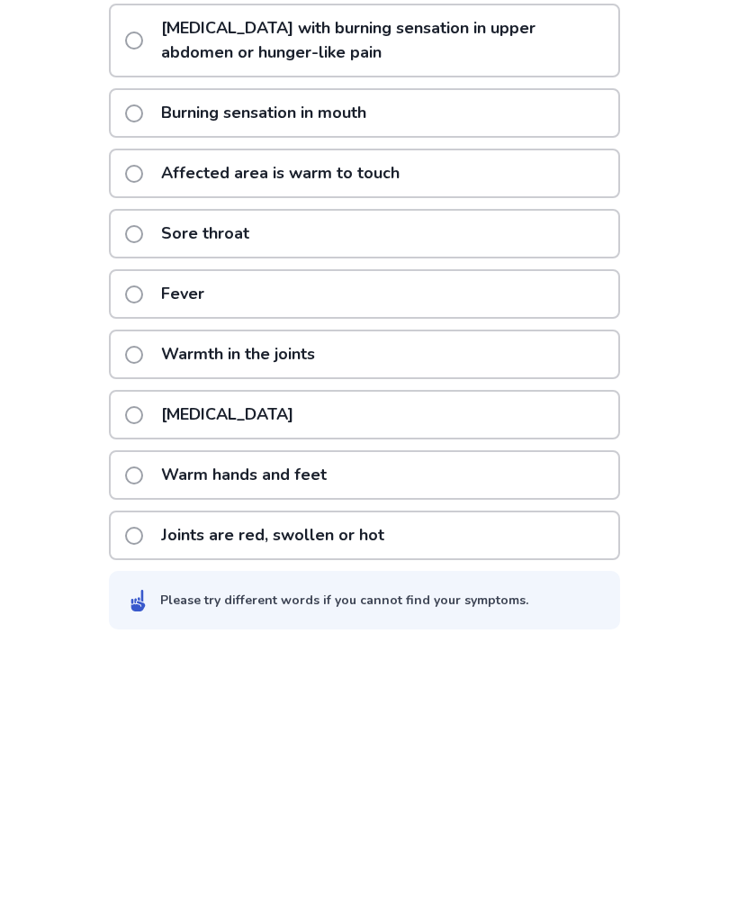
click at [483, 644] on div "Hot flashes" at bounding box center [364, 669] width 511 height 50
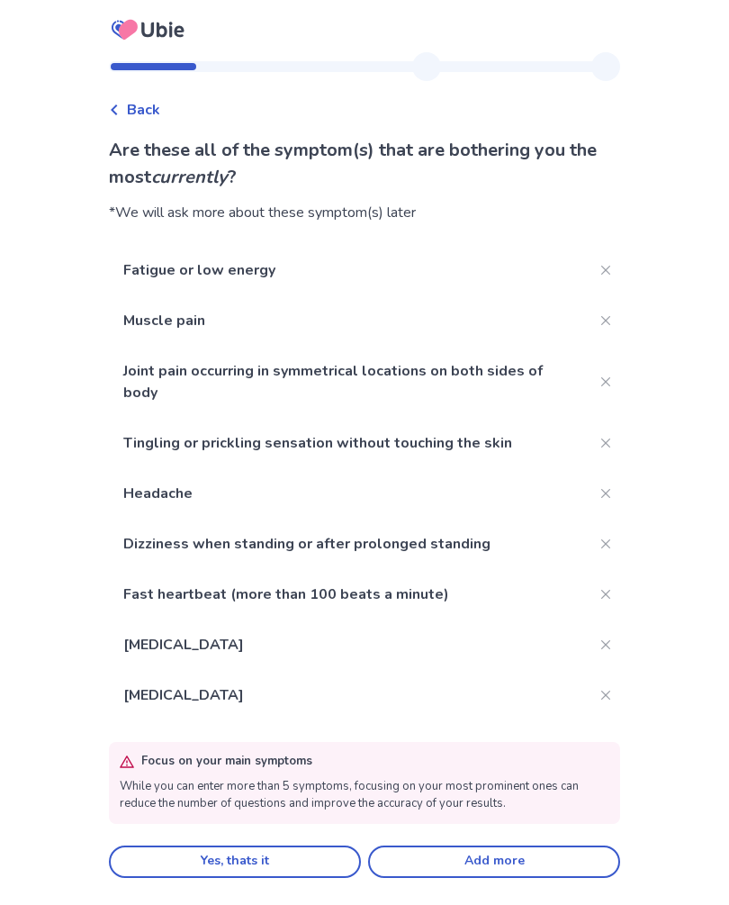
click at [502, 860] on button "Add more" at bounding box center [494, 861] width 252 height 32
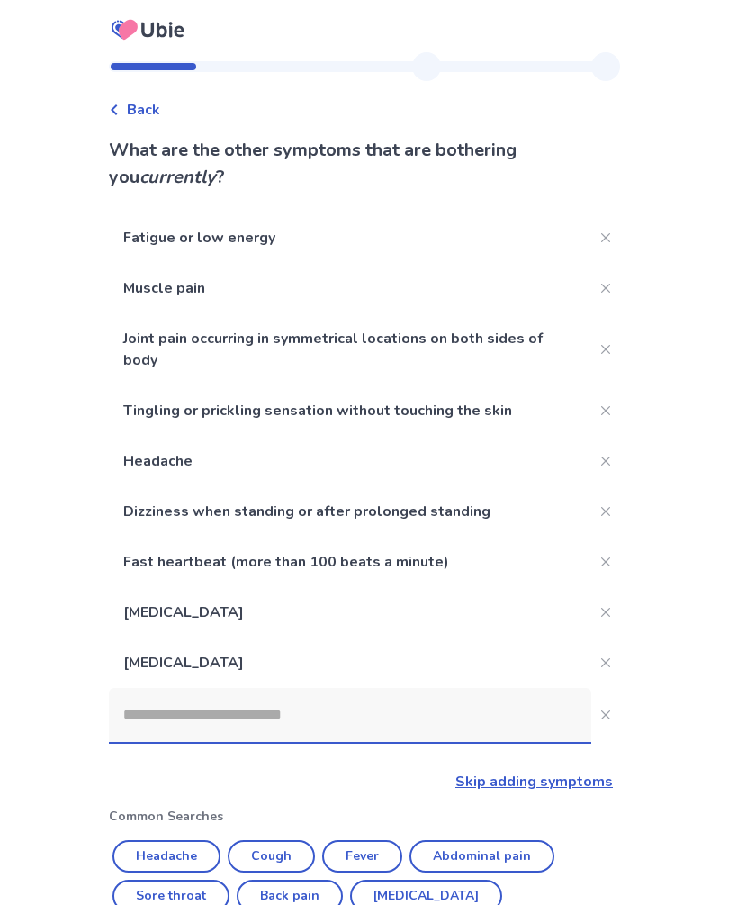
scroll to position [381, 0]
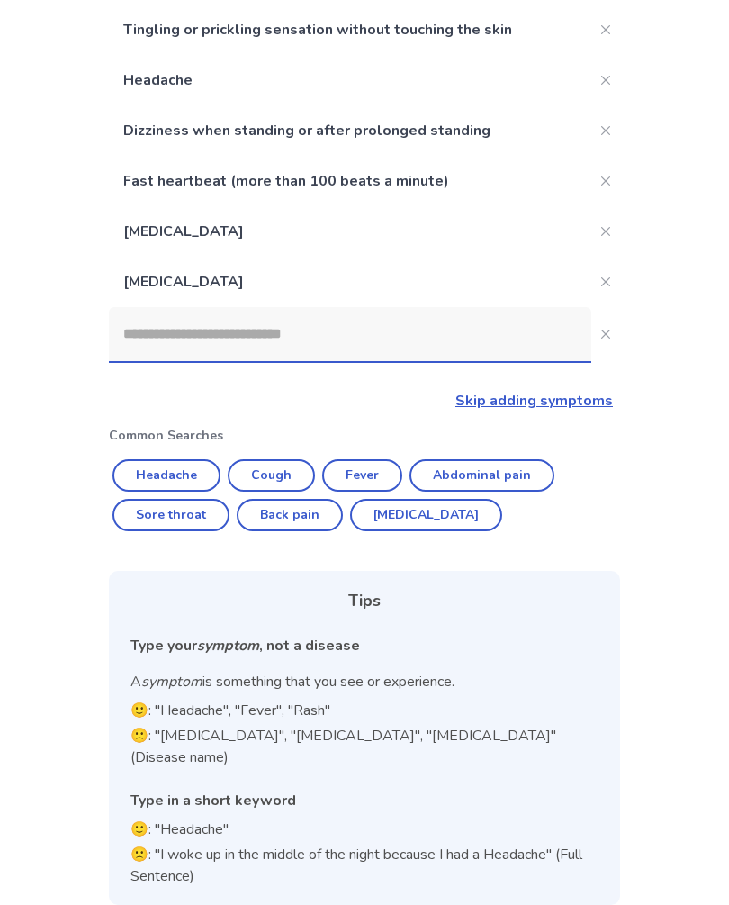
click at [375, 346] on input at bounding box center [350, 334] width 482 height 54
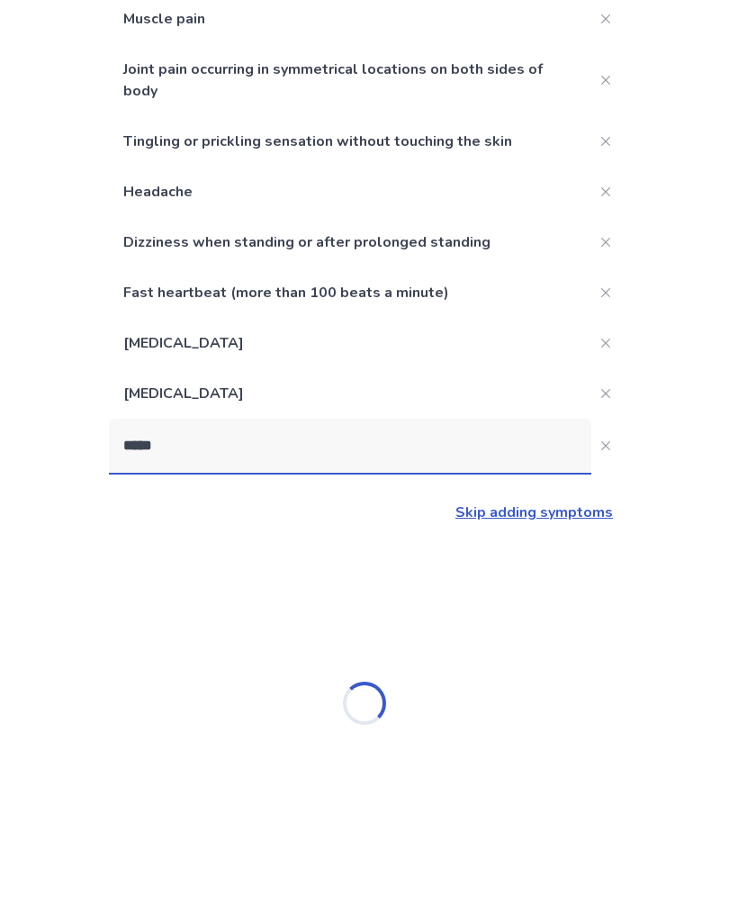
type input "******"
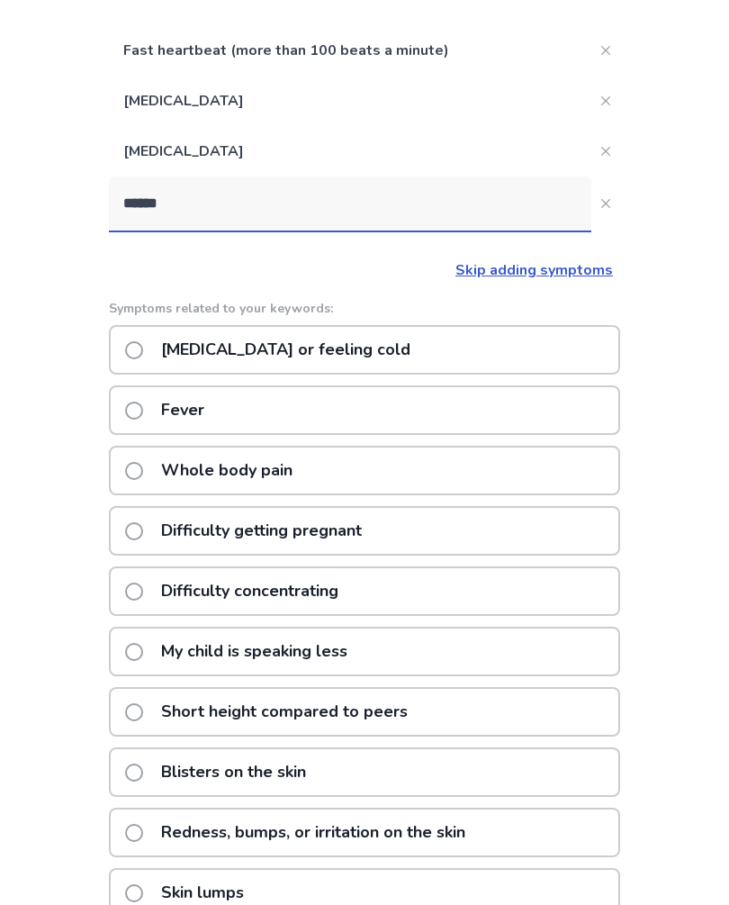
scroll to position [546, 0]
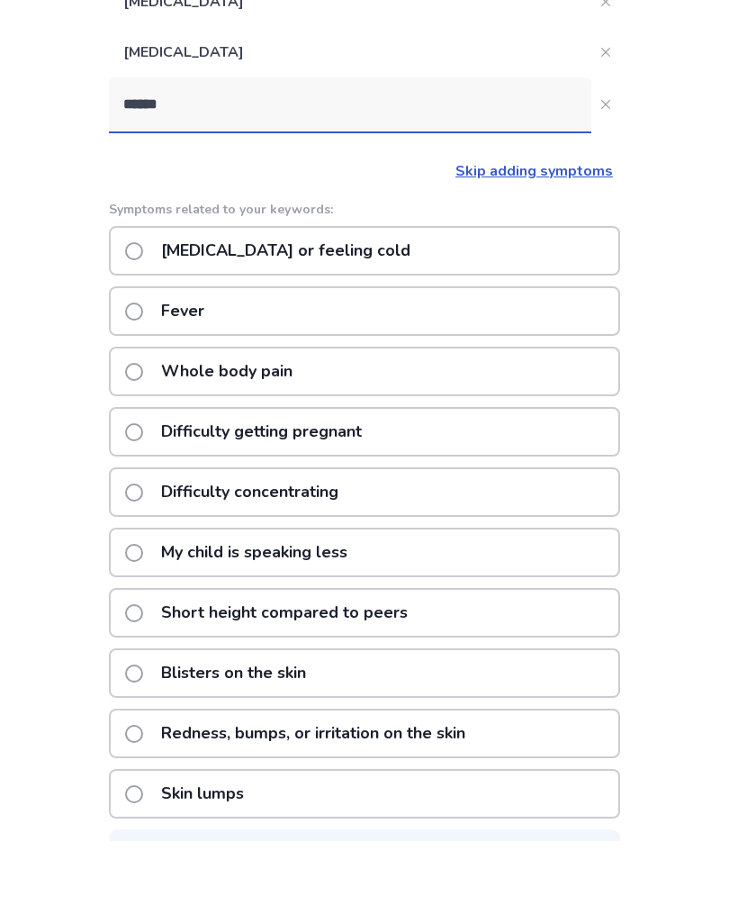
click at [449, 290] on div "Chills or feeling cold" at bounding box center [364, 315] width 511 height 50
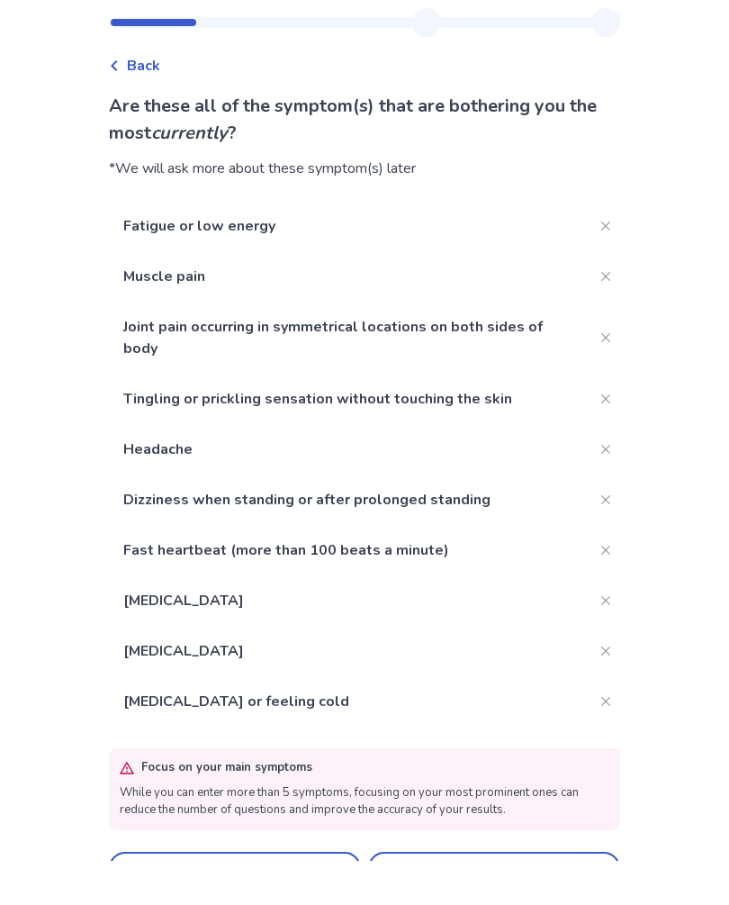
scroll to position [8, 0]
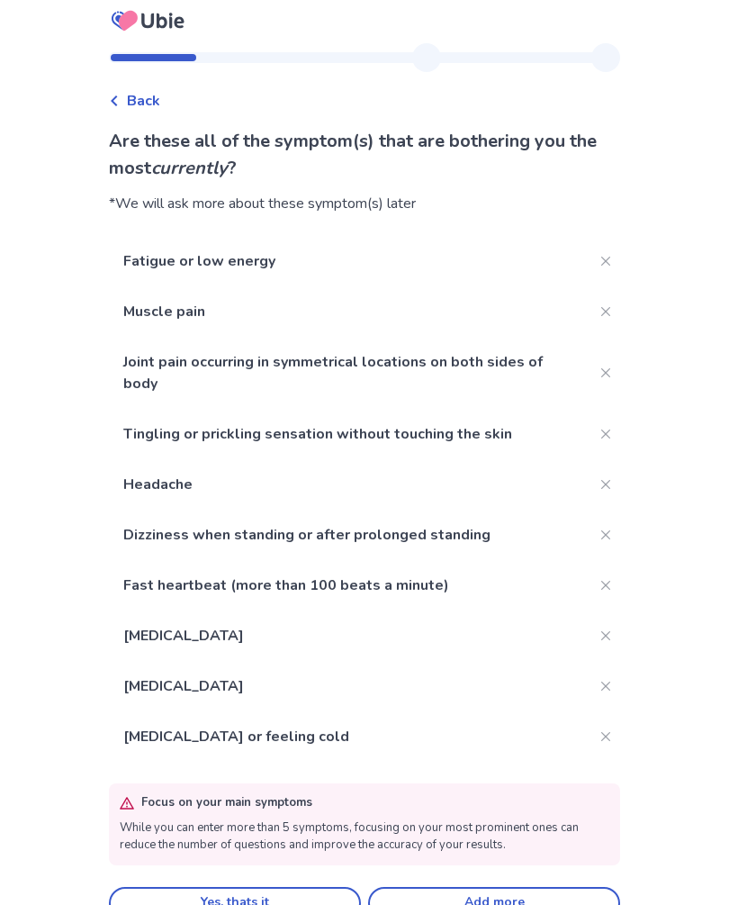
click at [467, 897] on button "Add more" at bounding box center [494, 903] width 252 height 32
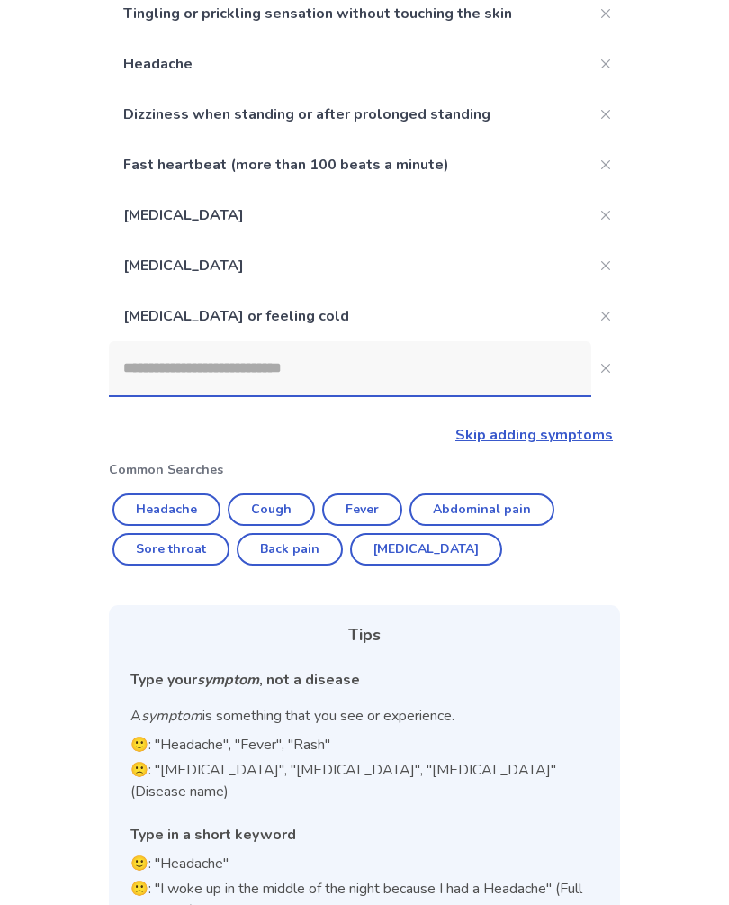
click at [439, 365] on input at bounding box center [350, 369] width 482 height 54
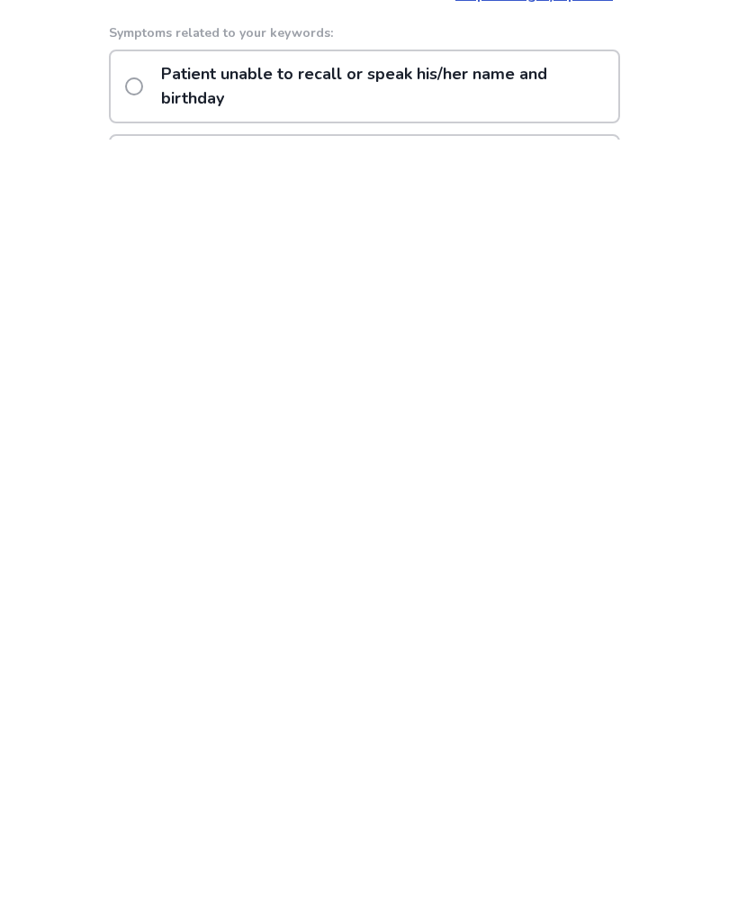
scroll to position [92, 0]
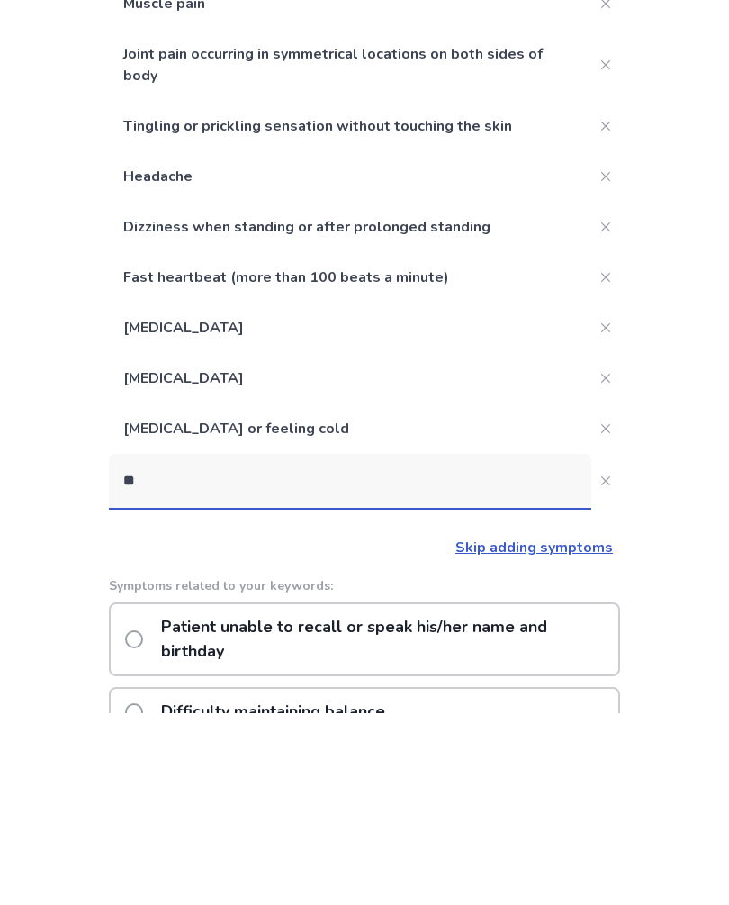
type input "*"
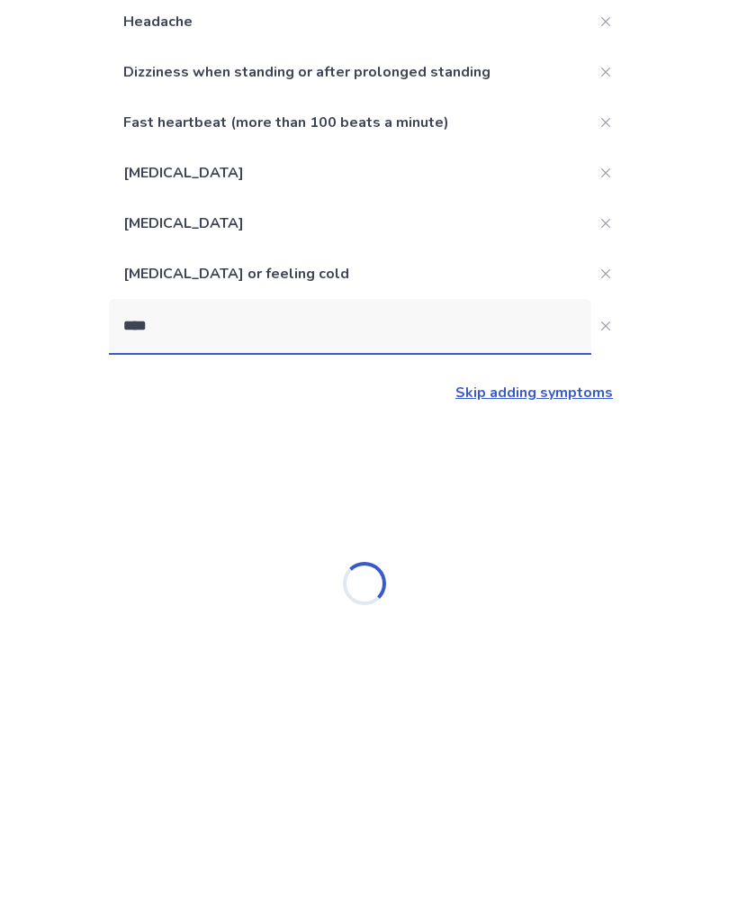
scroll to position [70, 0]
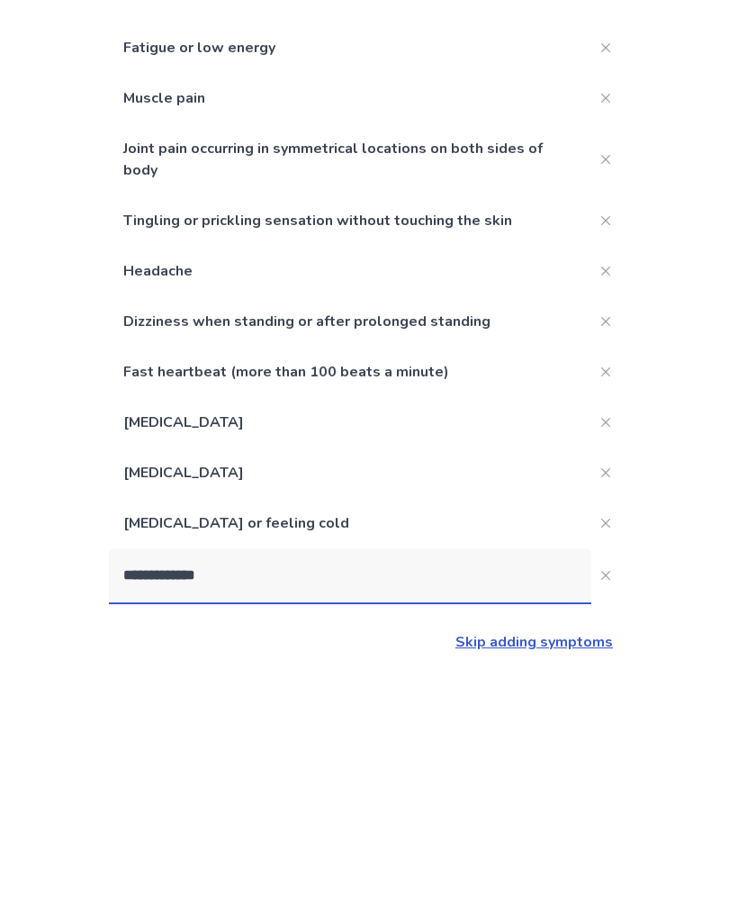
type input "**********"
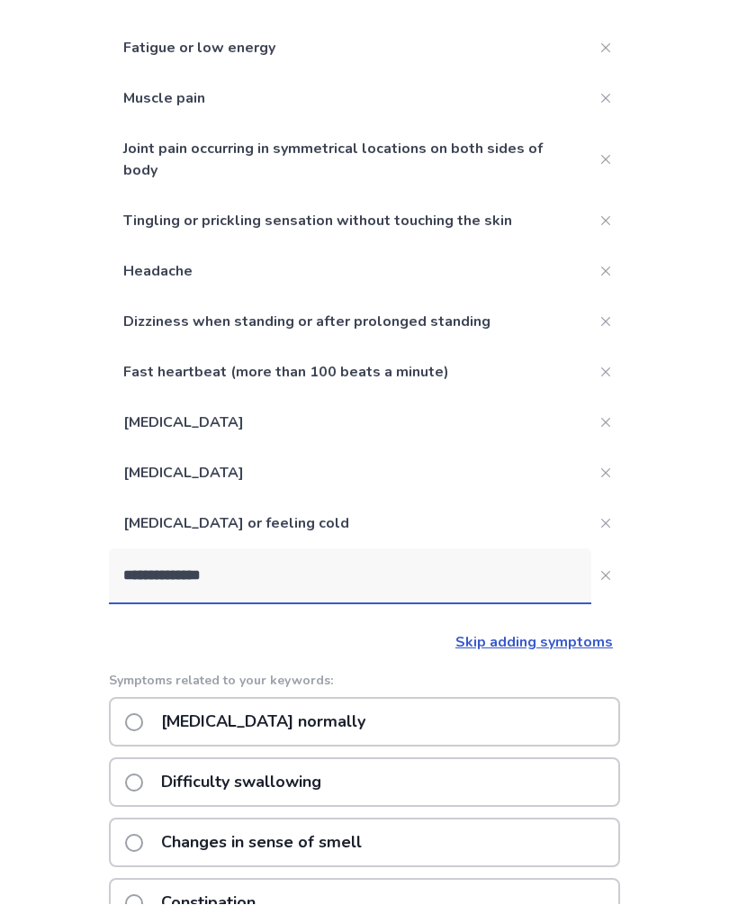
scroll to position [207, 0]
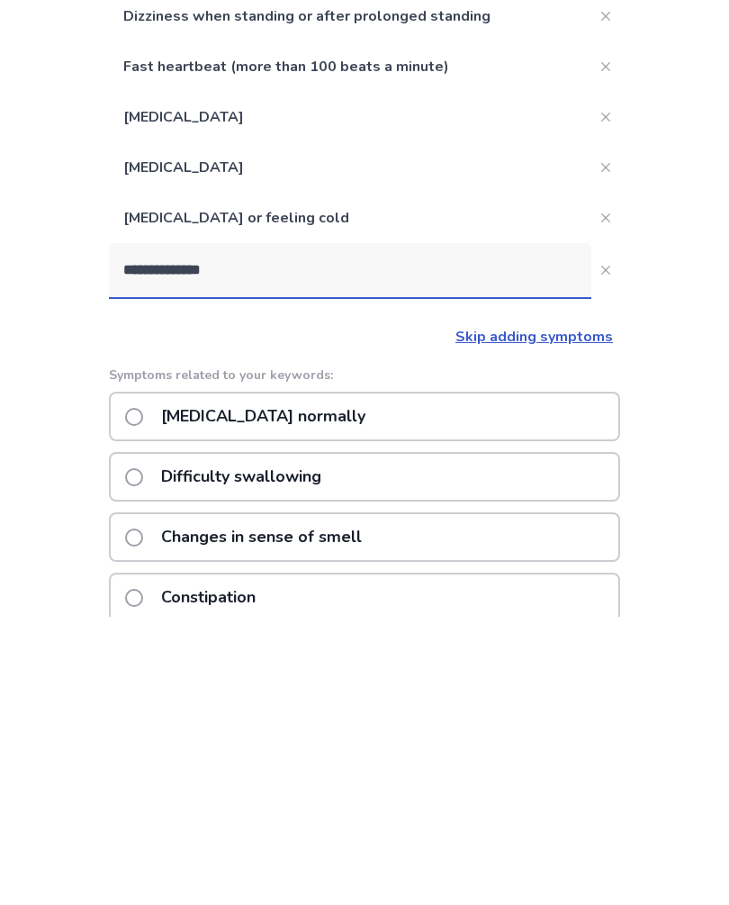
click at [460, 740] on div "Difficulty swallowing" at bounding box center [364, 765] width 511 height 50
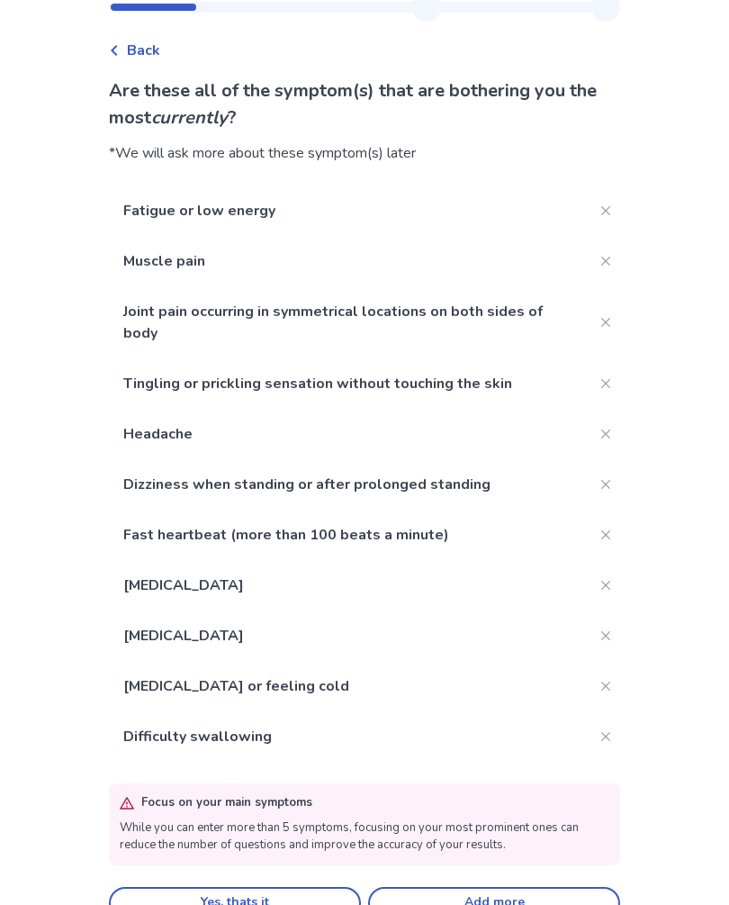
click at [495, 901] on button "Add more" at bounding box center [494, 903] width 252 height 32
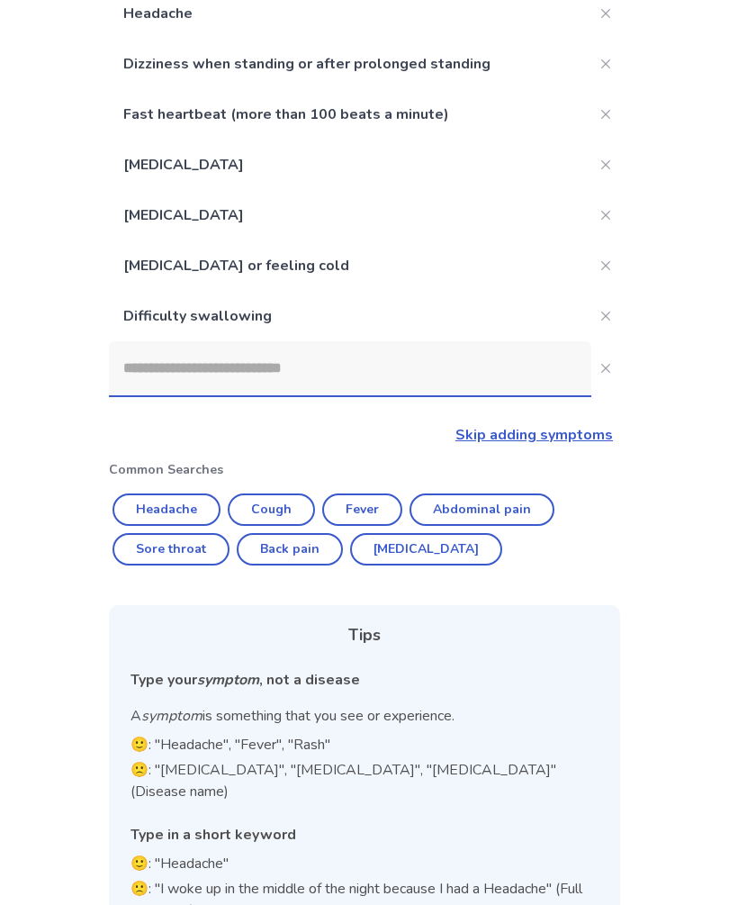
click at [403, 383] on input at bounding box center [350, 369] width 482 height 54
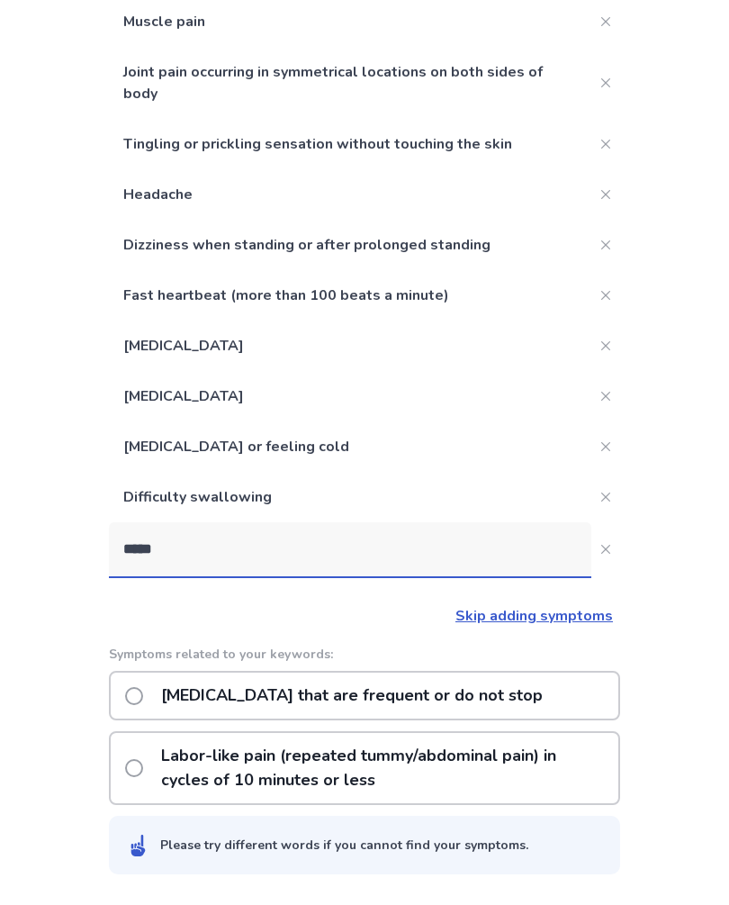
scroll to position [223, 0]
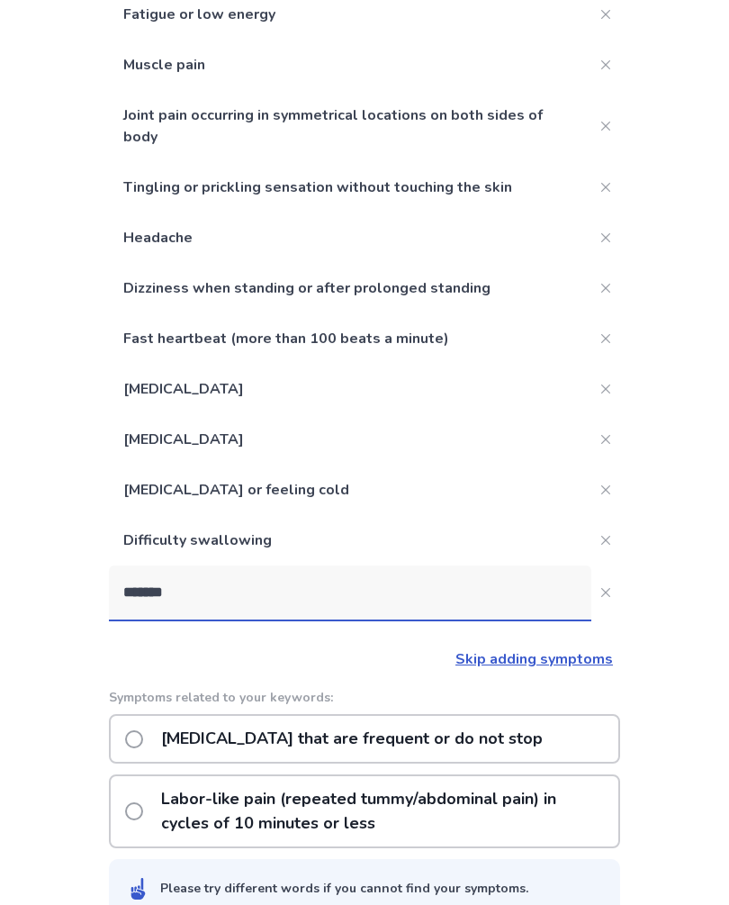
type input "*******"
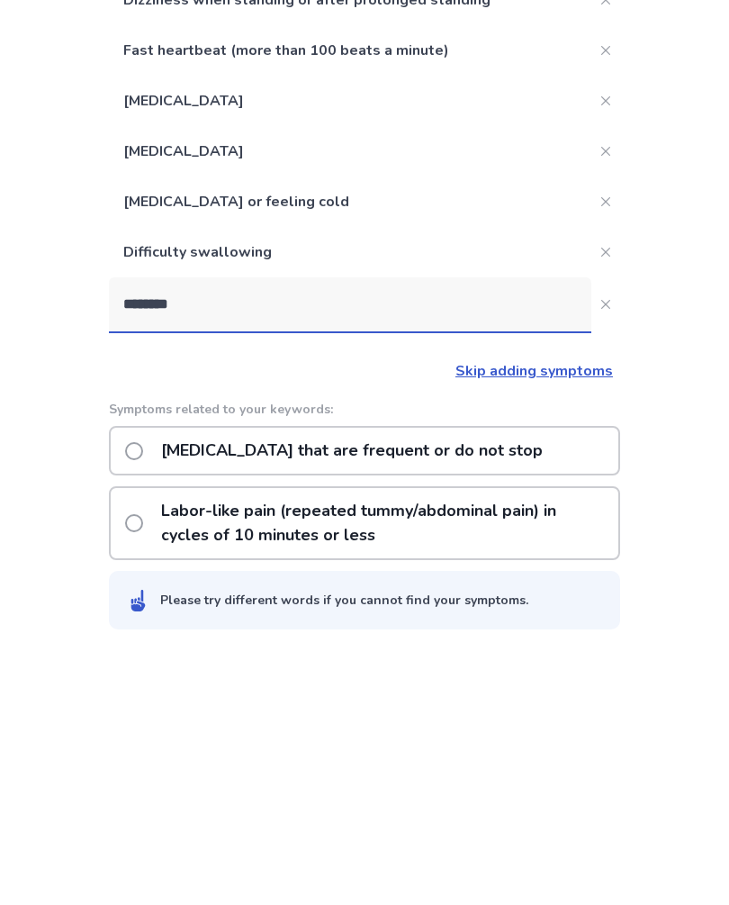
click at [483, 681] on p "Hiccups that are frequent or do not stop" at bounding box center [351, 704] width 403 height 46
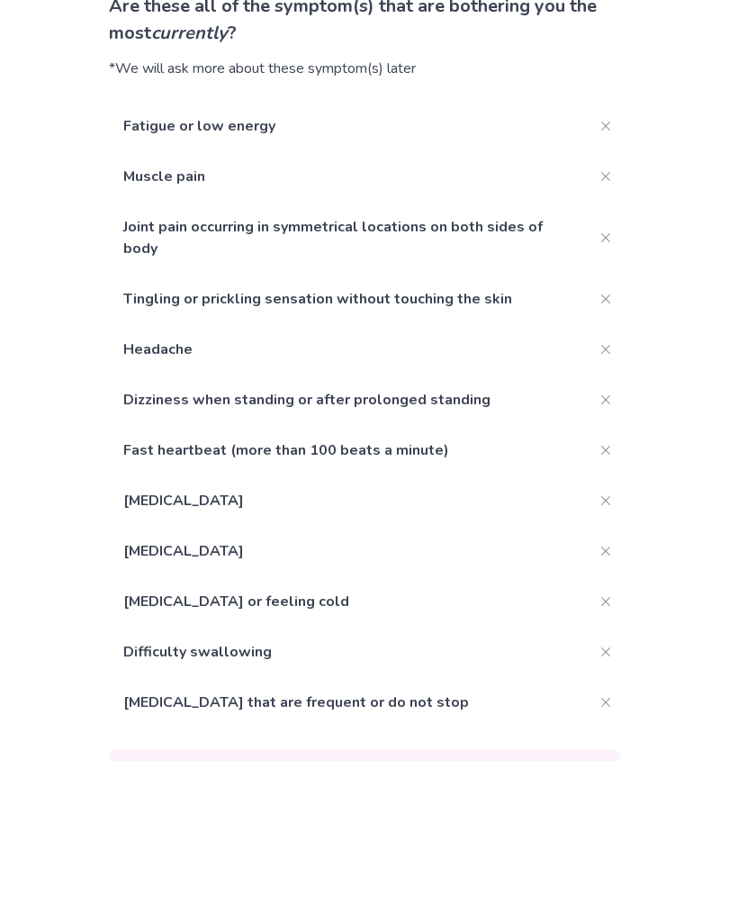
scroll to position [109, 0]
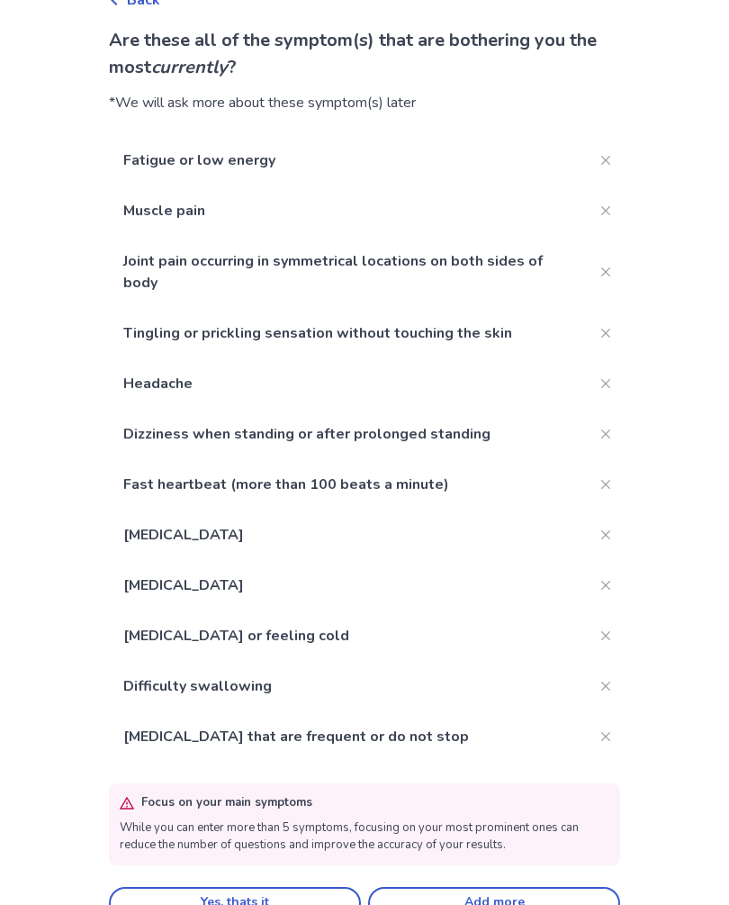
click at [511, 904] on button "Add more" at bounding box center [494, 903] width 252 height 32
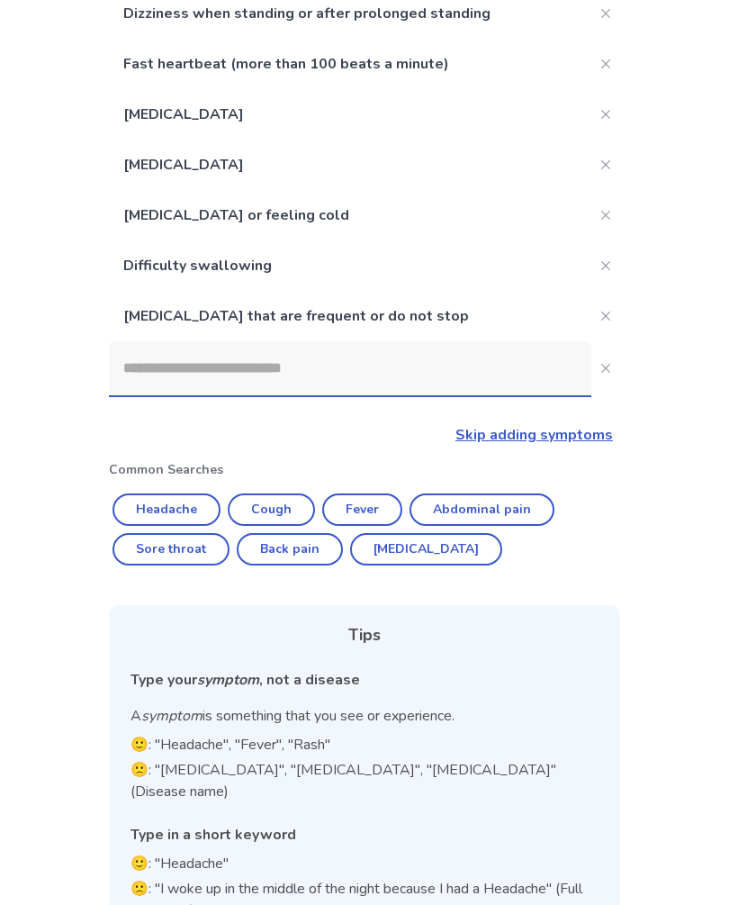
click at [465, 384] on input at bounding box center [350, 369] width 482 height 54
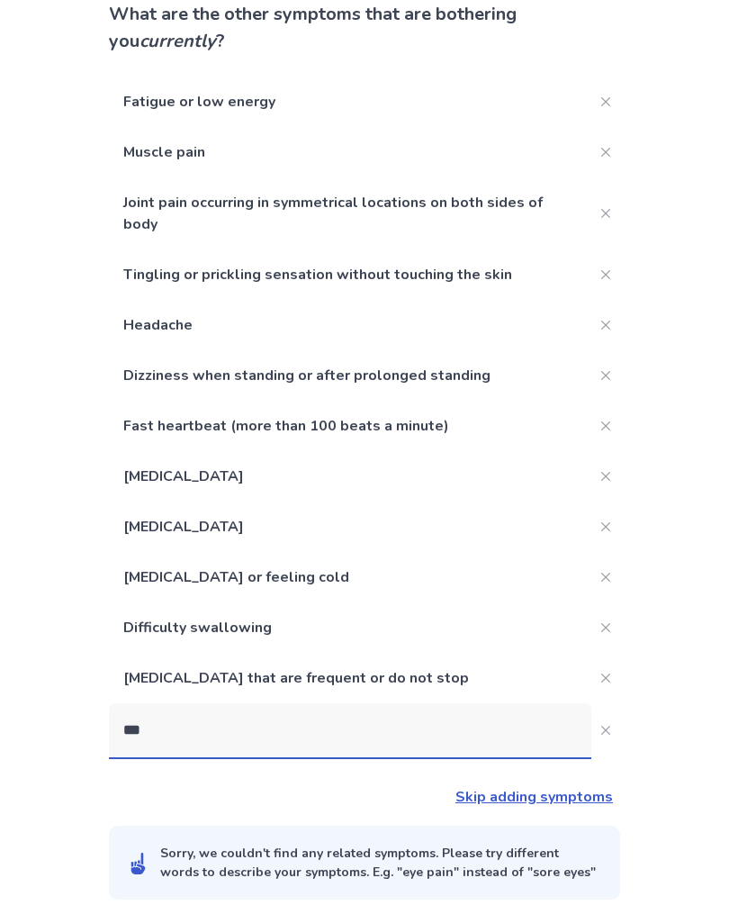
scroll to position [171, 0]
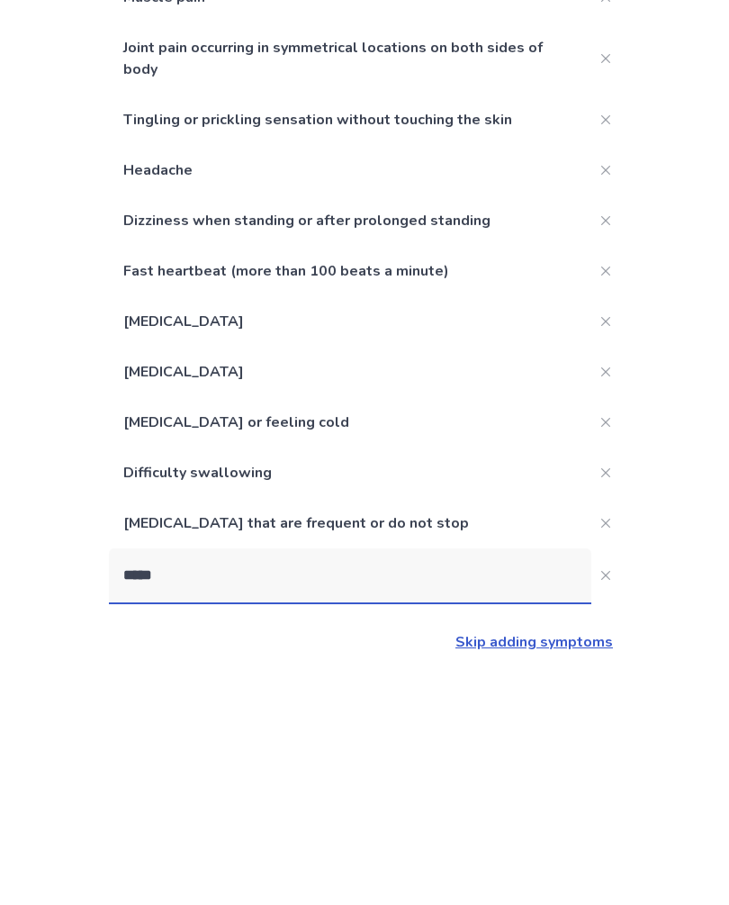
type input "******"
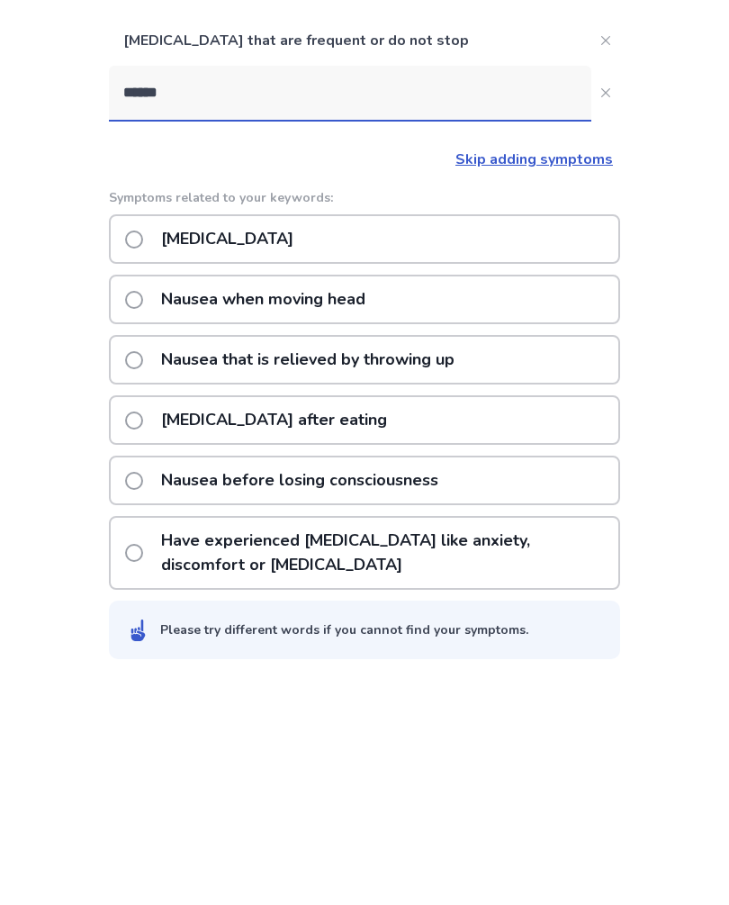
scroll to position [545, 0]
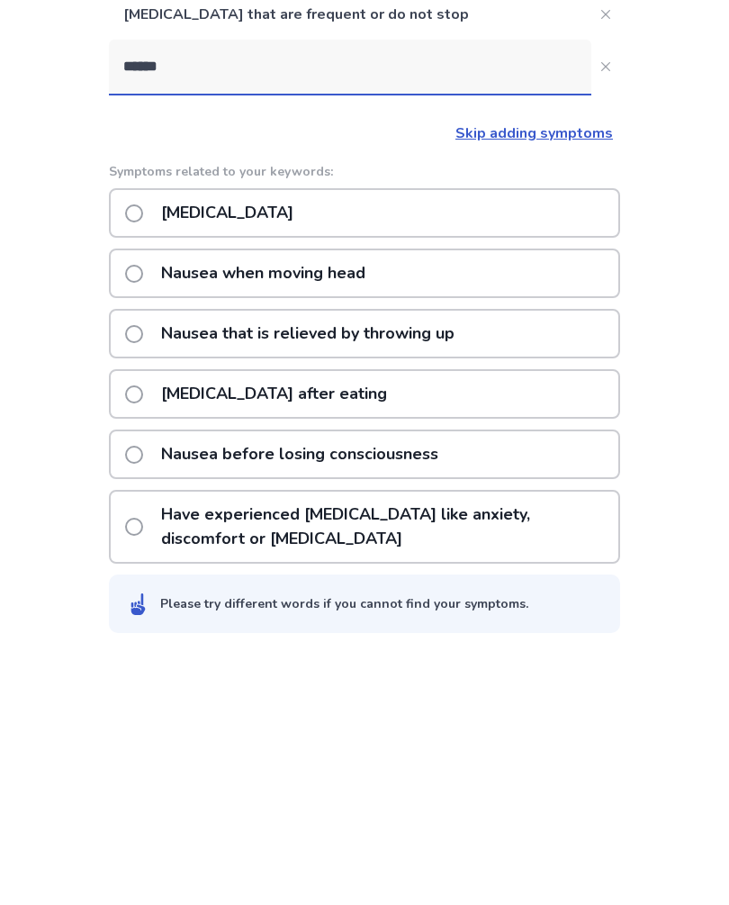
click at [146, 625] on label "Nausea or vomiting after eating" at bounding box center [261, 648] width 273 height 46
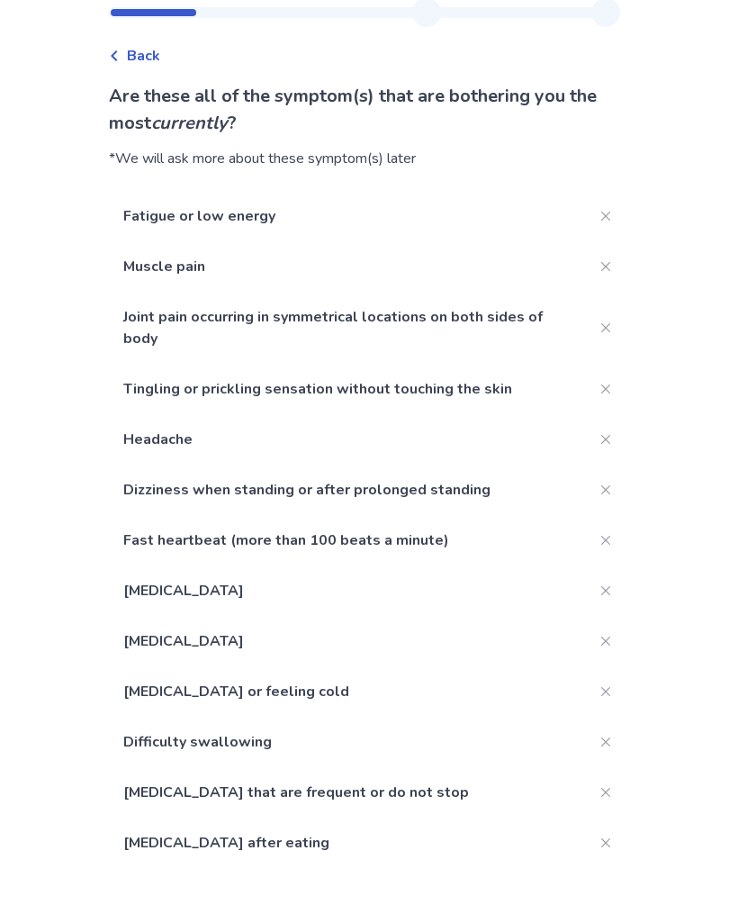
scroll to position [159, 0]
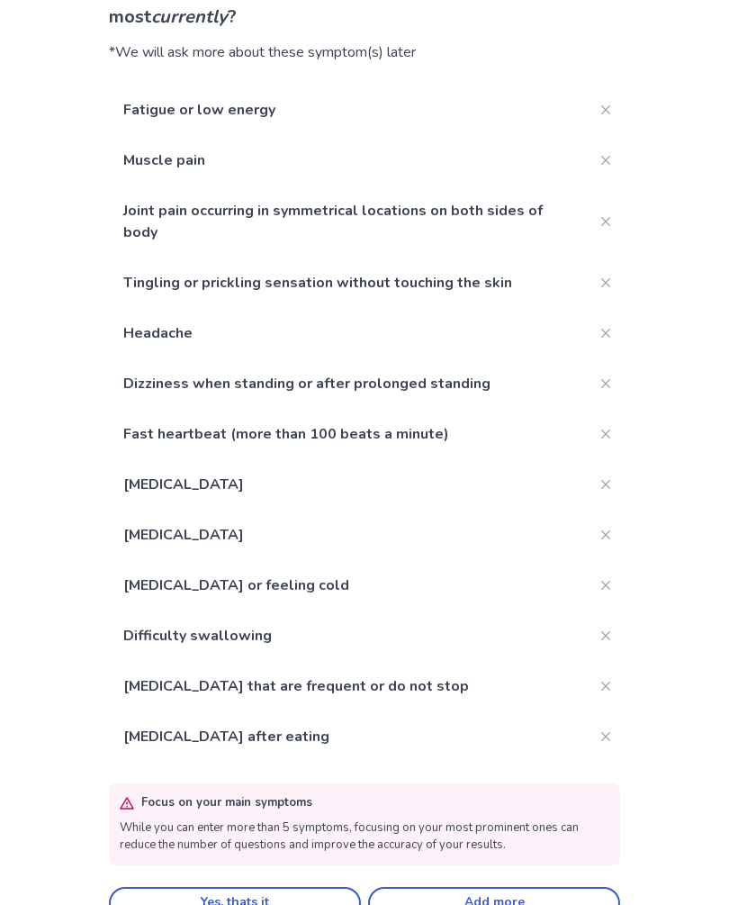
click at [320, 900] on button "Yes, thats it" at bounding box center [235, 903] width 252 height 32
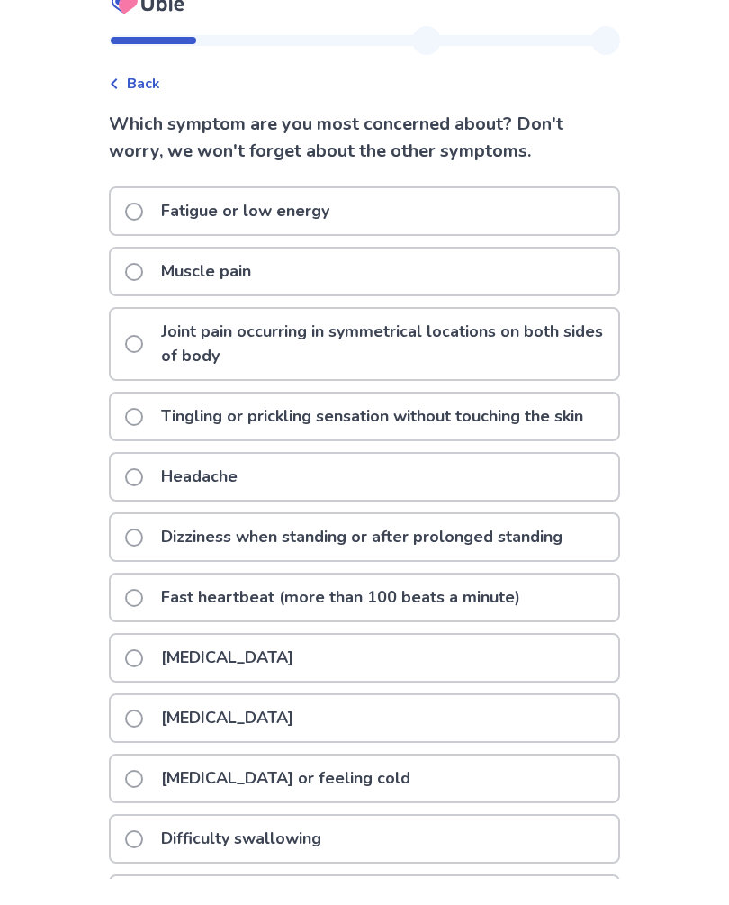
scroll to position [26, 0]
click at [154, 428] on label "Tingling or prickling sensation without touching the skin" at bounding box center [359, 416] width 469 height 46
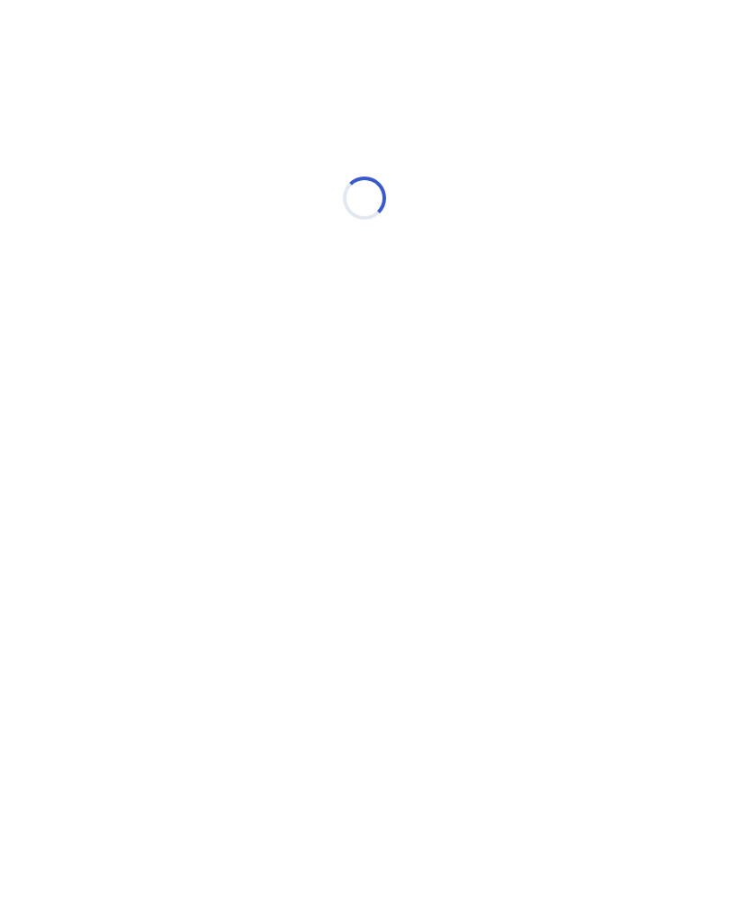
click at [152, 349] on div "Loading..." at bounding box center [364, 198] width 511 height 360
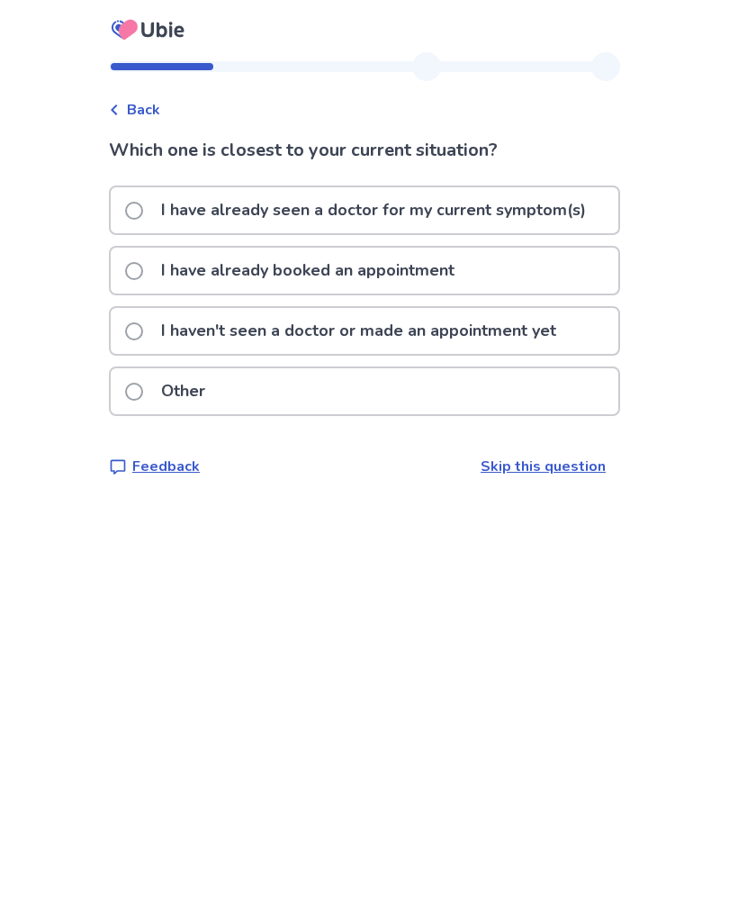
click at [143, 391] on span at bounding box center [134, 392] width 18 height 18
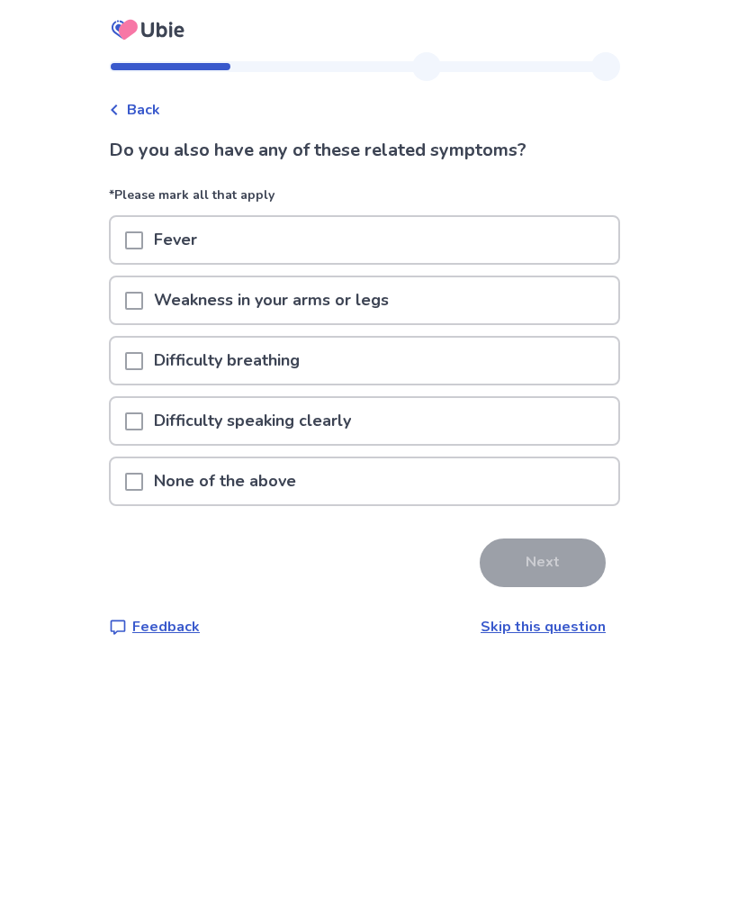
click at [143, 484] on span at bounding box center [134, 482] width 18 height 18
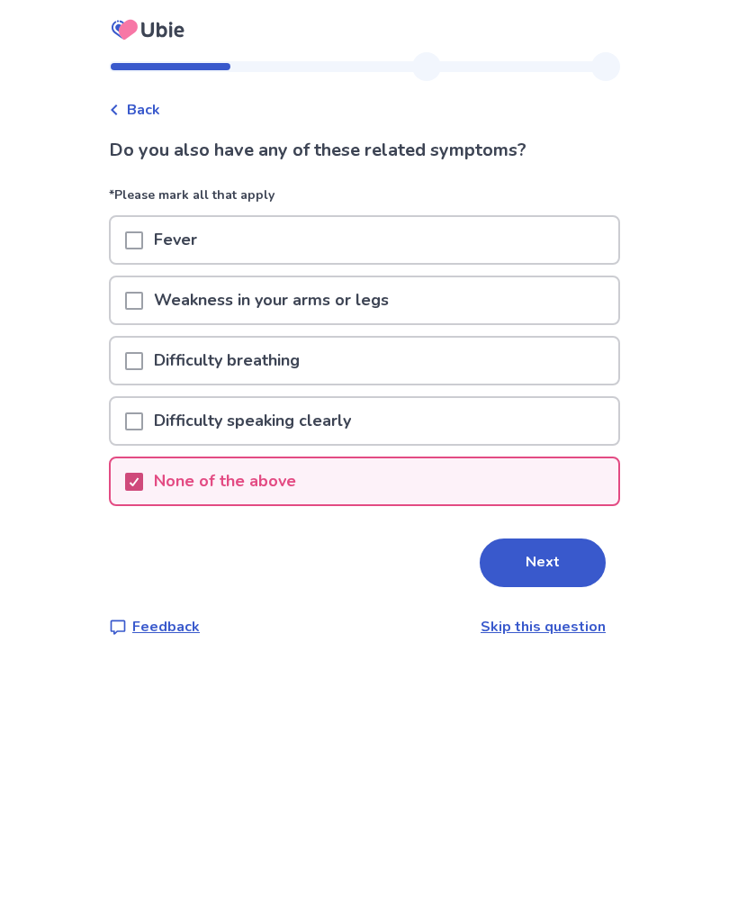
click at [542, 567] on button "Next" at bounding box center [543, 562] width 126 height 49
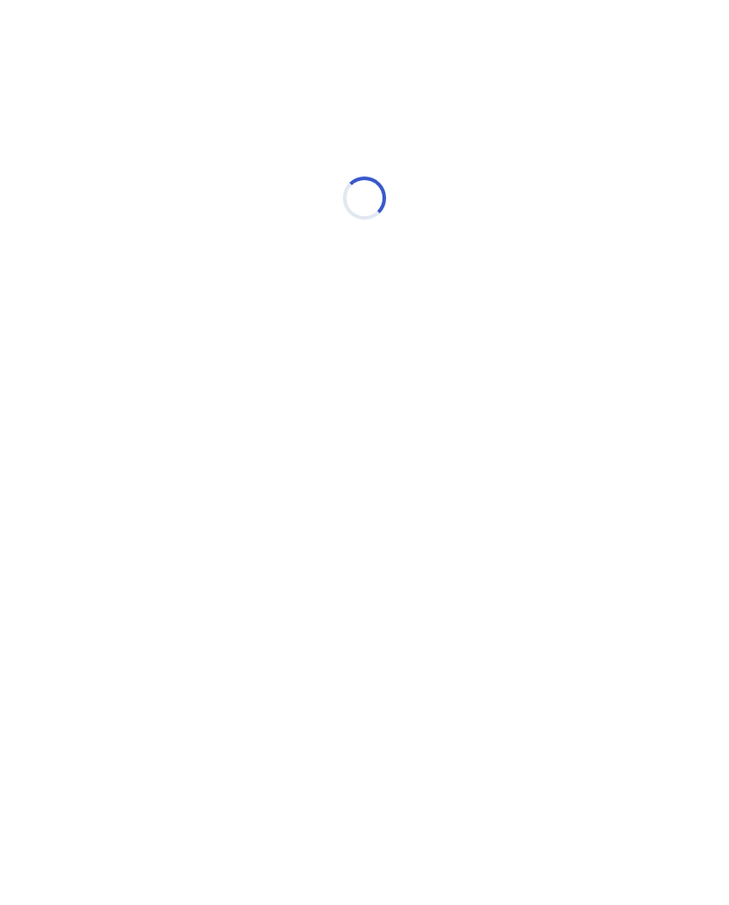
select select "*"
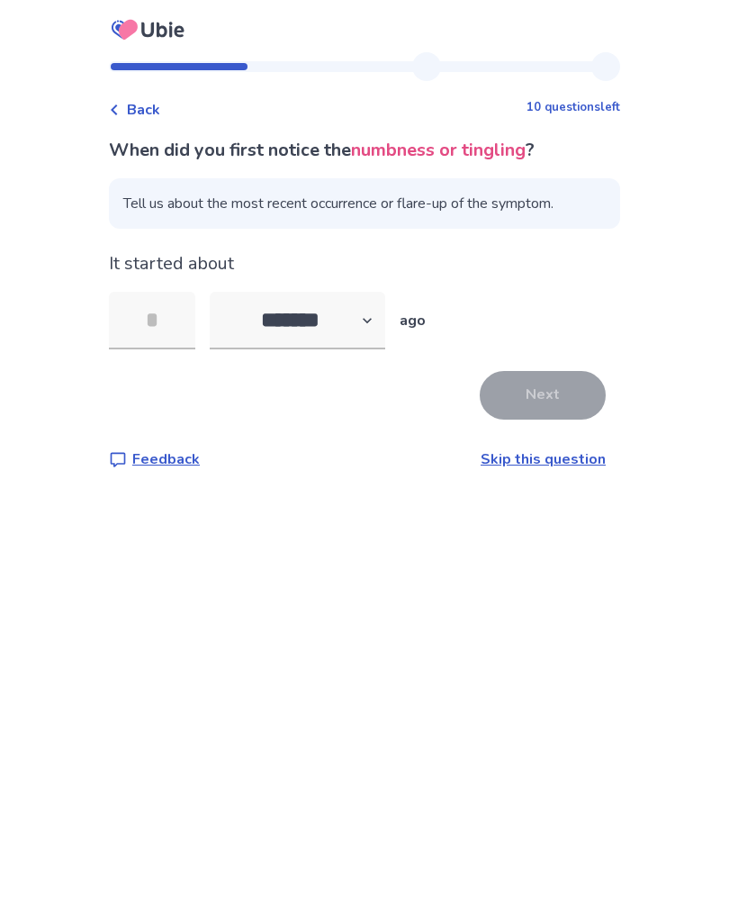
click at [532, 460] on link "Skip this question" at bounding box center [543, 459] width 125 height 20
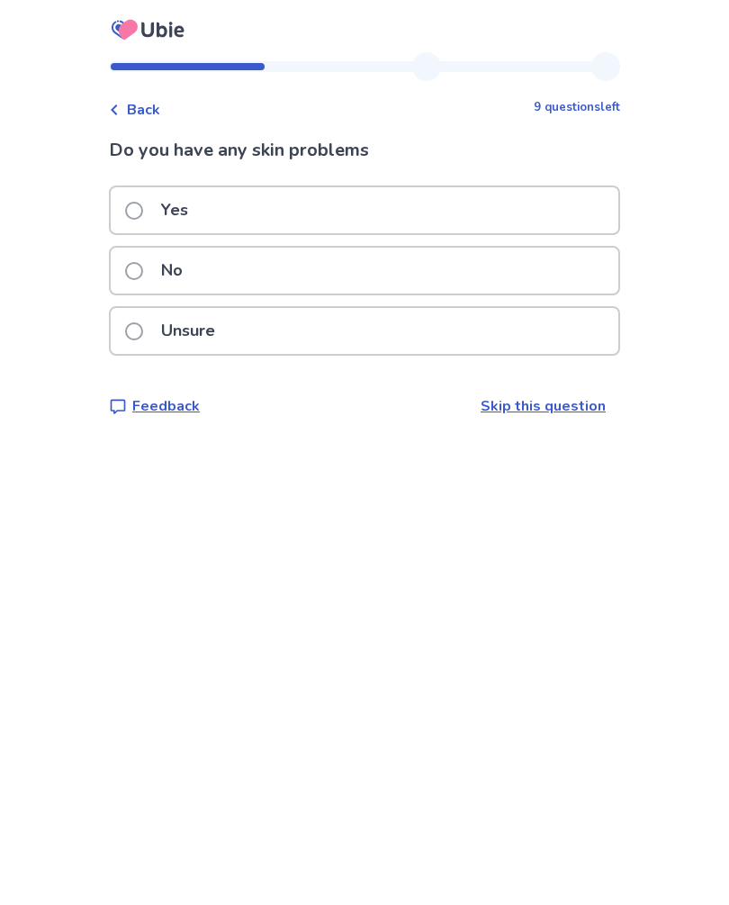
click at [152, 216] on label "Yes" at bounding box center [162, 210] width 74 height 46
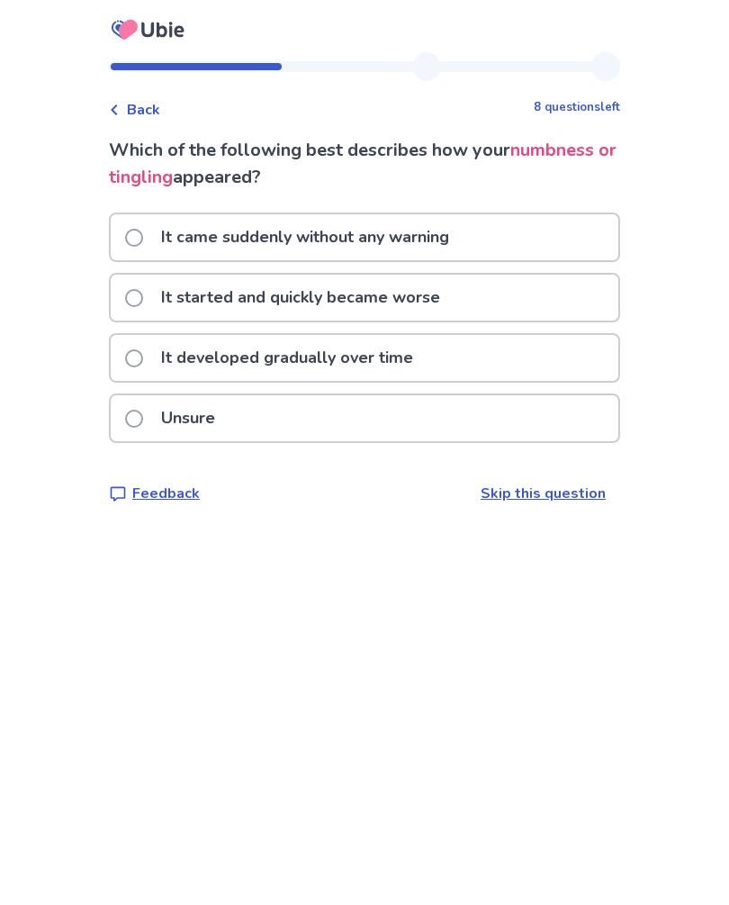
click at [143, 362] on span at bounding box center [134, 358] width 18 height 18
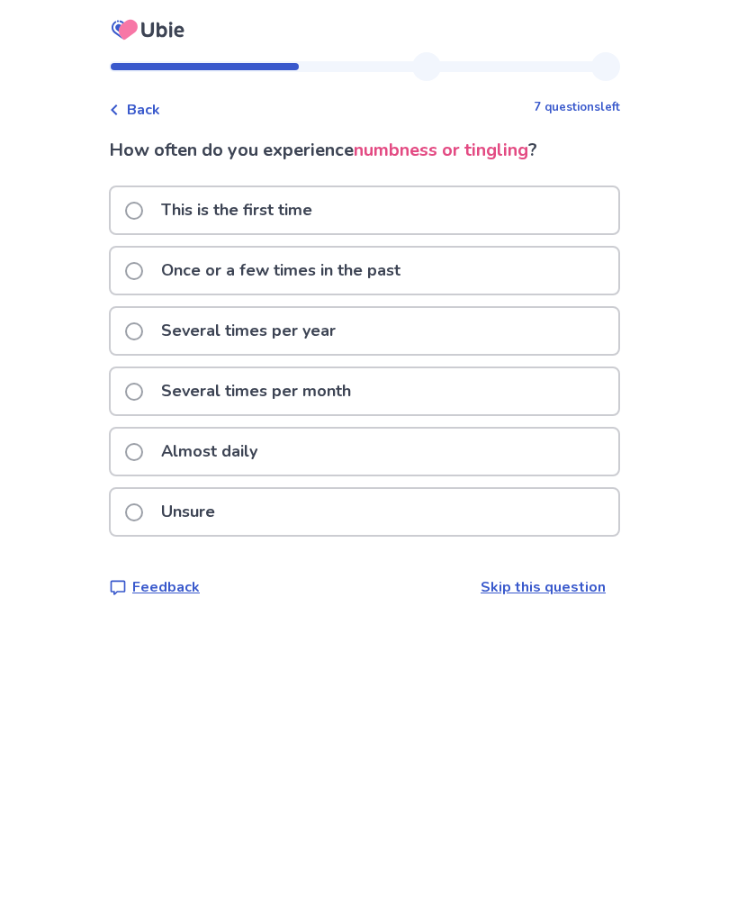
click at [143, 338] on span at bounding box center [134, 331] width 18 height 18
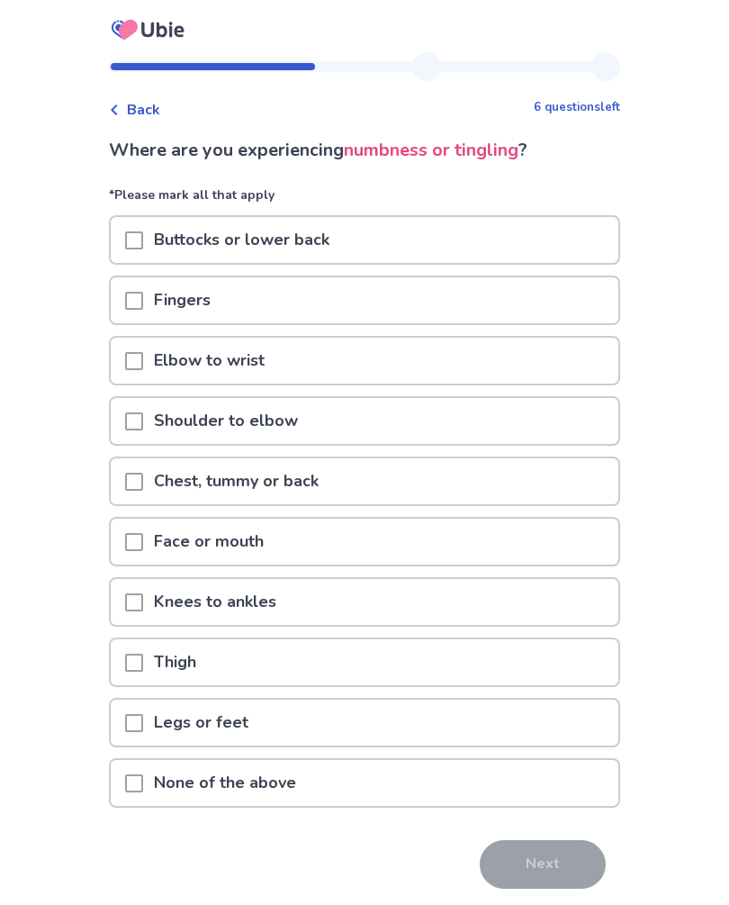
click at [143, 536] on span at bounding box center [134, 542] width 18 height 18
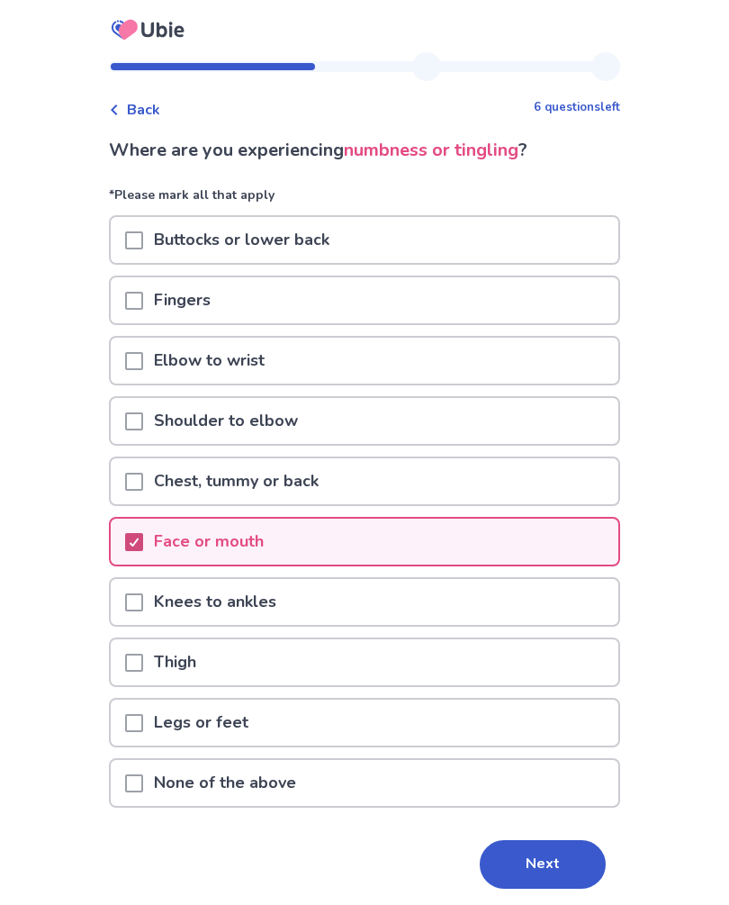
click at [143, 543] on span at bounding box center [134, 542] width 18 height 18
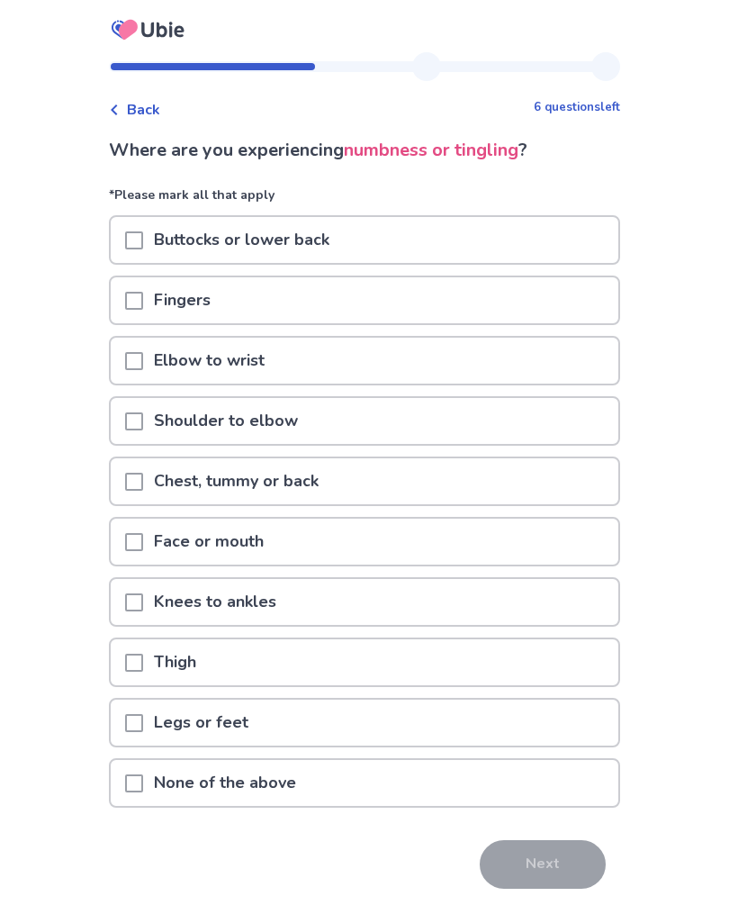
click at [143, 786] on span at bounding box center [134, 783] width 18 height 18
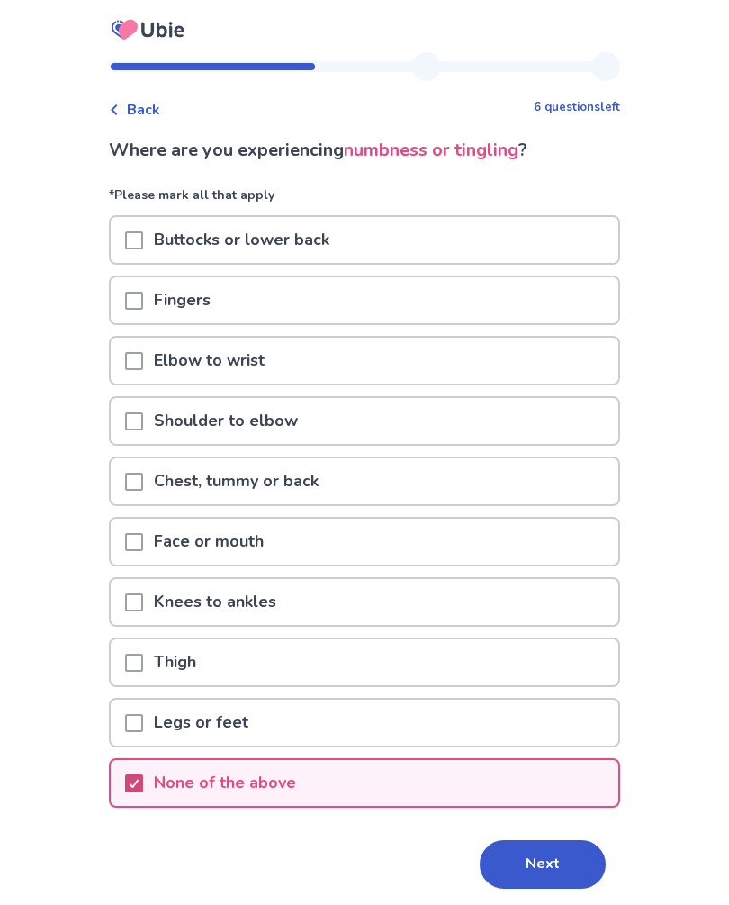
click at [510, 887] on button "Next" at bounding box center [543, 864] width 126 height 49
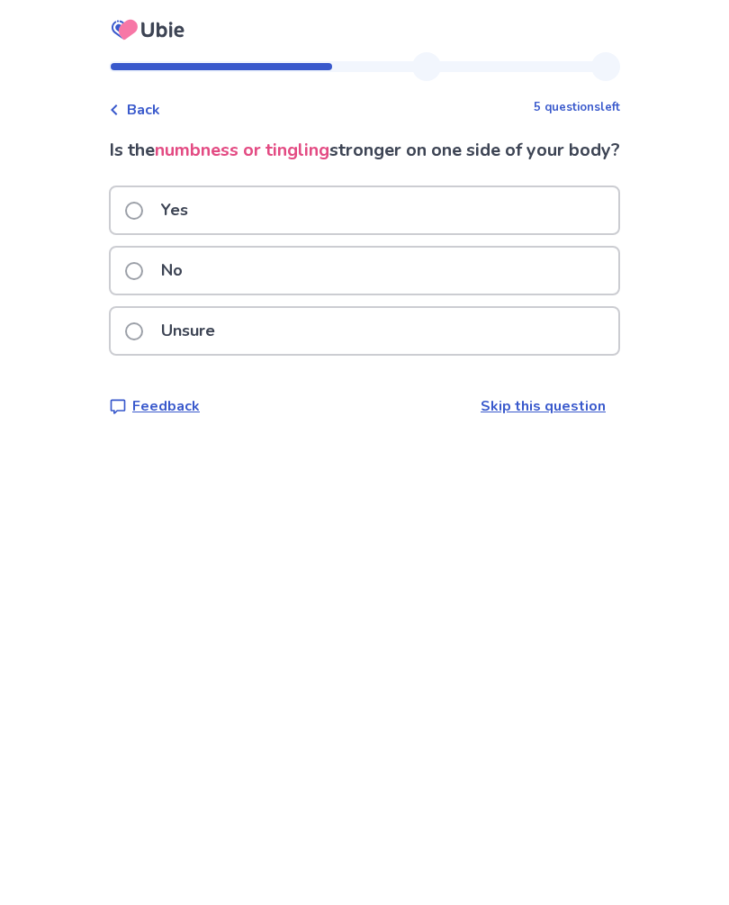
click at [416, 797] on div "Back 5 questions left Is the numbness or tingling stronger on one side of your …" at bounding box center [364, 452] width 729 height 905
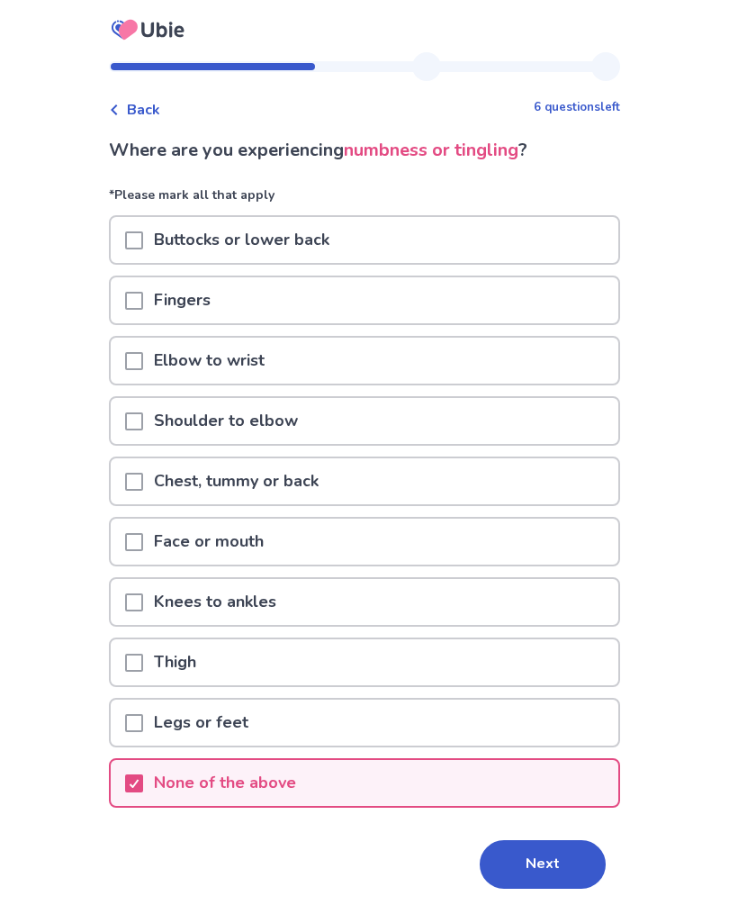
click at [143, 544] on span at bounding box center [134, 542] width 18 height 18
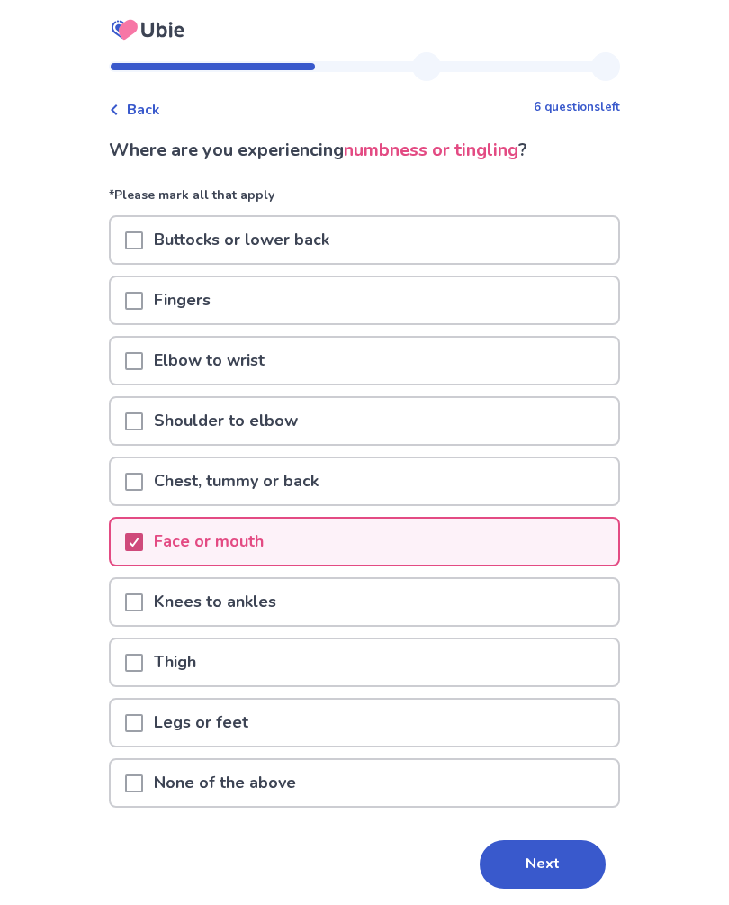
click at [541, 844] on button "Next" at bounding box center [543, 864] width 126 height 49
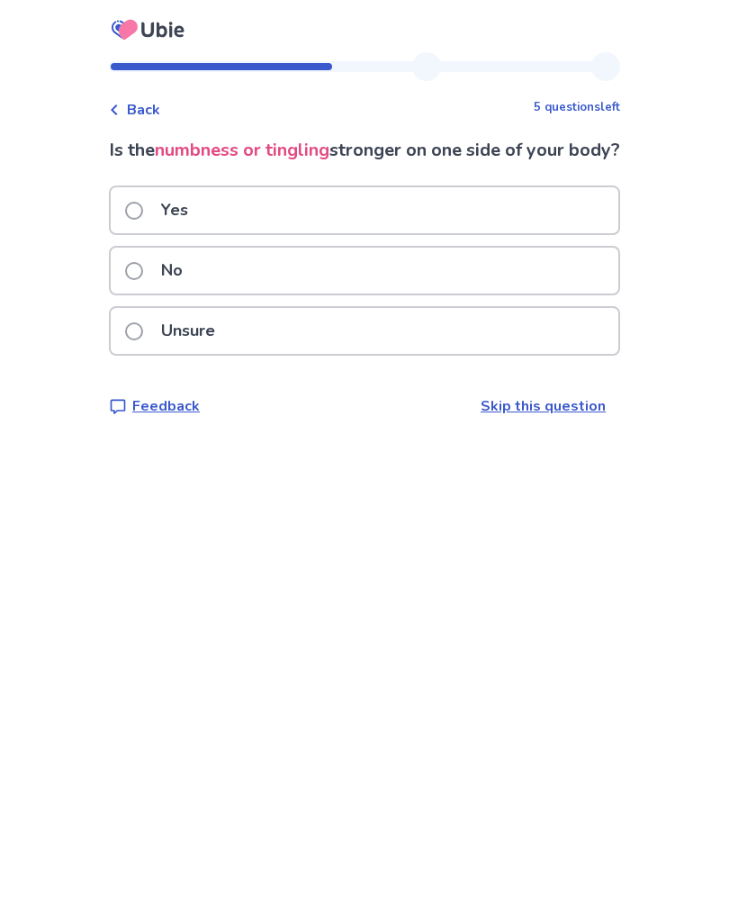
click at [143, 293] on label "No" at bounding box center [159, 271] width 68 height 46
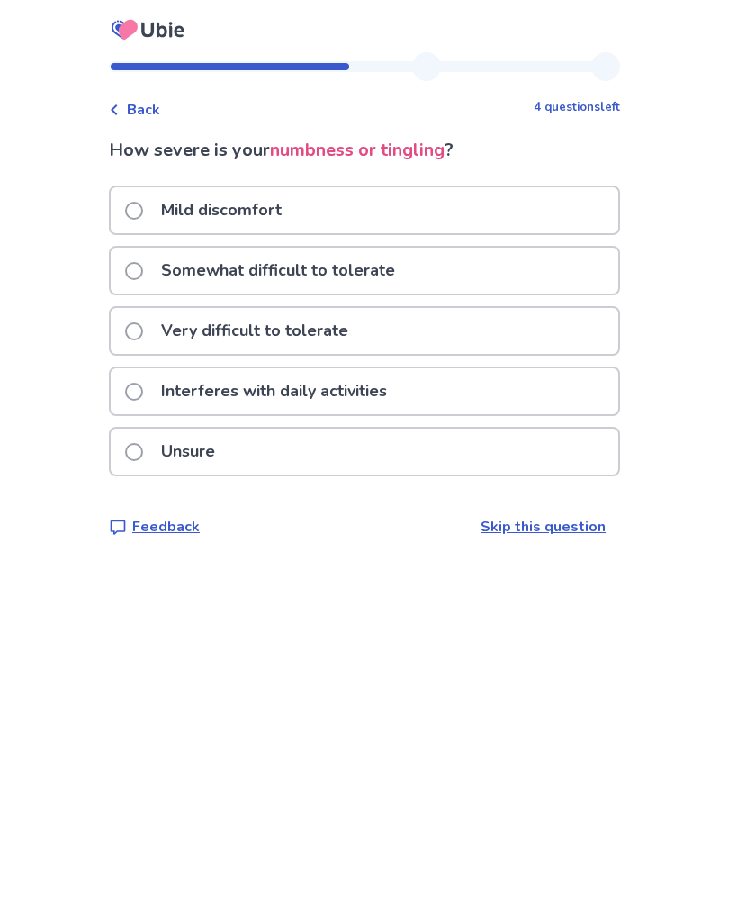
click at [137, 220] on label "Mild discomfort" at bounding box center [208, 210] width 167 height 46
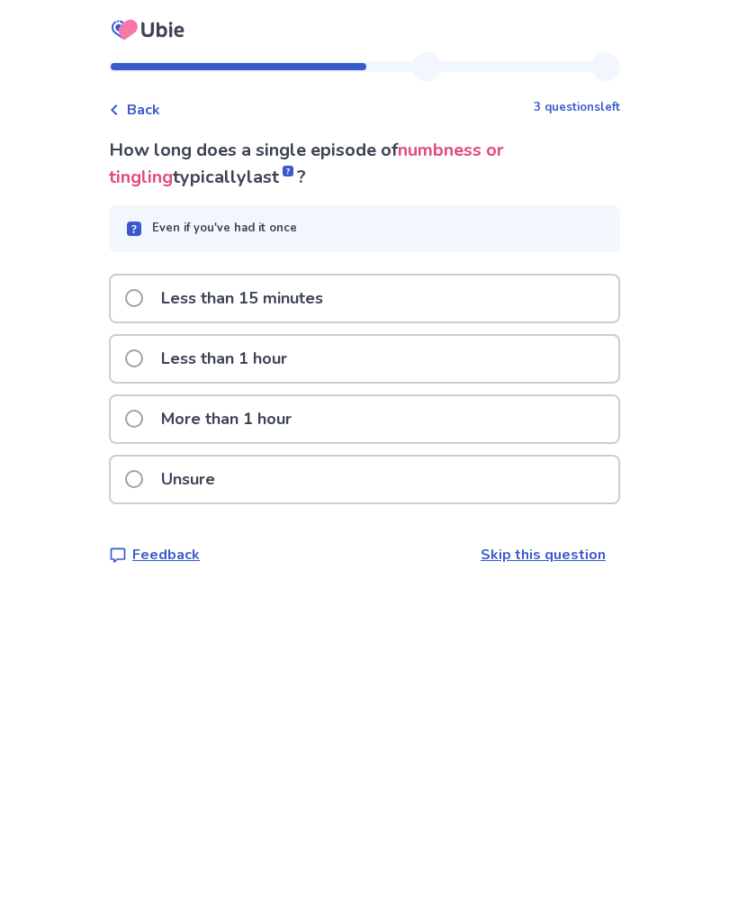
click at [230, 656] on div "Back 3 questions left How long does a single episode of numbness or tingling ty…" at bounding box center [364, 452] width 729 height 905
click at [154, 416] on label "More than 1 hour" at bounding box center [213, 419] width 177 height 46
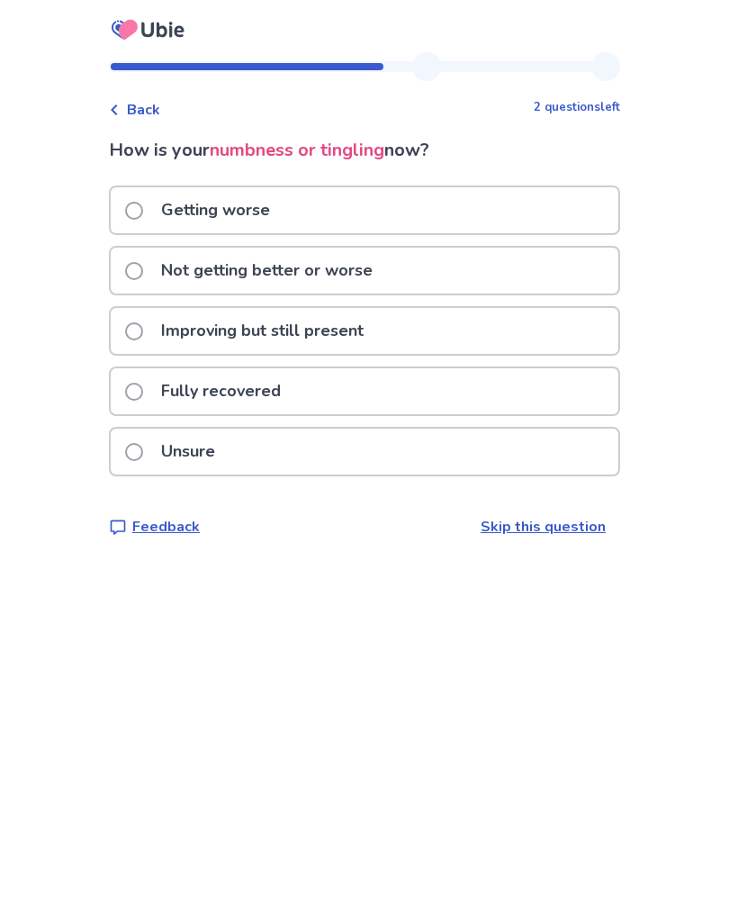
click at [143, 273] on span at bounding box center [134, 271] width 18 height 18
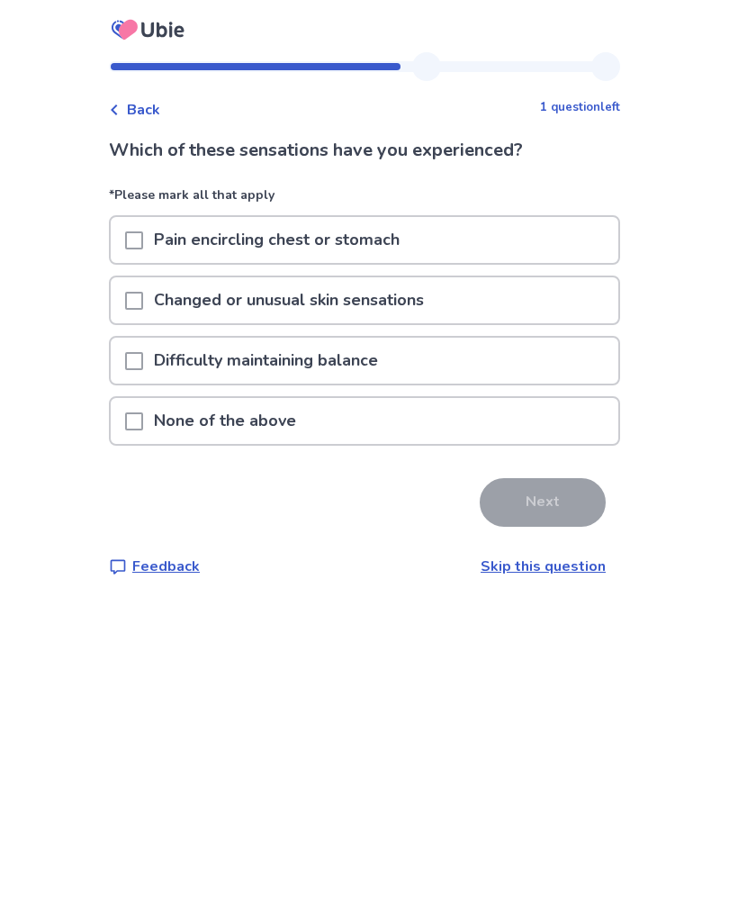
click at [141, 288] on div at bounding box center [134, 300] width 18 height 46
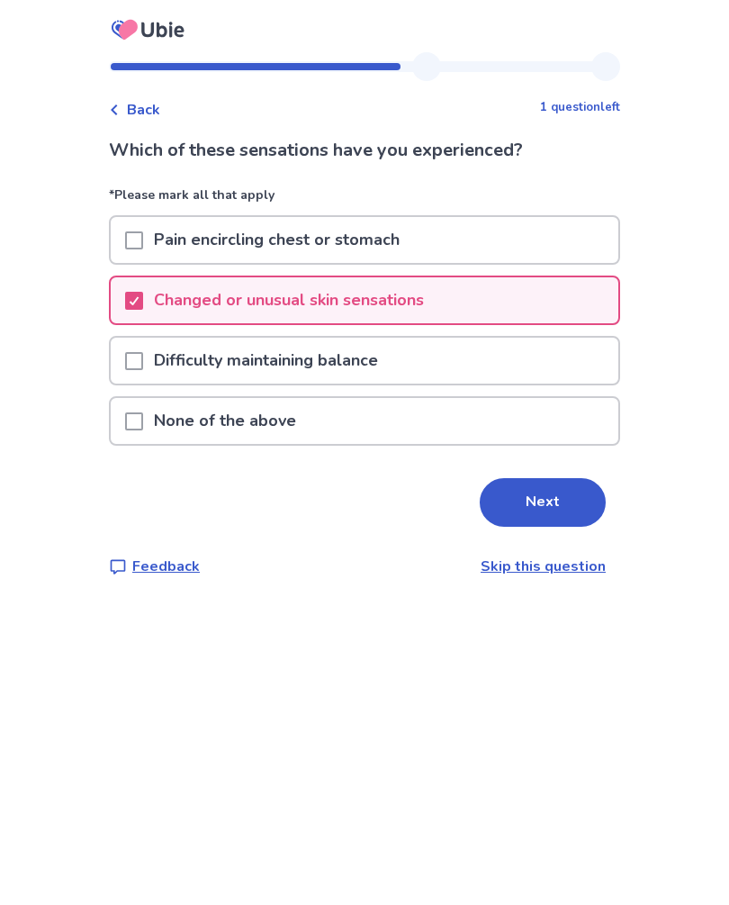
click at [139, 365] on span at bounding box center [134, 361] width 18 height 18
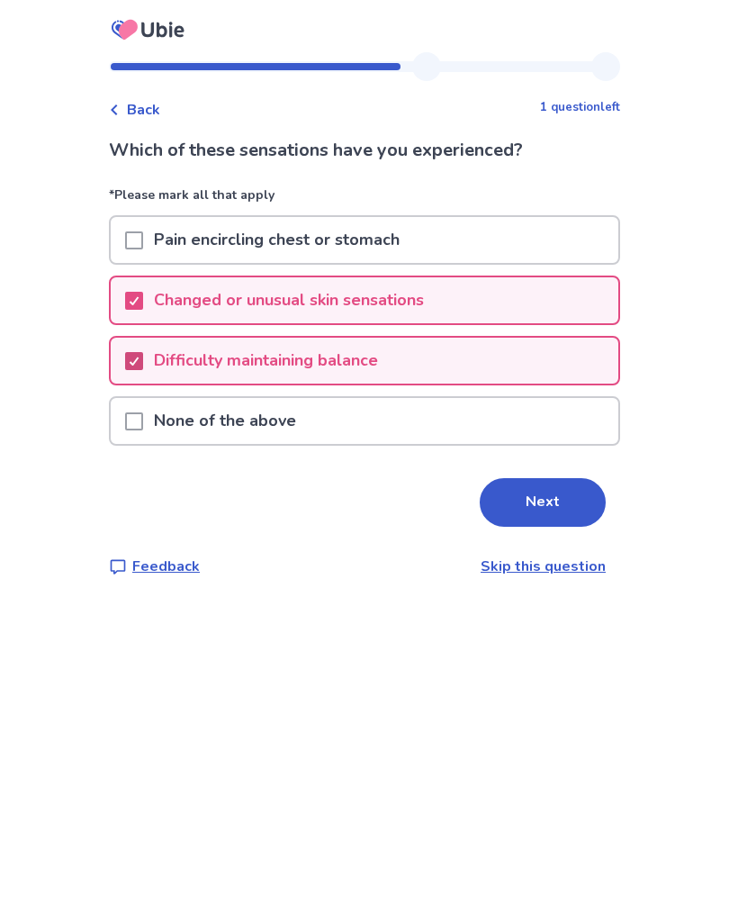
click at [533, 498] on button "Next" at bounding box center [543, 502] width 126 height 49
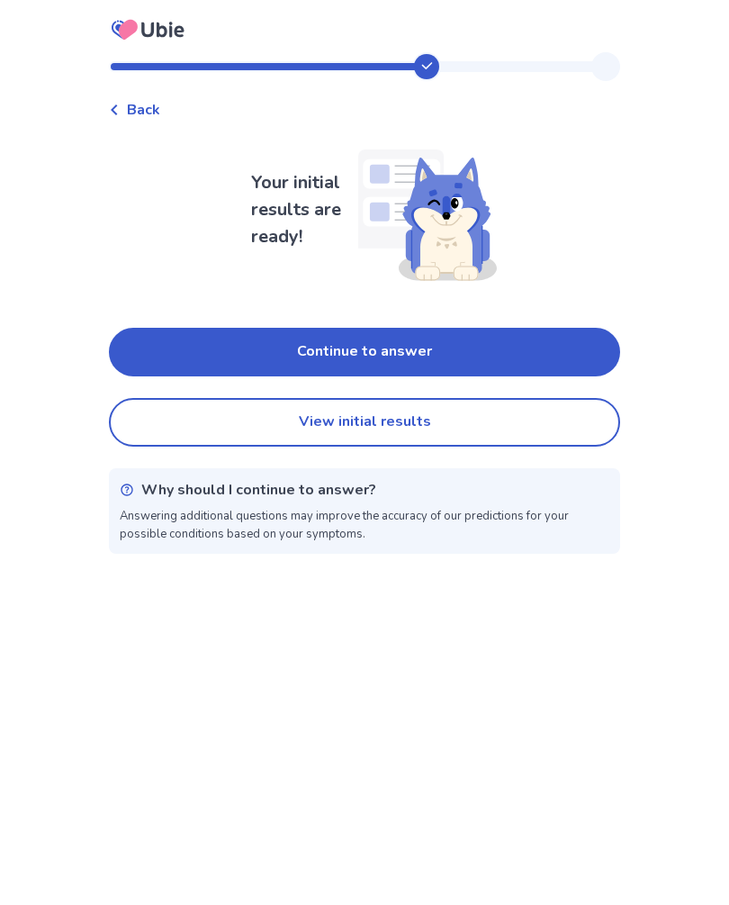
click at [402, 352] on button "Continue to answer" at bounding box center [364, 352] width 511 height 49
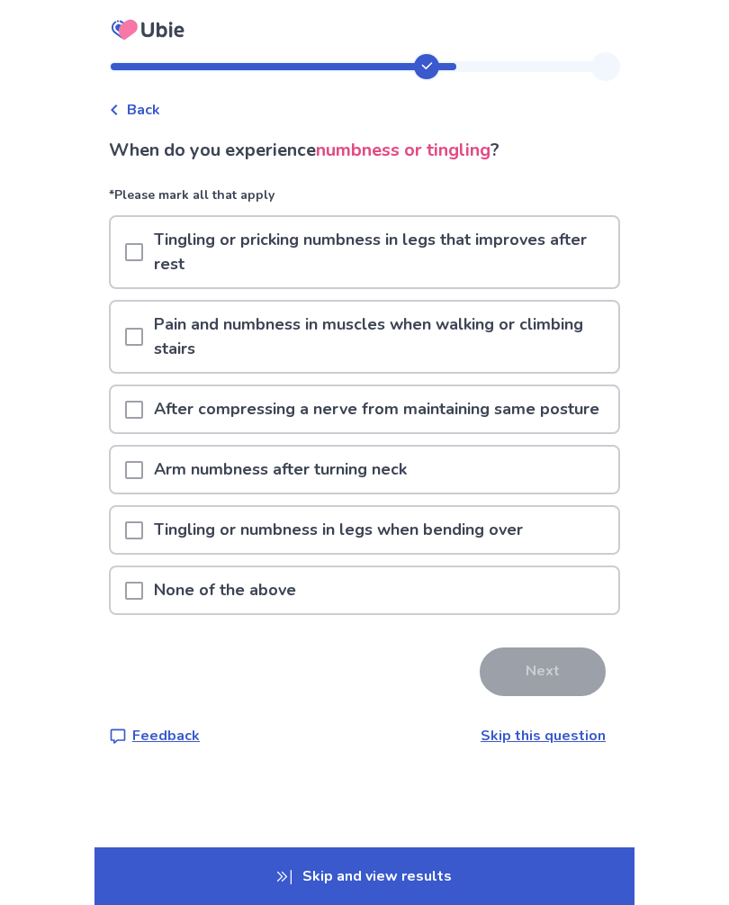
click at [210, 687] on div "Next" at bounding box center [364, 671] width 511 height 49
click at [131, 613] on div "None of the above" at bounding box center [365, 590] width 508 height 46
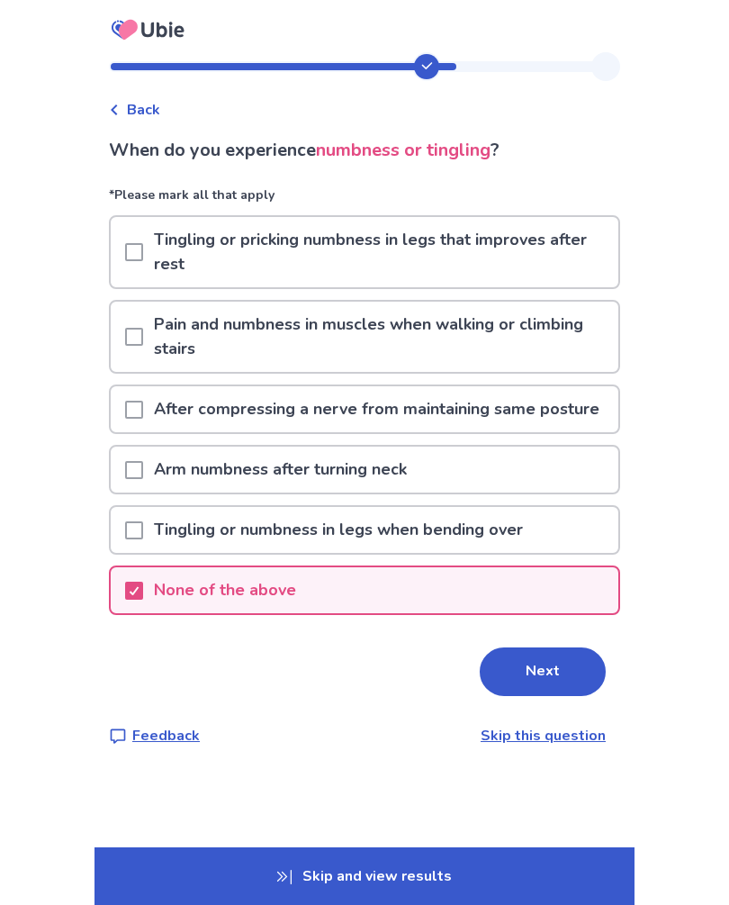
click at [524, 694] on button "Next" at bounding box center [543, 671] width 126 height 49
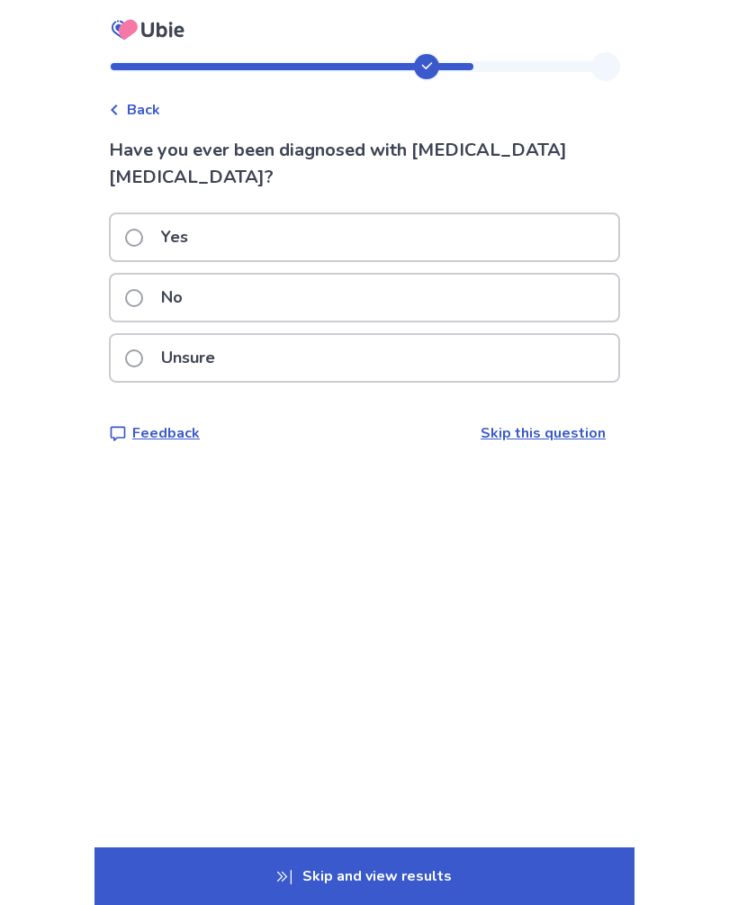
click at [143, 289] on span at bounding box center [134, 298] width 18 height 18
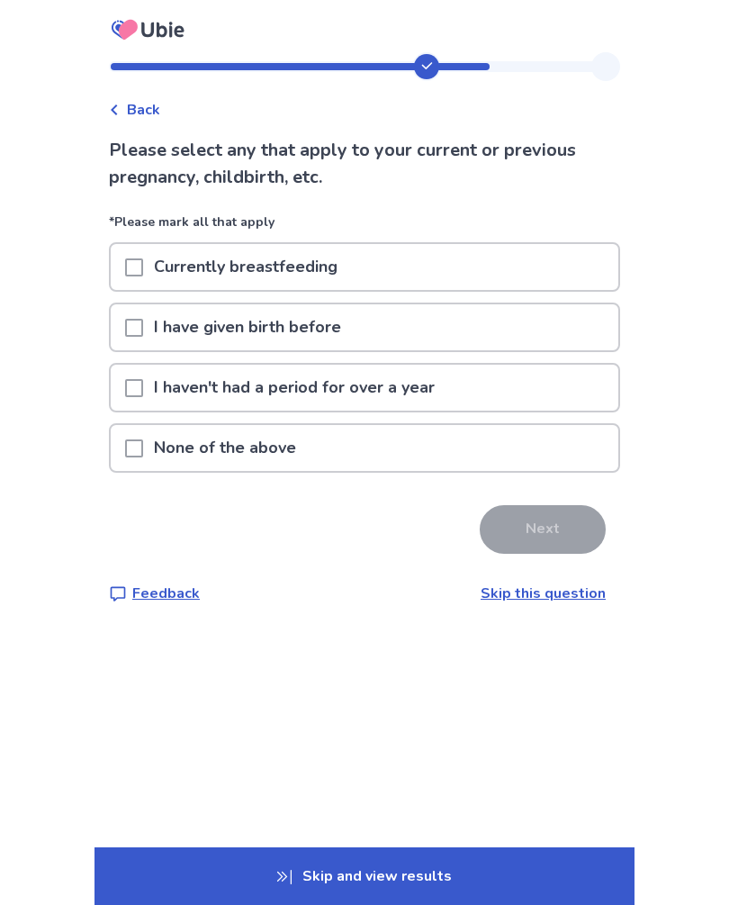
click at [143, 389] on span at bounding box center [134, 388] width 18 height 18
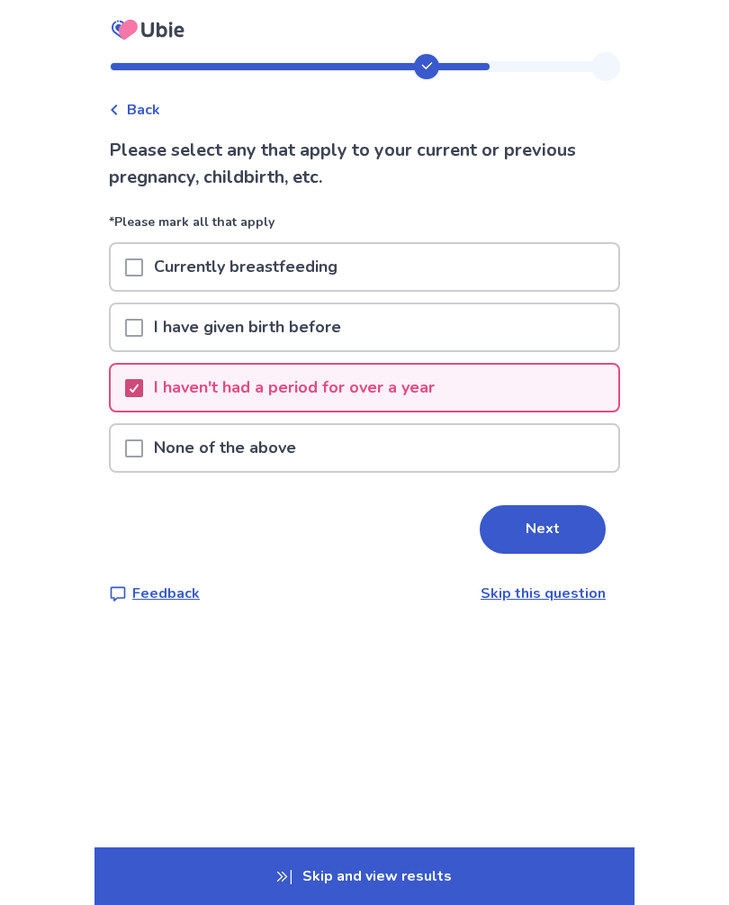
click at [532, 527] on button "Next" at bounding box center [543, 529] width 126 height 49
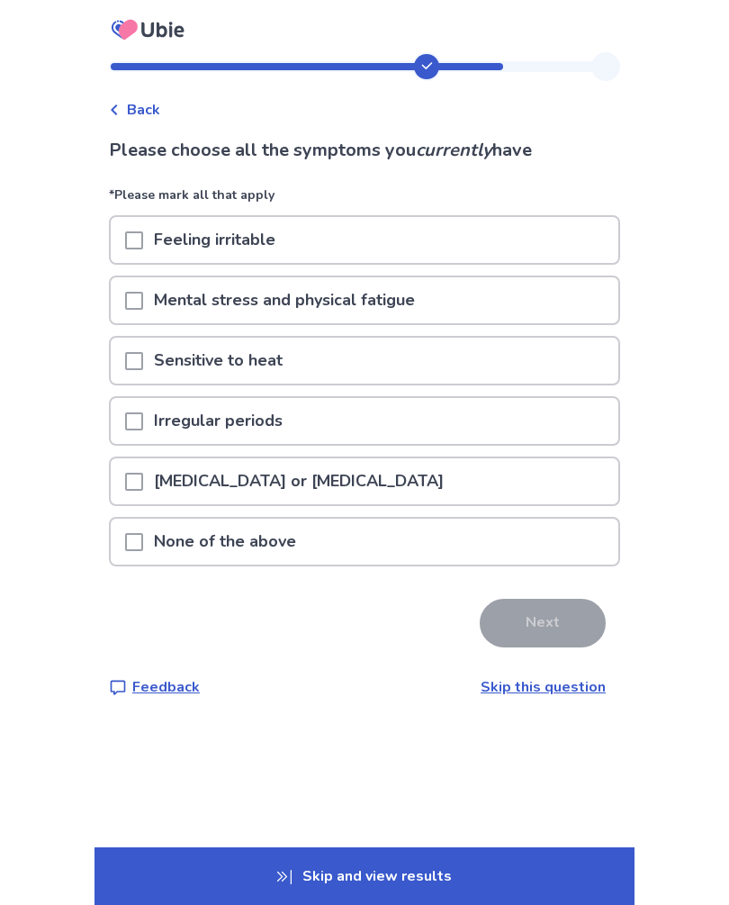
click at [143, 311] on div at bounding box center [134, 300] width 18 height 46
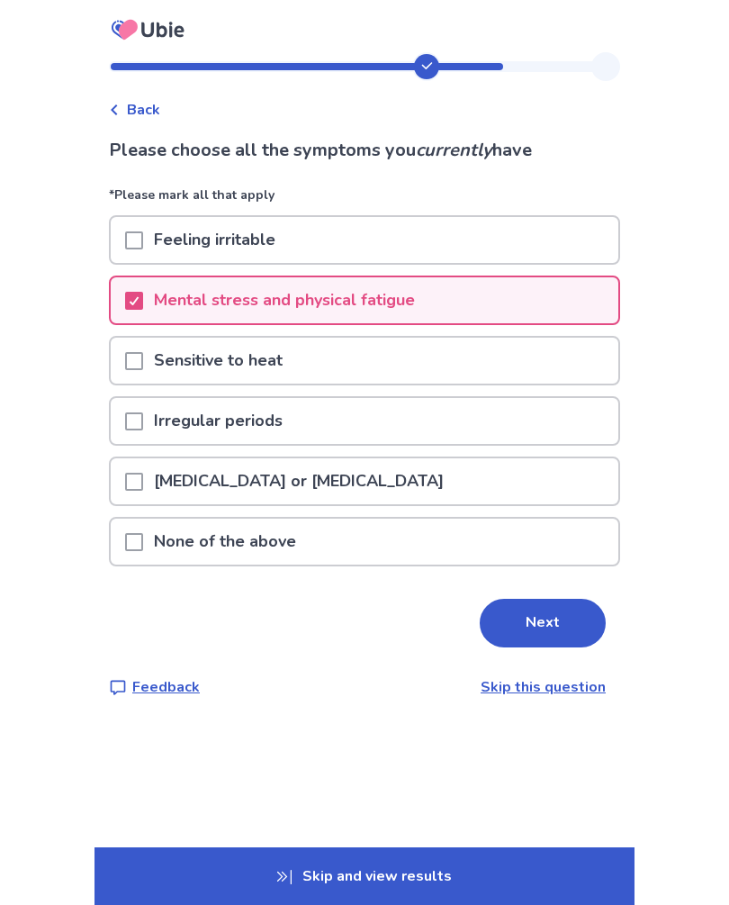
click at [143, 493] on div at bounding box center [134, 481] width 18 height 46
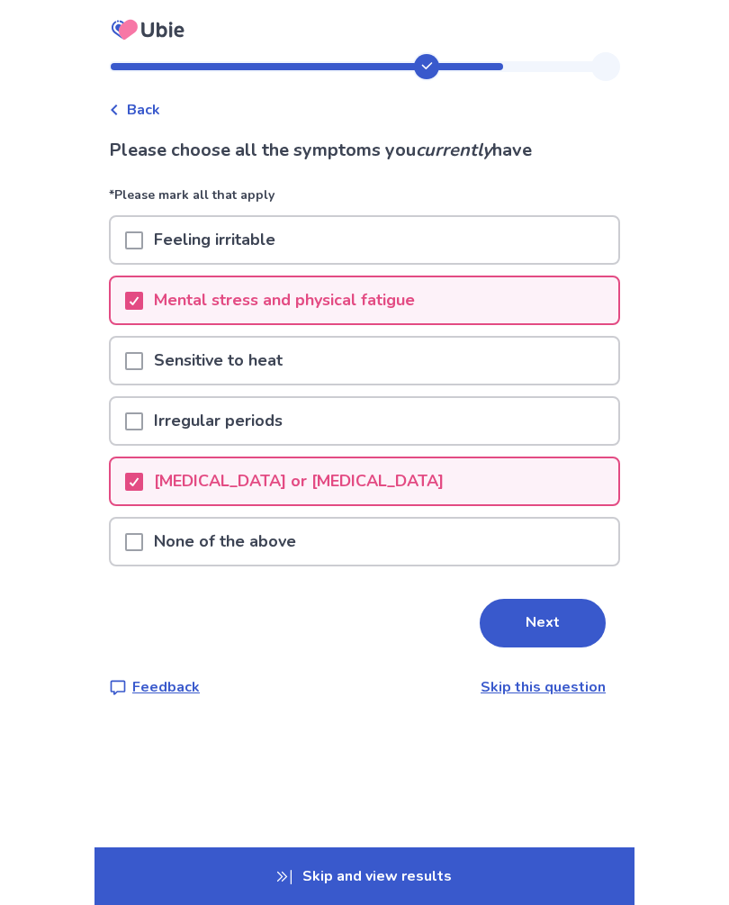
click at [143, 369] on span at bounding box center [134, 361] width 18 height 18
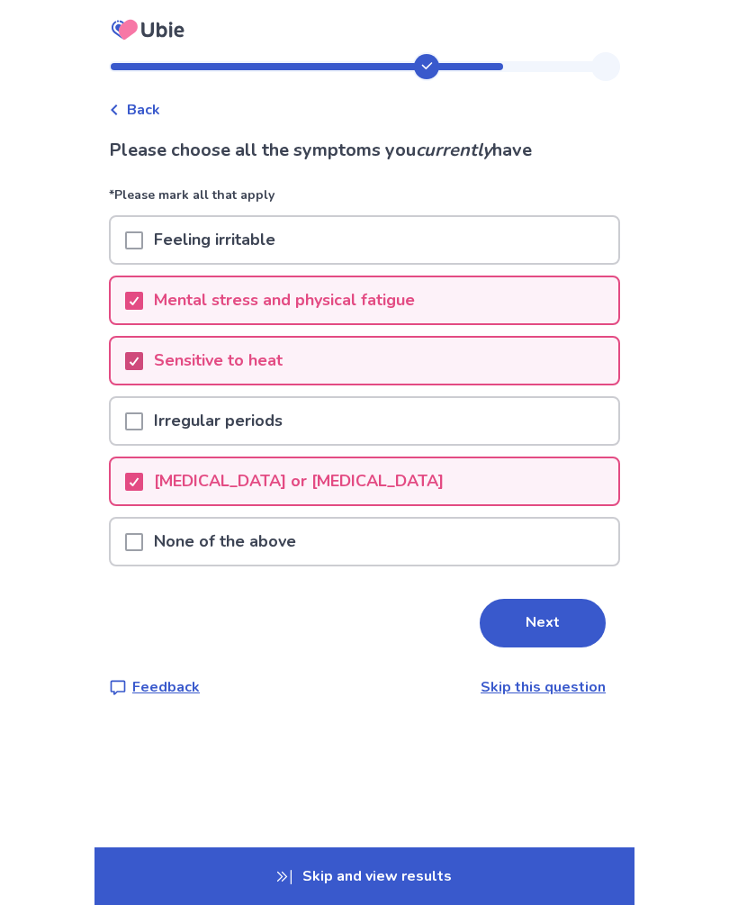
click at [549, 625] on button "Next" at bounding box center [543, 623] width 126 height 49
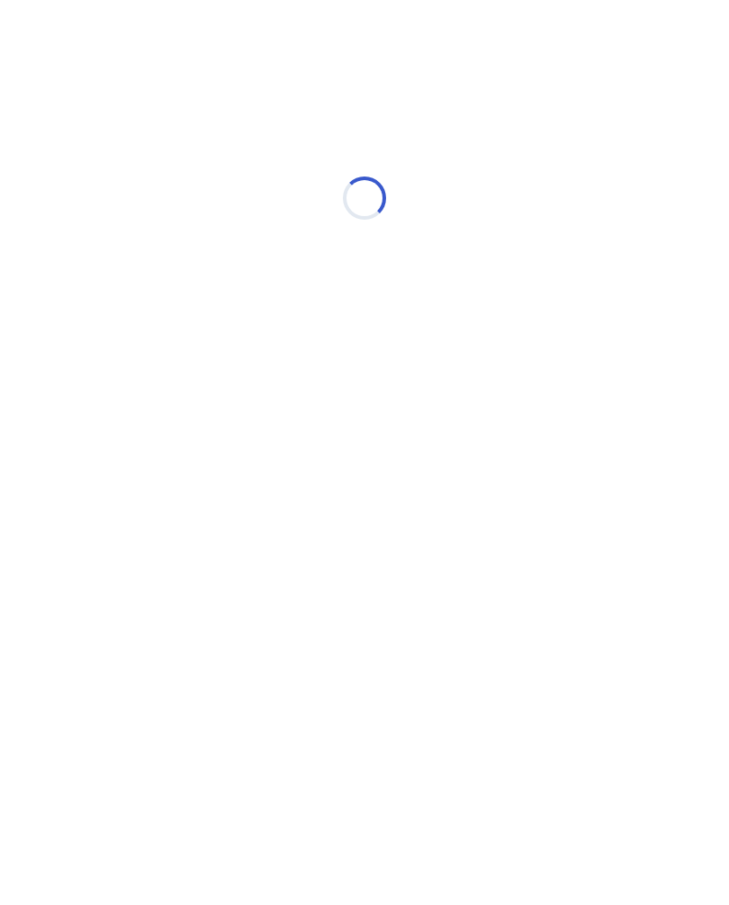
select select "*"
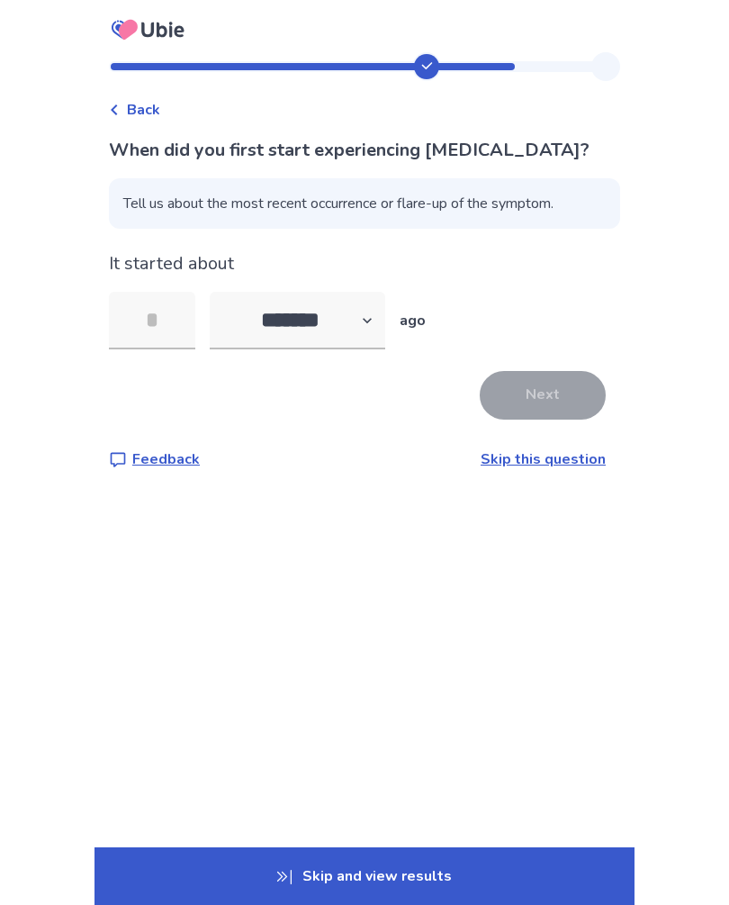
click at [356, 689] on div "Back When did you first start experiencing nausea or vomiting? Tell us about th…" at bounding box center [364, 452] width 729 height 905
click at [173, 323] on input "tel" at bounding box center [152, 321] width 86 height 58
type input "**"
click at [541, 401] on button "Next" at bounding box center [543, 395] width 126 height 49
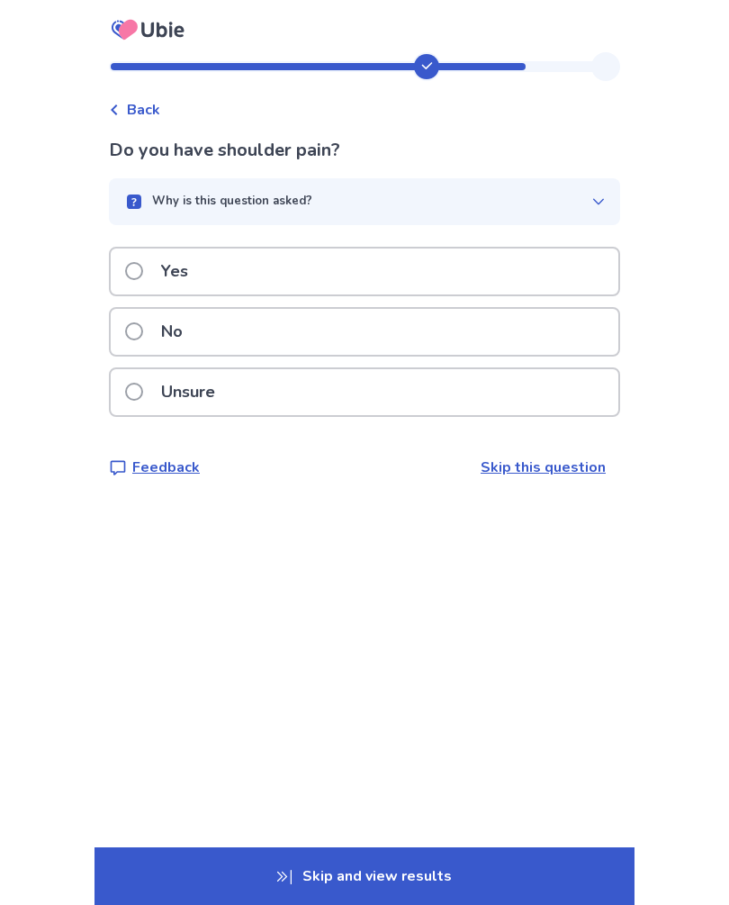
click at [143, 267] on span at bounding box center [134, 271] width 18 height 18
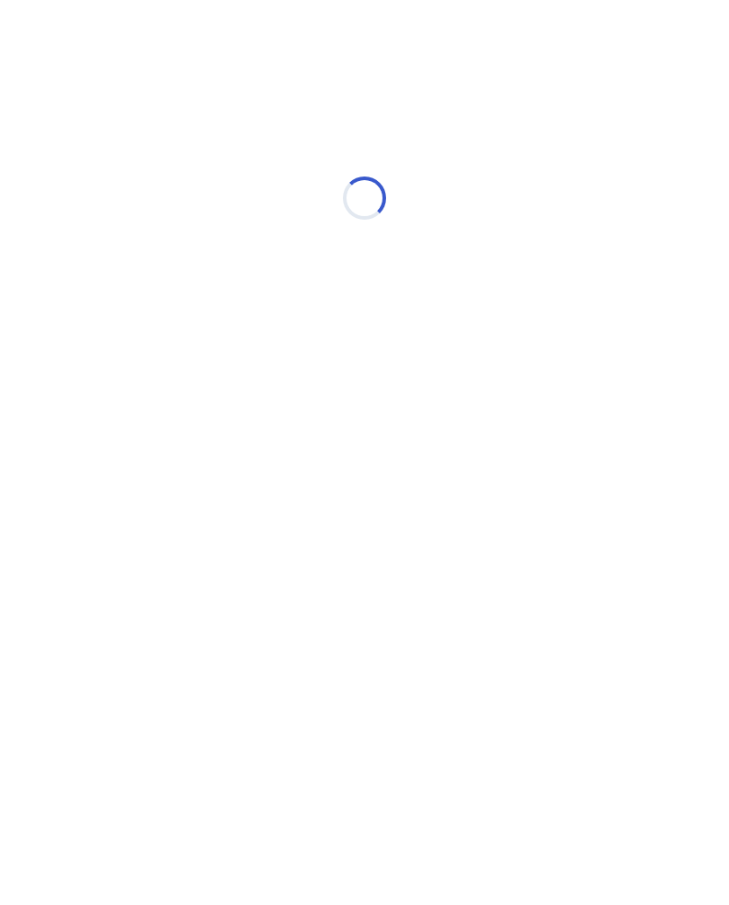
select select "*"
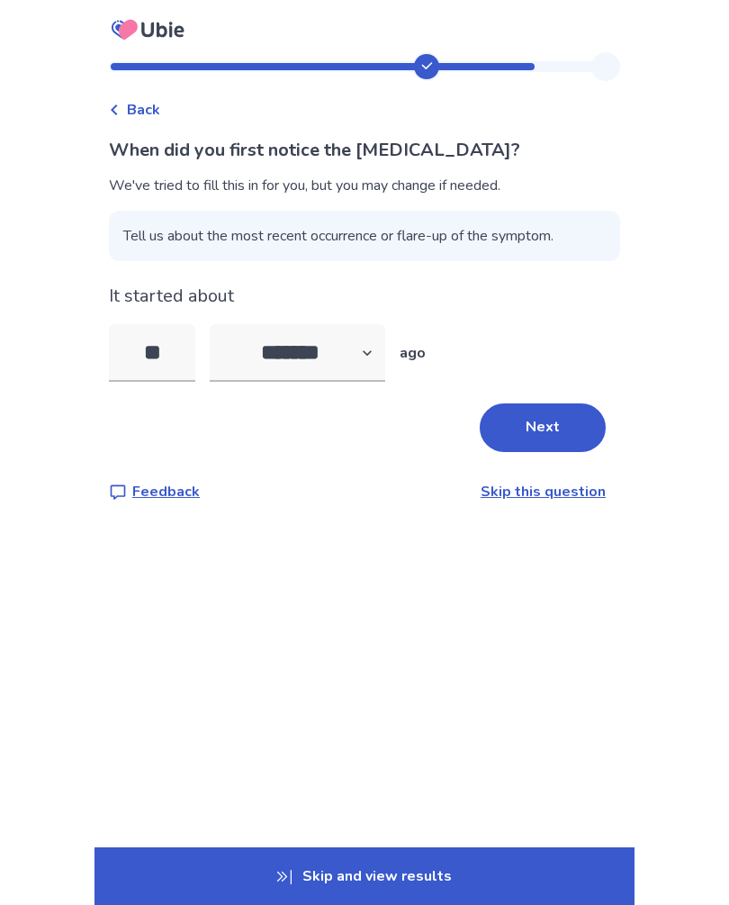
click at [551, 439] on button "Next" at bounding box center [543, 427] width 126 height 49
click at [181, 362] on input "**" at bounding box center [152, 353] width 86 height 58
click at [363, 366] on select "******* ****** ******* ******** *******" at bounding box center [298, 353] width 176 height 58
select select "*"
click at [188, 352] on input "**" at bounding box center [152, 353] width 86 height 58
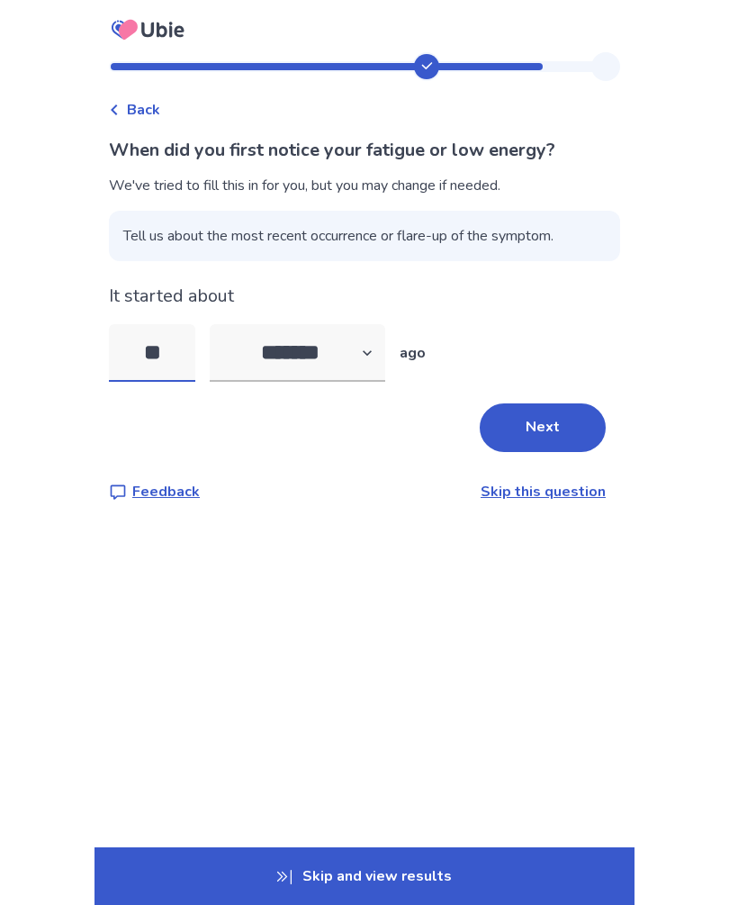
type input "*"
type input "**"
click at [537, 427] on button "Next" at bounding box center [543, 427] width 126 height 49
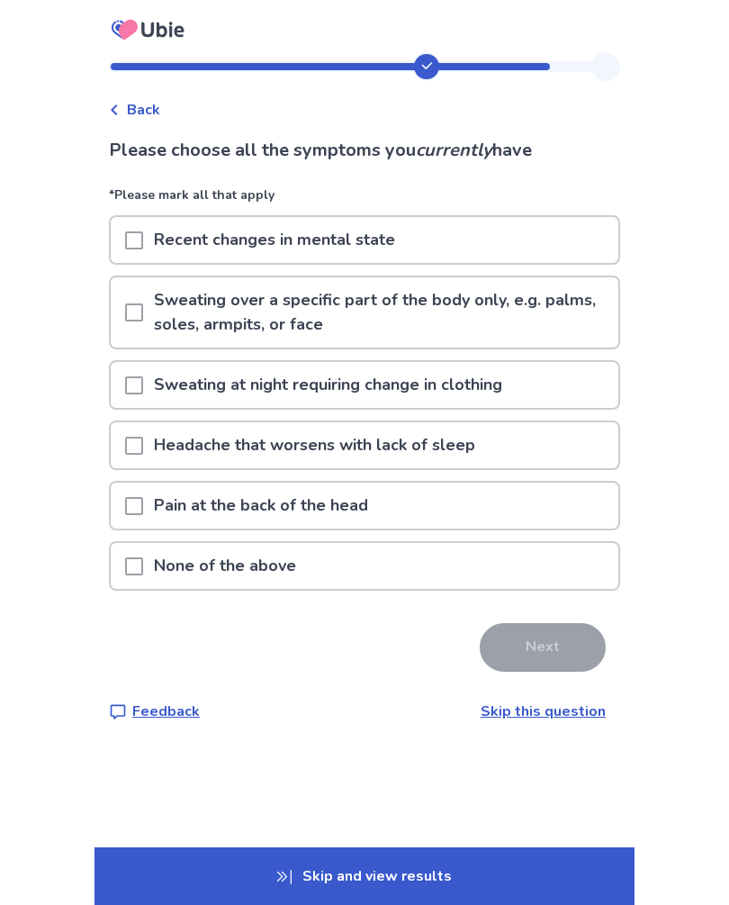
click at [108, 599] on div "Back Please choose all the symptoms you currently have *Please mark all that ap…" at bounding box center [365, 401] width 540 height 698
click at [143, 571] on span at bounding box center [134, 566] width 18 height 18
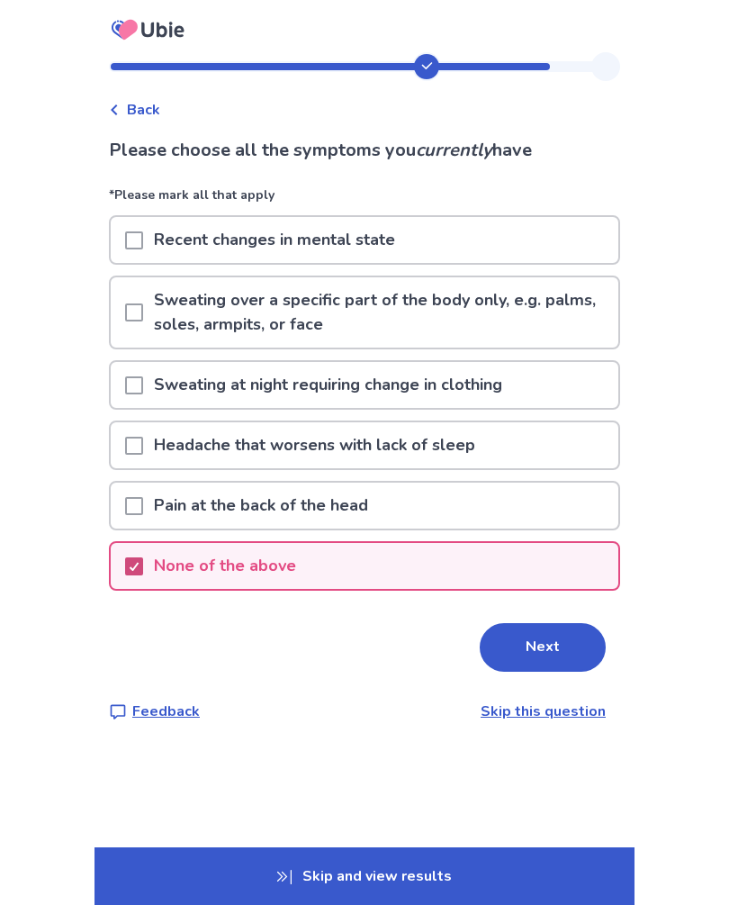
click at [546, 653] on button "Next" at bounding box center [543, 647] width 126 height 49
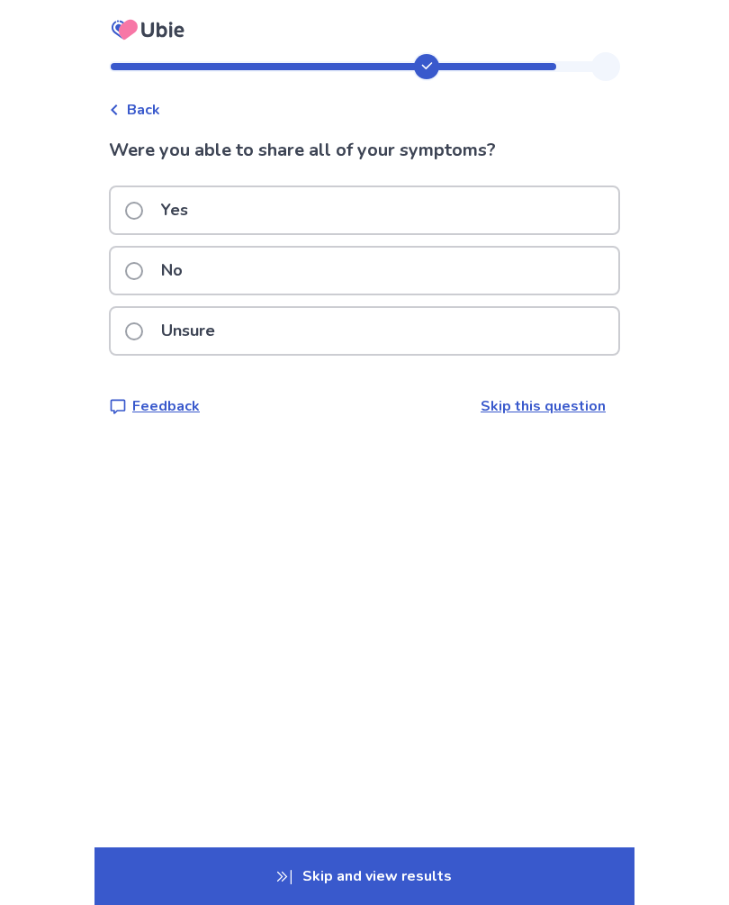
click at [143, 213] on span at bounding box center [134, 211] width 18 height 18
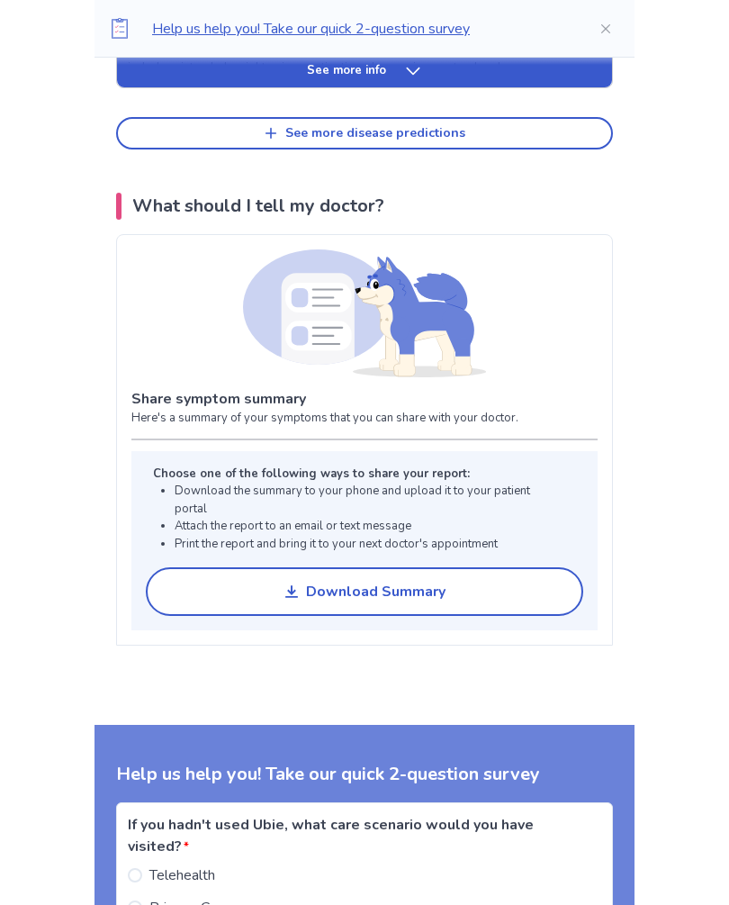
scroll to position [1158, 0]
